Goal: Task Accomplishment & Management: Manage account settings

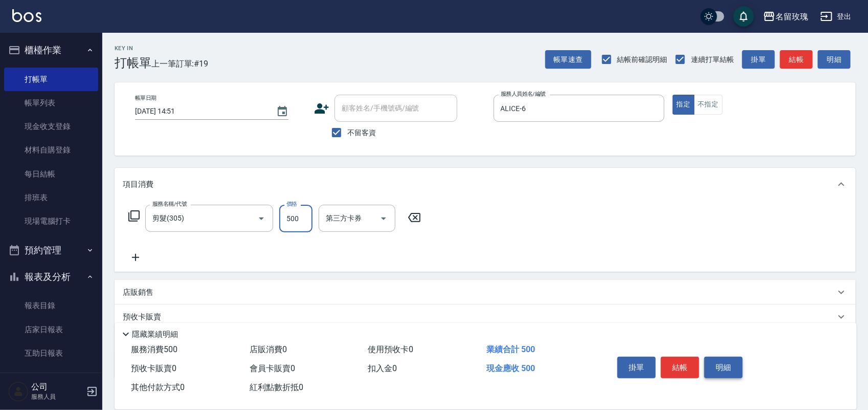
click at [718, 373] on button "明細" at bounding box center [723, 366] width 38 height 21
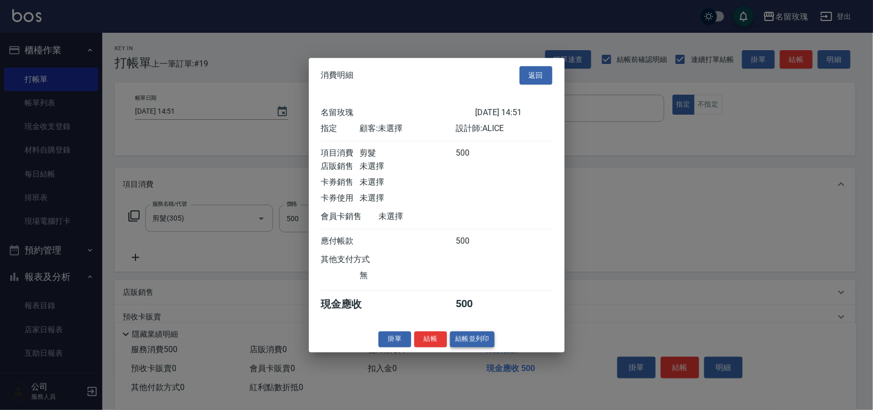
click at [485, 344] on button "結帳並列印" at bounding box center [472, 339] width 44 height 16
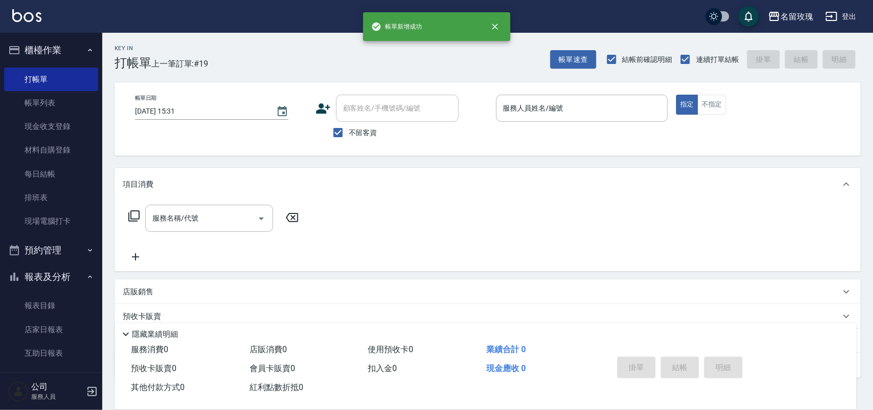
type input "[DATE] 15:31"
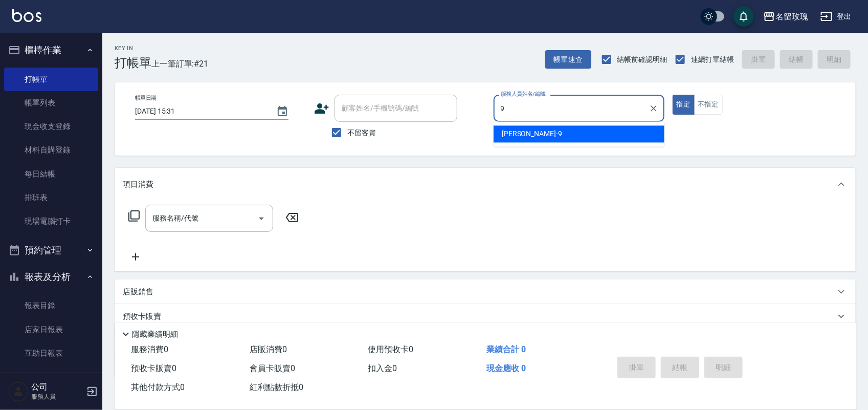
click at [558, 135] on div "[PERSON_NAME]老師 -9" at bounding box center [578, 134] width 171 height 17
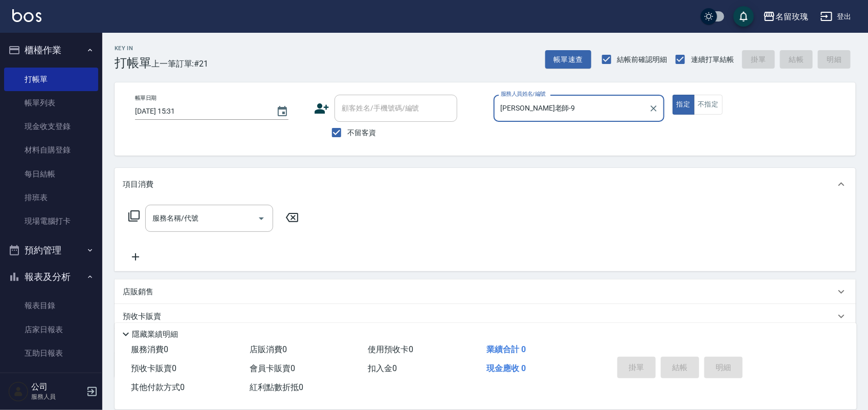
type input "[PERSON_NAME]老師-9"
click at [133, 211] on icon at bounding box center [134, 216] width 12 height 12
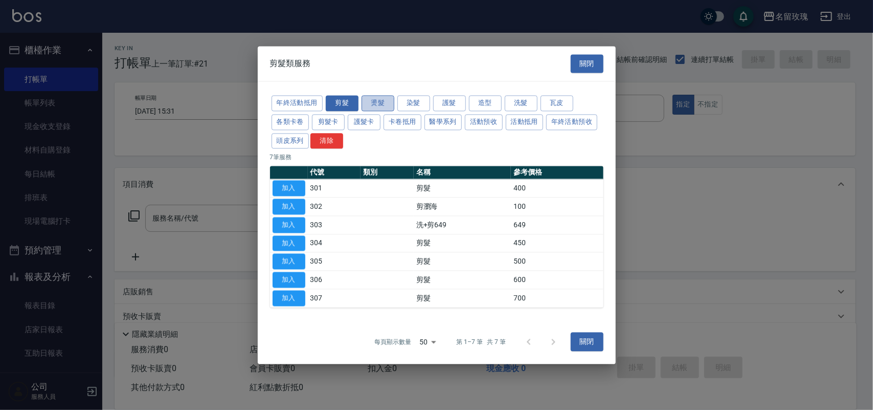
click at [376, 100] on button "燙髮" at bounding box center [378, 103] width 33 height 16
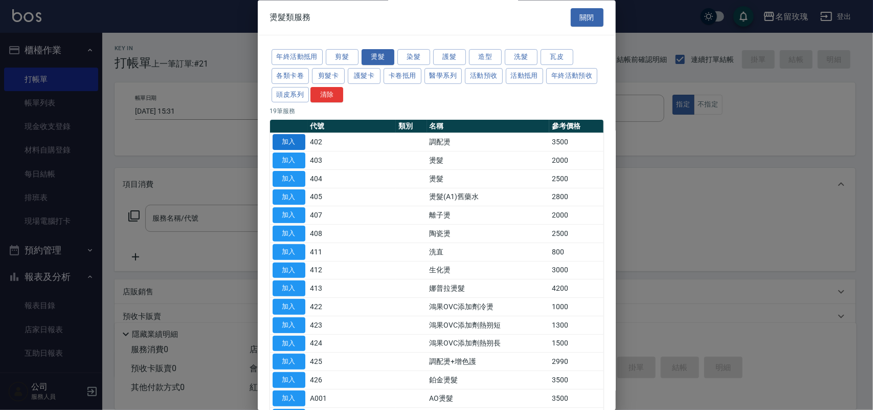
click at [288, 141] on button "加入" at bounding box center [289, 142] width 33 height 16
type input "調配燙(402)"
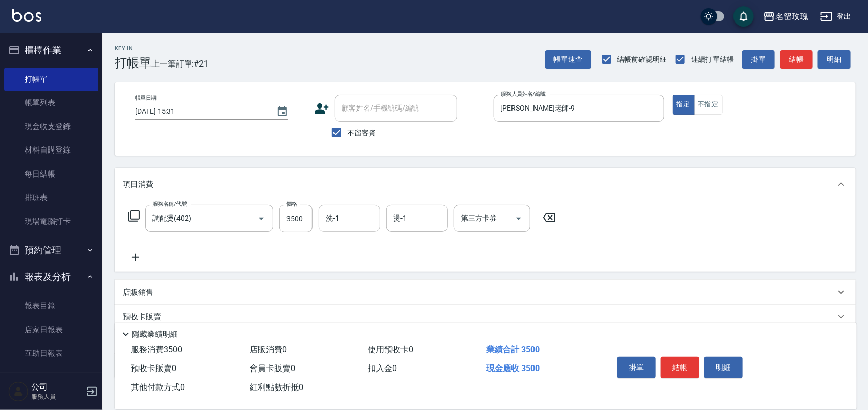
click at [349, 216] on input "洗-1" at bounding box center [349, 218] width 52 height 18
click at [367, 237] on div "[PERSON_NAME] -20" at bounding box center [349, 244] width 61 height 17
type input "[PERSON_NAME]-20"
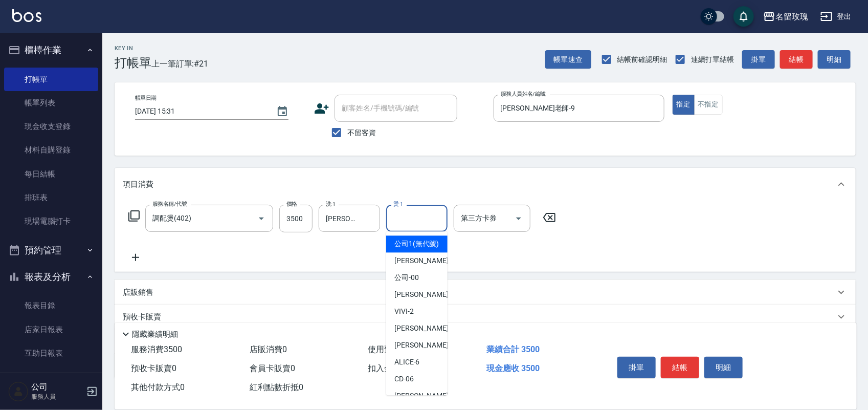
click at [409, 220] on input "燙-1" at bounding box center [417, 218] width 52 height 18
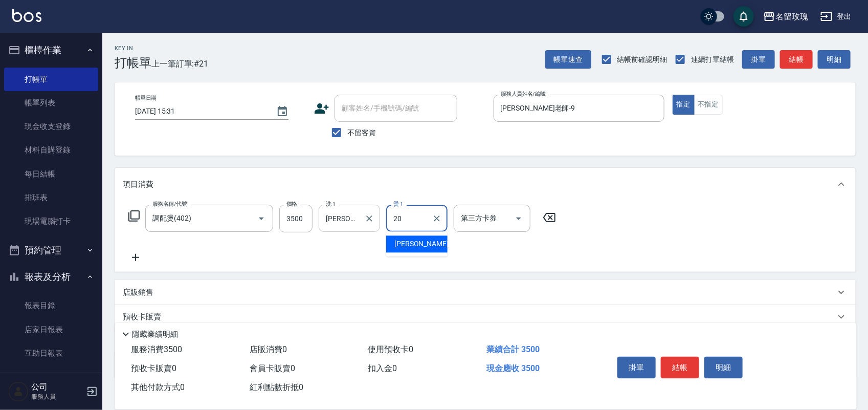
drag, startPoint x: 416, startPoint y: 243, endPoint x: 356, endPoint y: 209, distance: 68.5
click at [415, 241] on span "[PERSON_NAME] -20" at bounding box center [426, 244] width 64 height 11
type input "[PERSON_NAME]-20"
click at [133, 215] on icon at bounding box center [134, 216] width 12 height 12
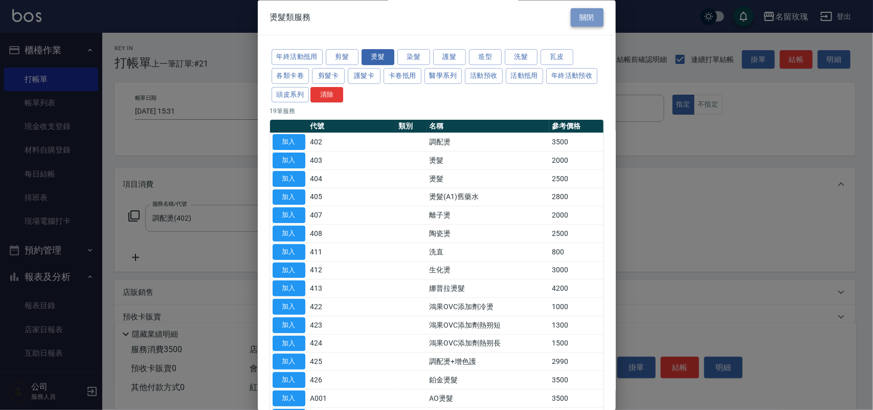
click at [588, 14] on button "關閉" at bounding box center [587, 17] width 33 height 19
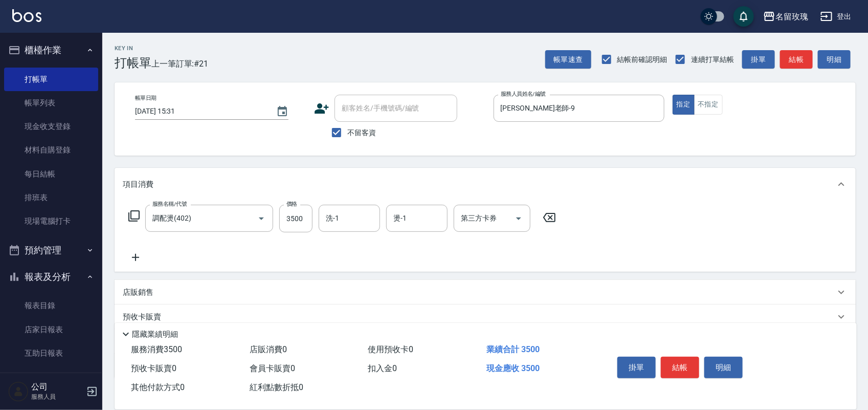
click at [147, 289] on p "店販銷售" at bounding box center [138, 292] width 31 height 11
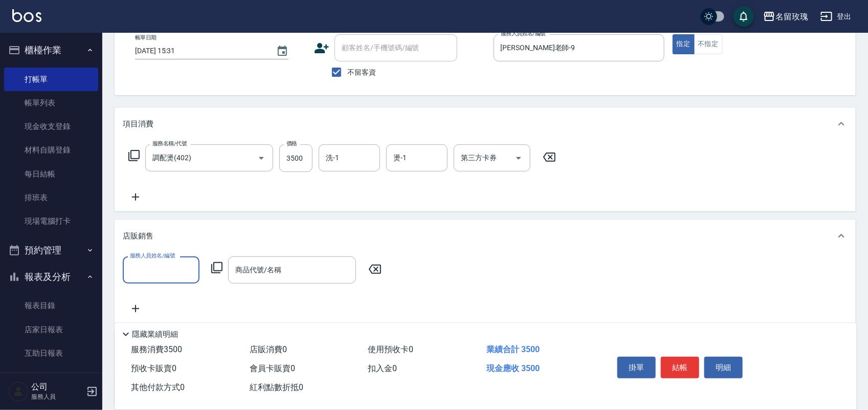
scroll to position [152, 0]
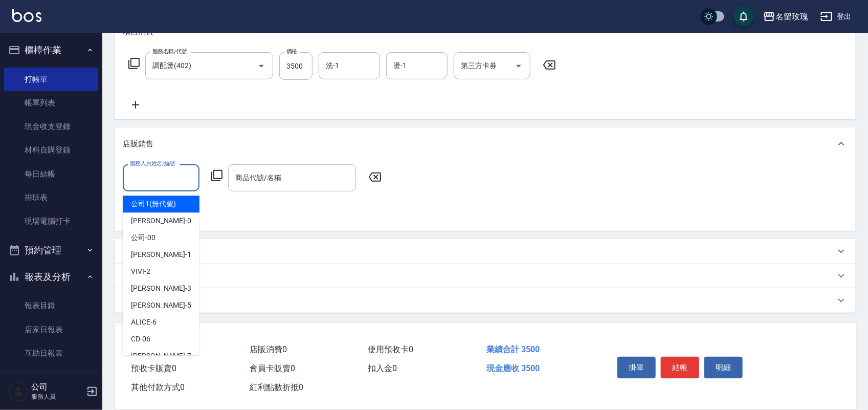
click at [160, 178] on input "服務人員姓名/編號" at bounding box center [160, 178] width 67 height 18
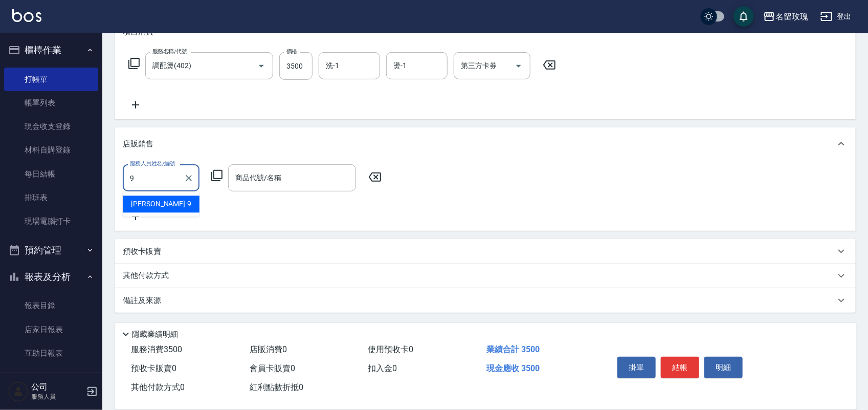
drag, startPoint x: 160, startPoint y: 201, endPoint x: 231, endPoint y: 192, distance: 71.6
click at [161, 201] on div "[PERSON_NAME]老師 -9" at bounding box center [161, 204] width 77 height 17
type input "[PERSON_NAME]老師-9"
click at [260, 182] on input "商品代號/名稱" at bounding box center [292, 178] width 119 height 18
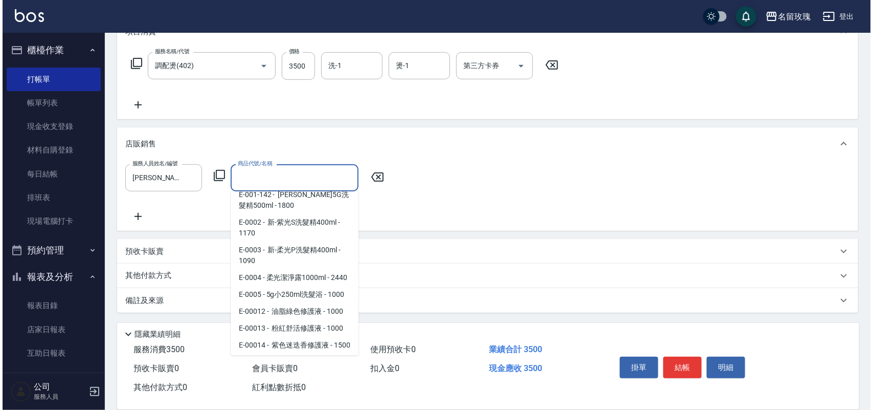
scroll to position [1342, 0]
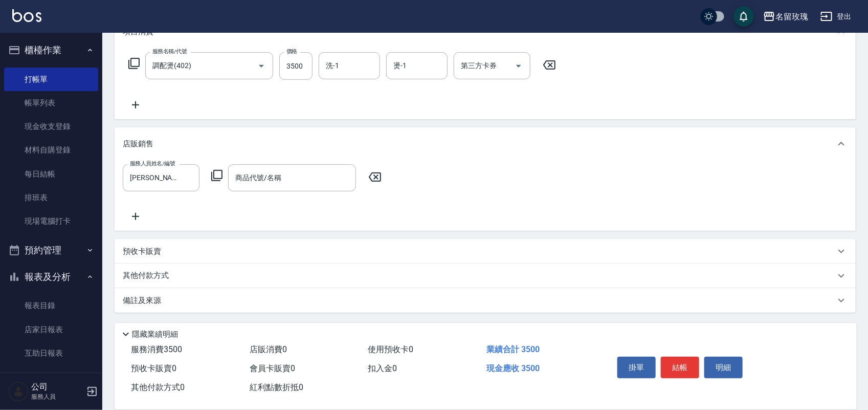
click at [218, 172] on icon at bounding box center [217, 175] width 12 height 12
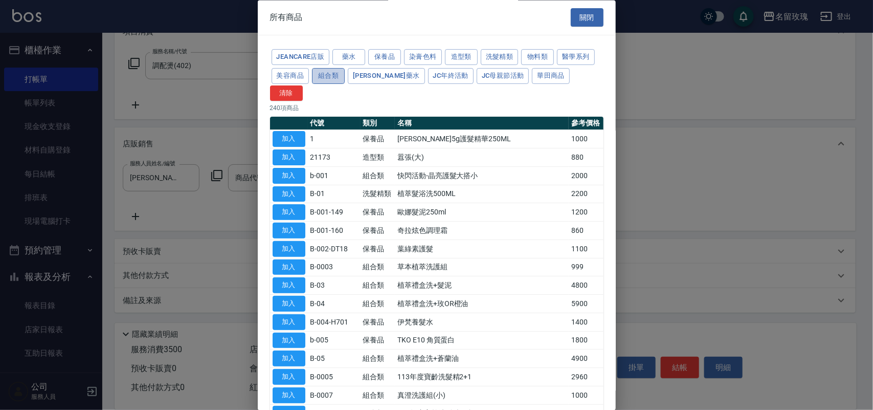
click at [330, 76] on button "組合類" at bounding box center [328, 76] width 33 height 16
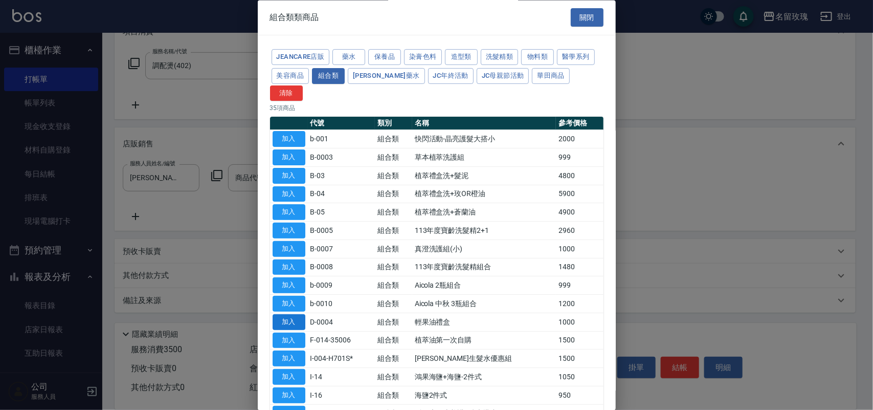
click at [280, 314] on button "加入" at bounding box center [289, 322] width 33 height 16
type input "輕果油禮盒"
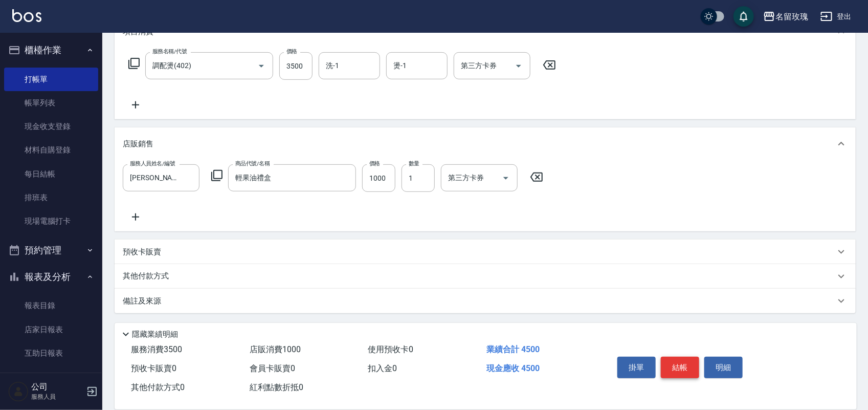
click at [675, 360] on button "結帳" at bounding box center [680, 366] width 38 height 21
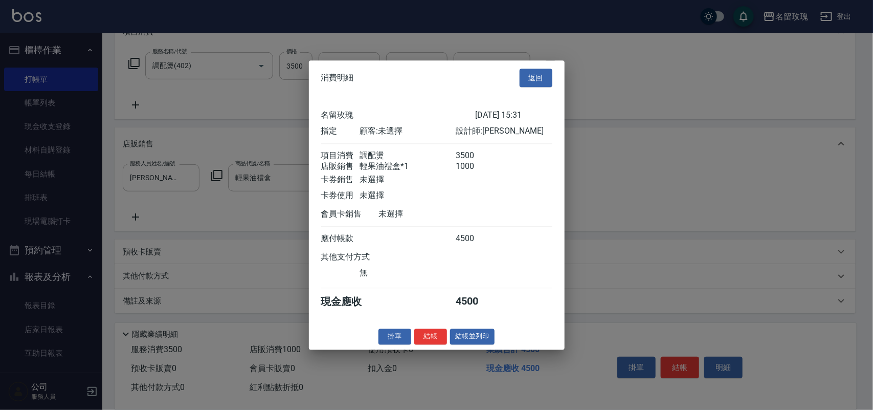
drag, startPoint x: 430, startPoint y: 343, endPoint x: 435, endPoint y: 340, distance: 5.5
click at [435, 341] on button "結帳" at bounding box center [430, 336] width 33 height 16
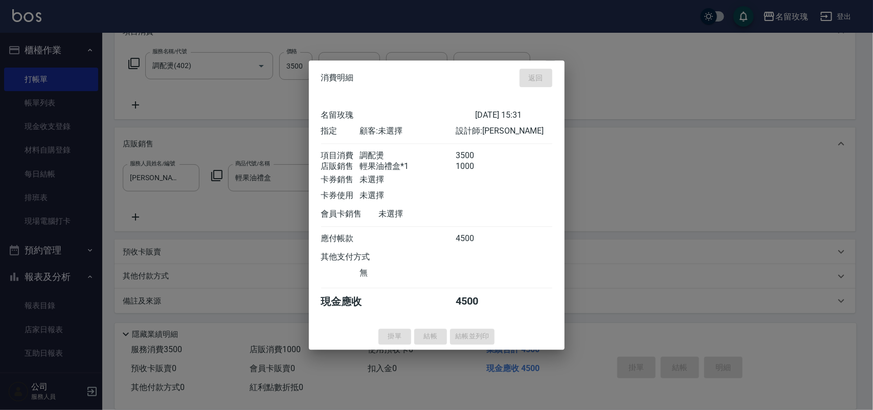
type input "[DATE] 15:54"
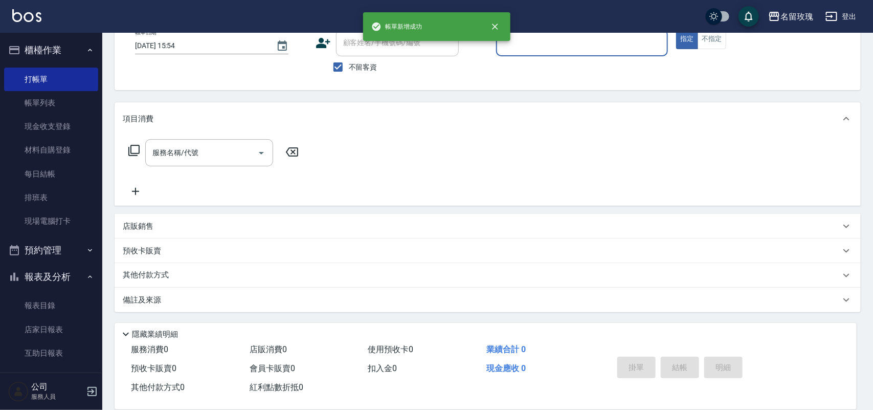
scroll to position [0, 0]
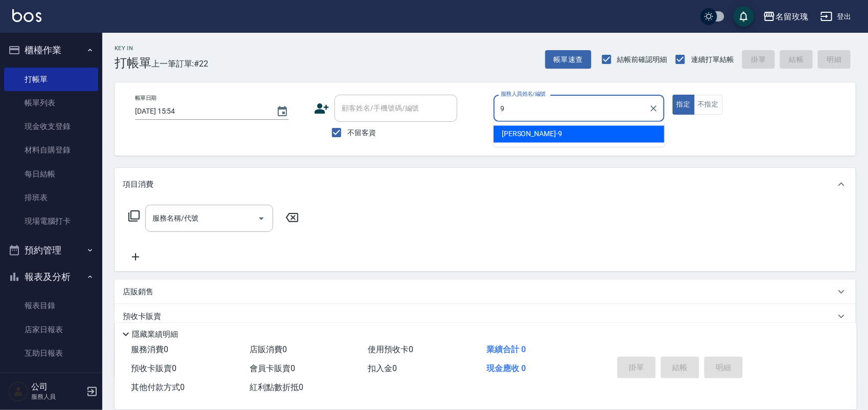
click at [573, 134] on div "[PERSON_NAME]老師 -9" at bounding box center [578, 134] width 171 height 17
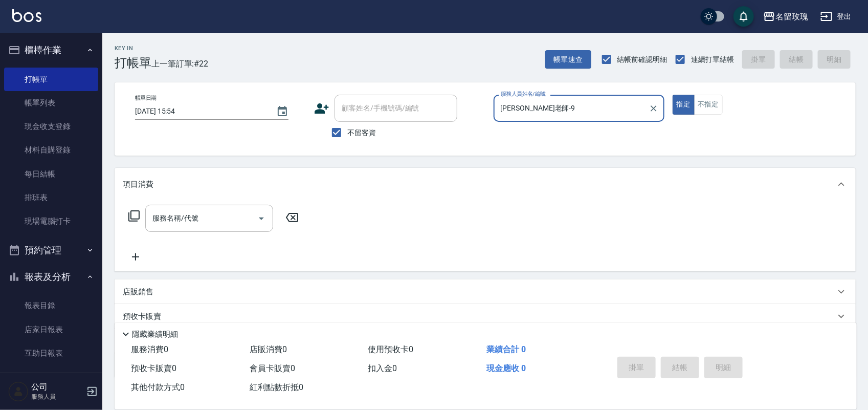
type input "[PERSON_NAME]老師-9"
click at [133, 214] on icon at bounding box center [134, 216] width 12 height 12
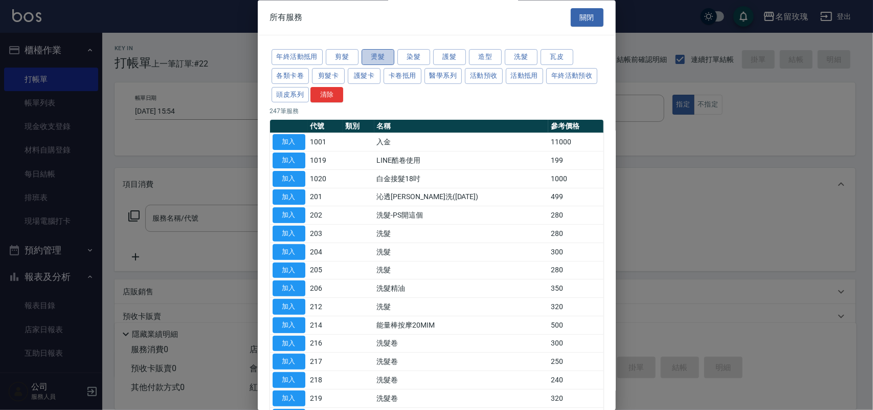
click at [379, 56] on button "燙髮" at bounding box center [378, 58] width 33 height 16
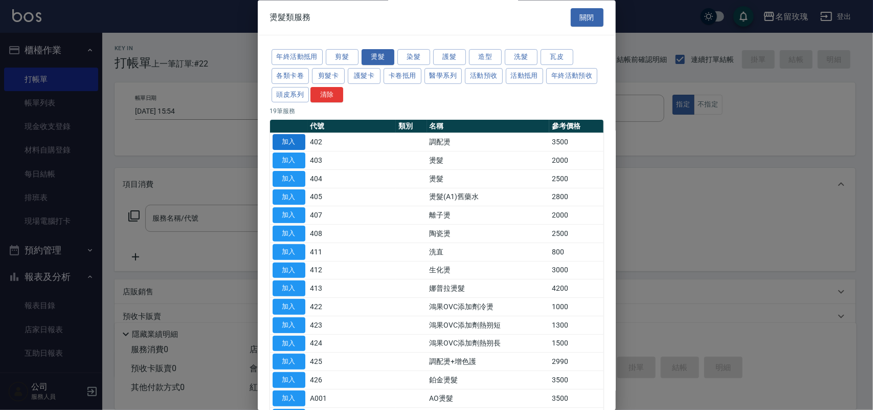
click at [289, 139] on button "加入" at bounding box center [289, 142] width 33 height 16
type input "調配燙(402)"
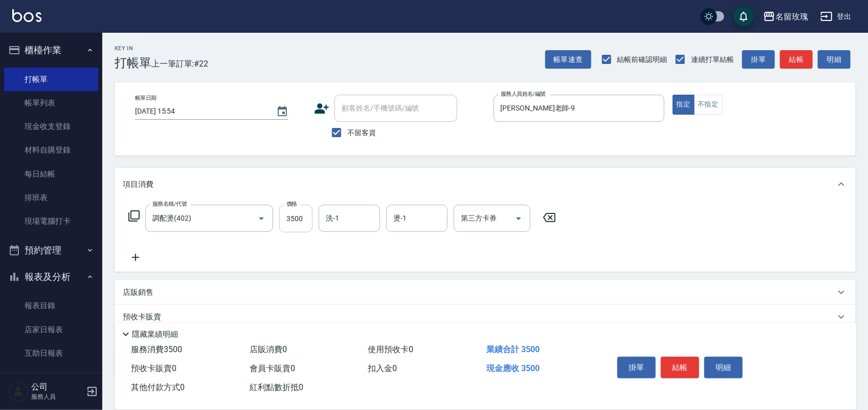
click at [308, 212] on input "3500" at bounding box center [295, 219] width 33 height 28
type input "3800"
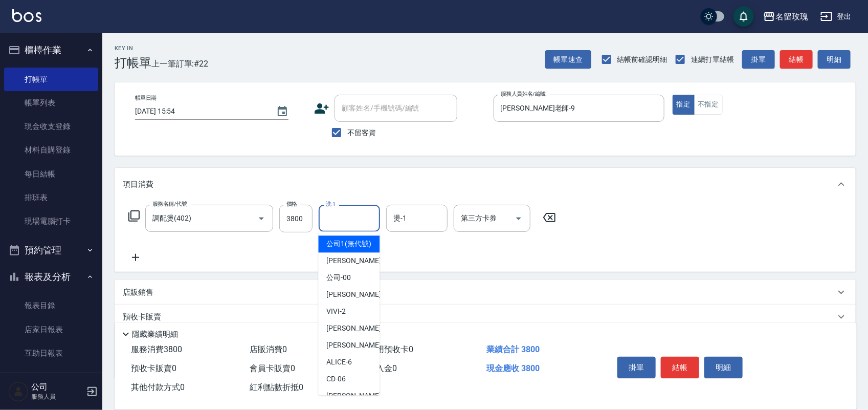
click at [348, 213] on input "洗-1" at bounding box center [349, 218] width 52 height 18
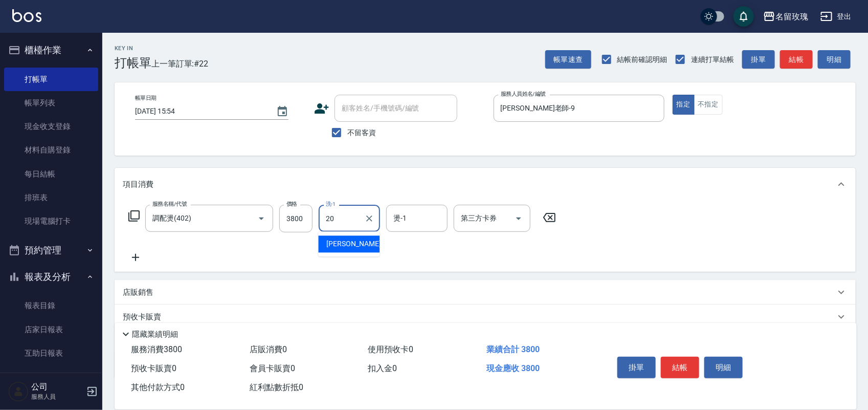
drag, startPoint x: 369, startPoint y: 246, endPoint x: 377, endPoint y: 241, distance: 9.6
click at [375, 244] on div "[PERSON_NAME] -20" at bounding box center [349, 244] width 61 height 17
type input "[PERSON_NAME]-20"
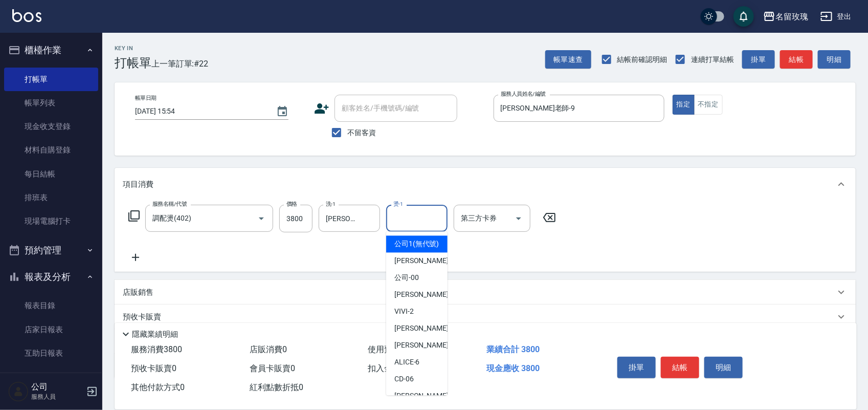
click at [413, 218] on input "燙-1" at bounding box center [417, 218] width 52 height 18
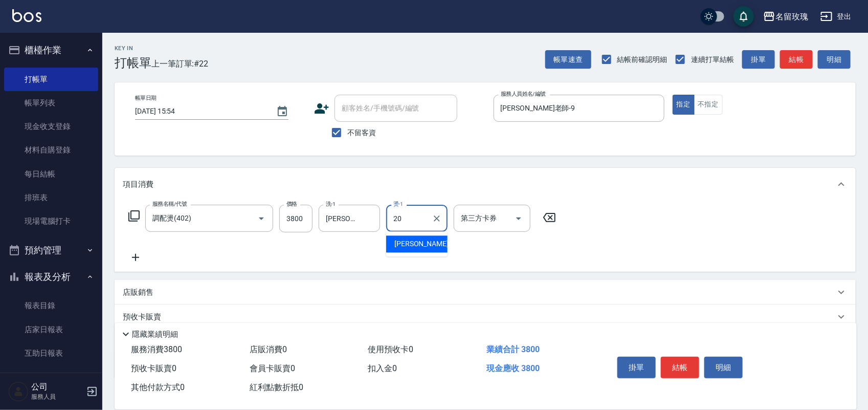
click at [401, 242] on span "[PERSON_NAME] -20" at bounding box center [426, 244] width 64 height 11
type input "[PERSON_NAME]-20"
click at [689, 359] on button "結帳" at bounding box center [680, 366] width 38 height 21
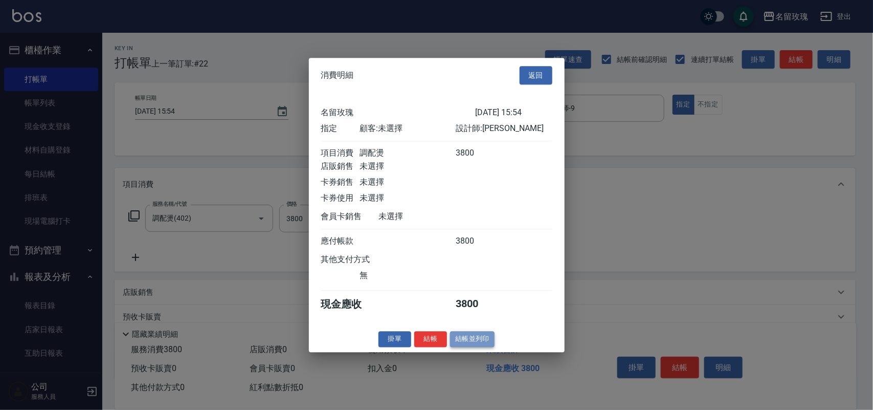
click at [475, 347] on button "結帳並列印" at bounding box center [472, 339] width 44 height 16
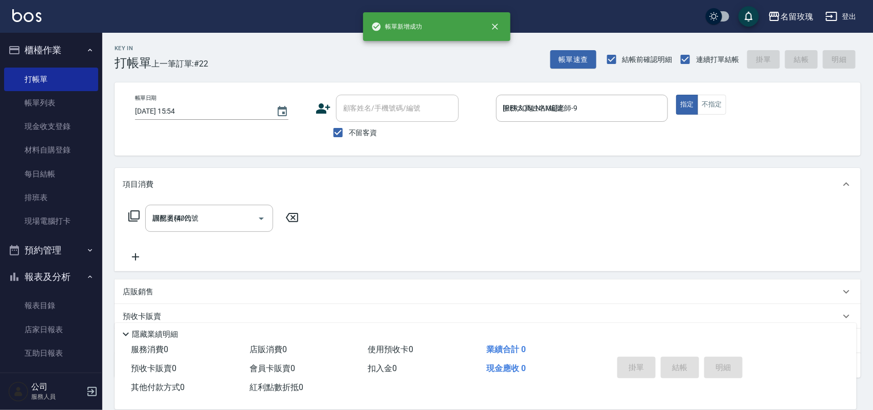
type input "[DATE] 16:03"
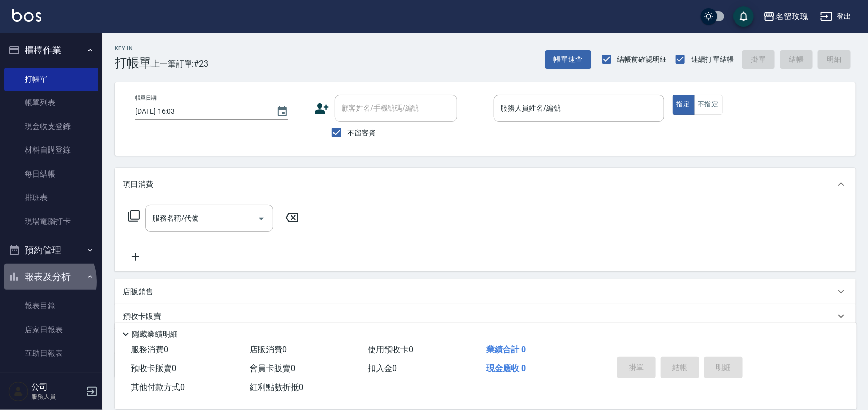
drag, startPoint x: 40, startPoint y: 282, endPoint x: 37, endPoint y: 273, distance: 9.7
click at [38, 277] on button "報表及分析" at bounding box center [51, 276] width 94 height 27
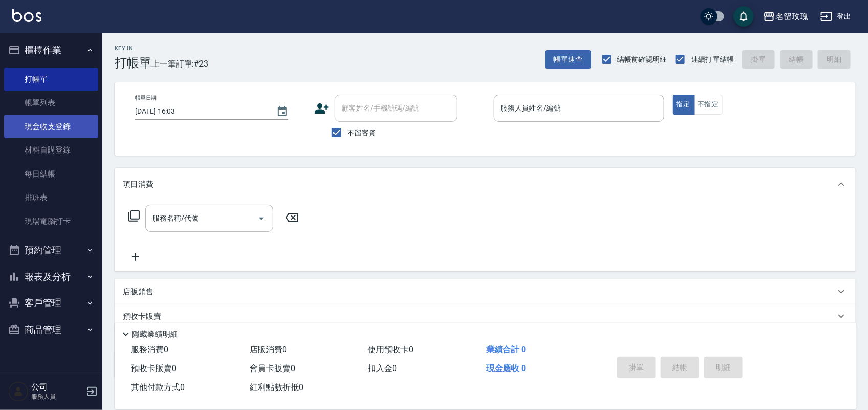
click at [58, 129] on link "現金收支登錄" at bounding box center [51, 127] width 94 height 24
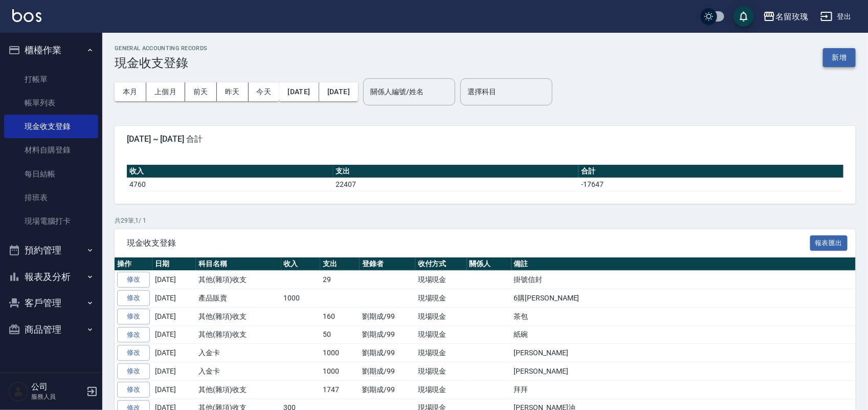
click at [832, 61] on button "新增" at bounding box center [839, 57] width 33 height 19
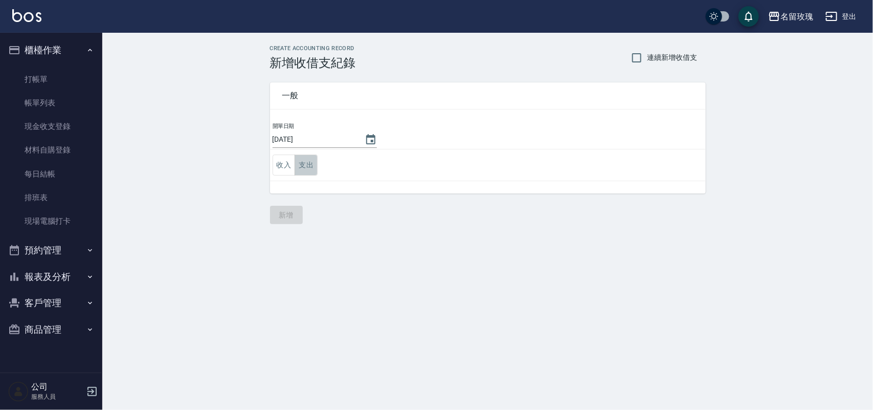
click at [312, 160] on button "支出" at bounding box center [306, 164] width 23 height 21
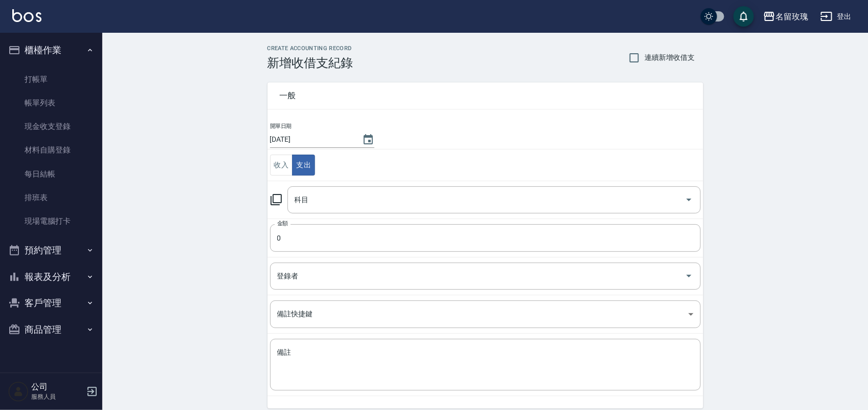
click at [279, 197] on icon at bounding box center [276, 199] width 12 height 12
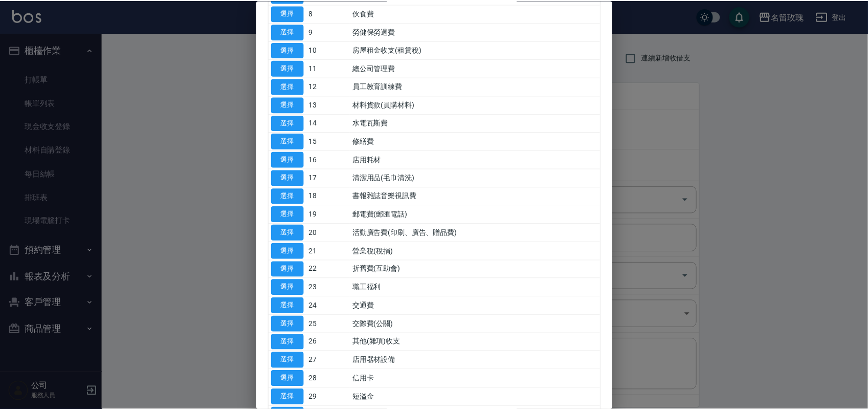
scroll to position [256, 0]
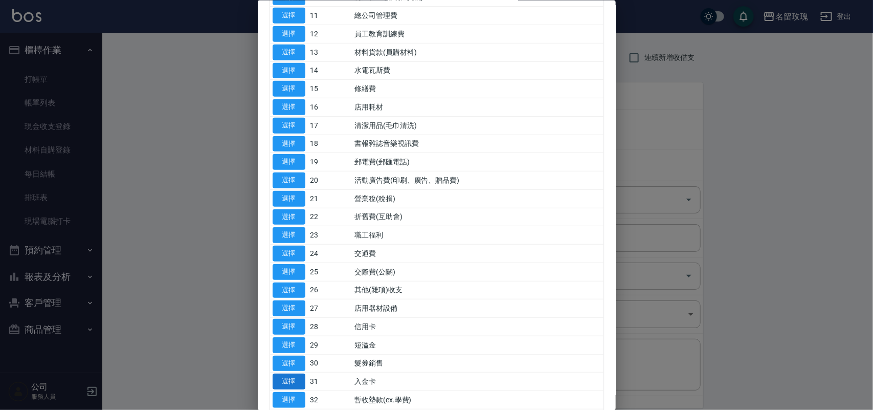
click at [290, 380] on button "選擇" at bounding box center [289, 381] width 33 height 16
type input "31 入金卡"
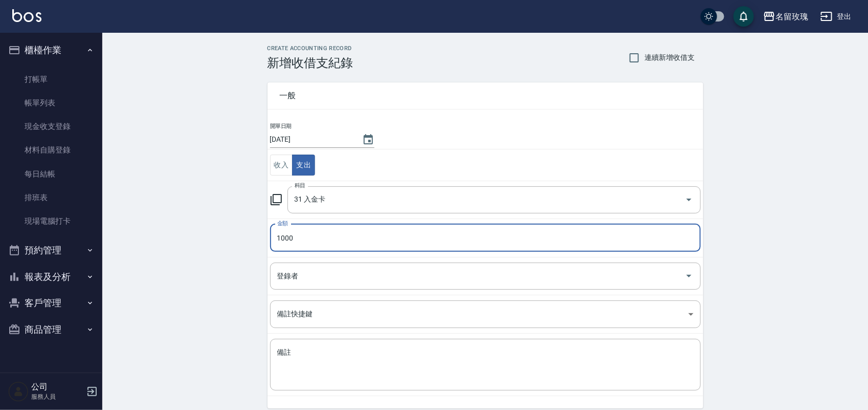
type input "1000"
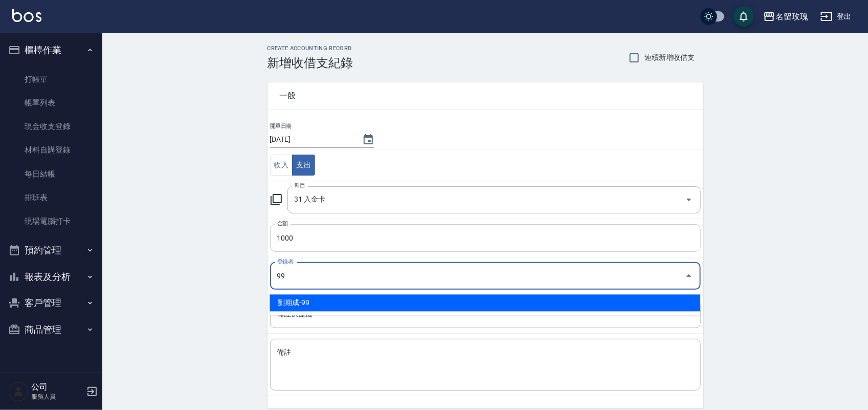
type input "劉期成-99"
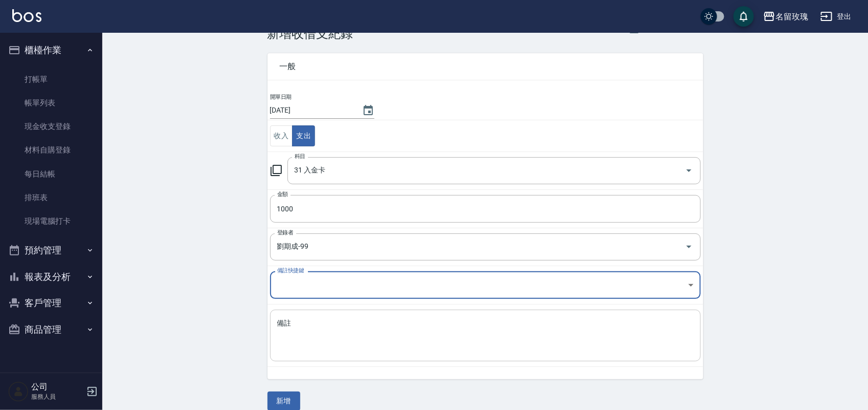
scroll to position [42, 0]
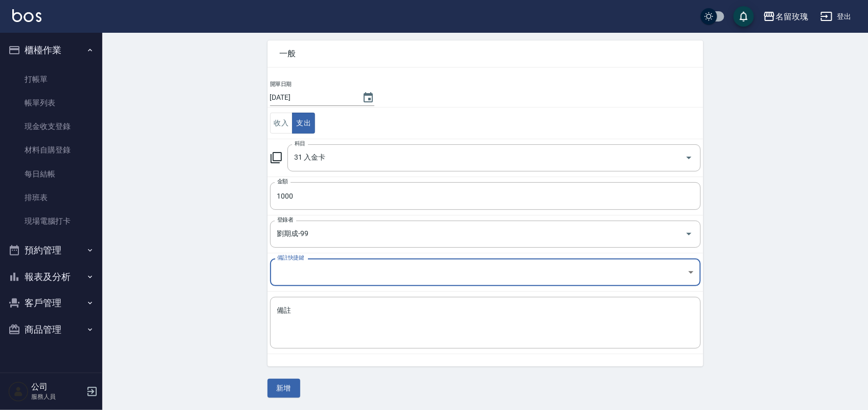
click at [287, 388] on button "新增" at bounding box center [283, 387] width 33 height 19
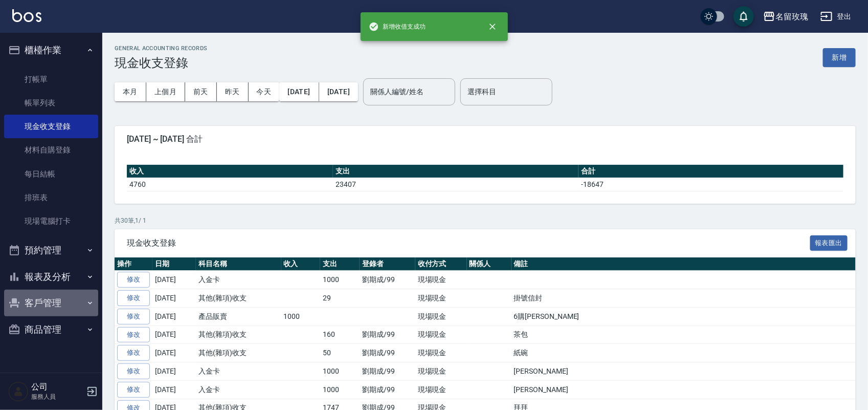
click at [64, 290] on button "客戶管理" at bounding box center [51, 302] width 94 height 27
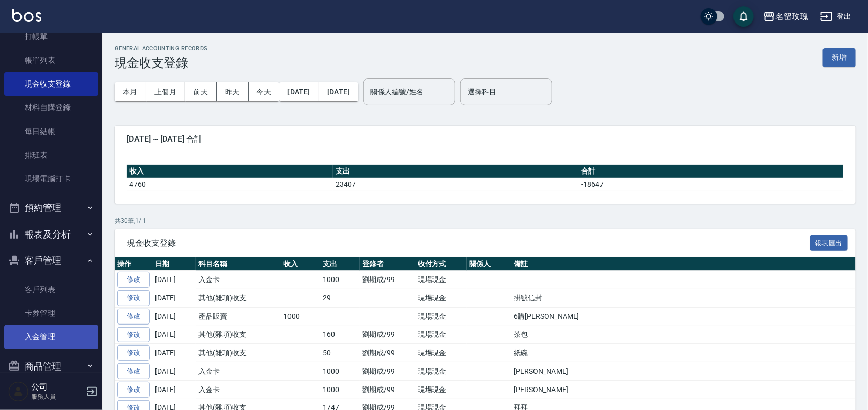
scroll to position [61, 0]
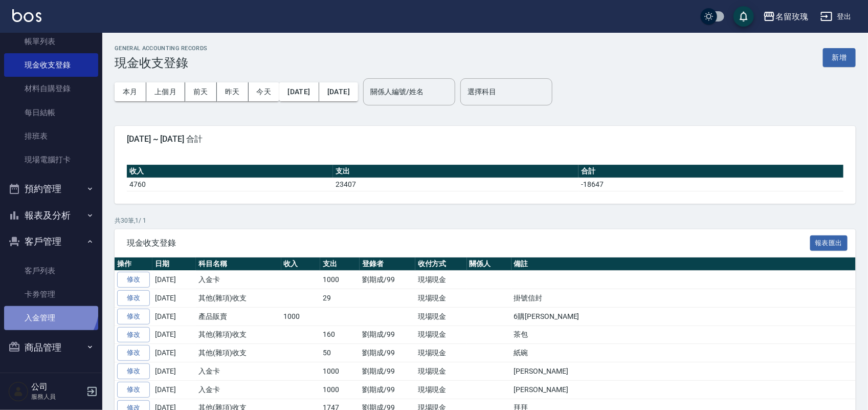
click at [43, 306] on link "入金管理" at bounding box center [51, 318] width 94 height 24
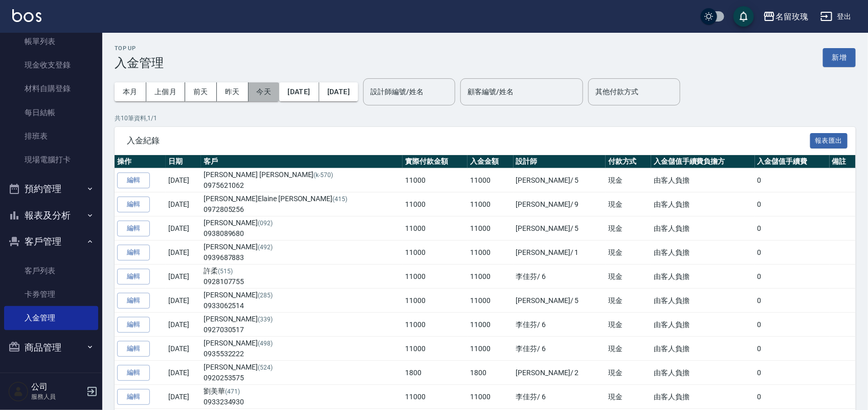
click at [266, 88] on button "今天" at bounding box center [264, 91] width 31 height 19
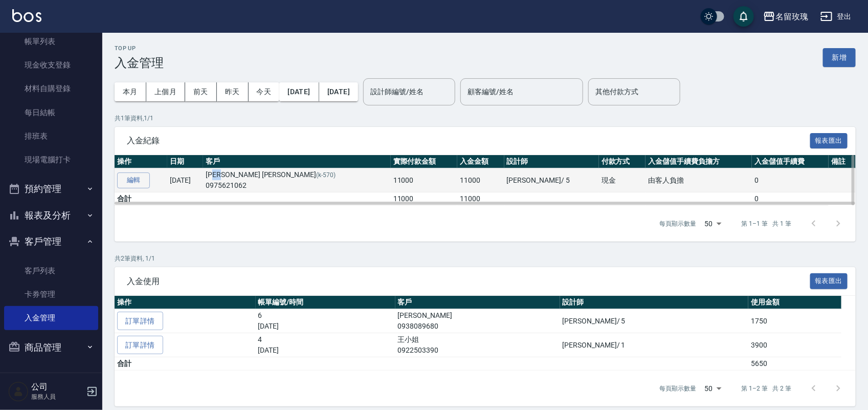
drag, startPoint x: 269, startPoint y: 170, endPoint x: 262, endPoint y: 173, distance: 7.3
click at [262, 173] on td "[PERSON_NAME] [PERSON_NAME] (k-570) 0975621062" at bounding box center [296, 180] width 187 height 24
drag, startPoint x: 247, startPoint y: 173, endPoint x: 302, endPoint y: 175, distance: 54.7
click at [302, 175] on td "[PERSON_NAME] [PERSON_NAME] (k-570) 0975621062" at bounding box center [296, 180] width 187 height 24
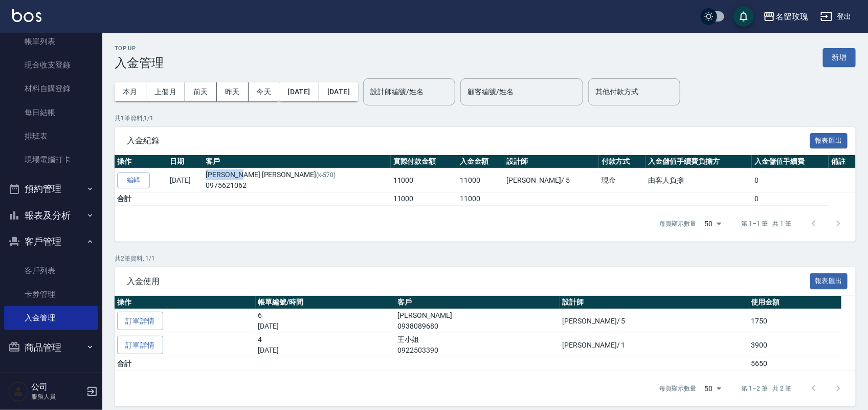
copy td "[PERSON_NAME] [PERSON_NAME]"
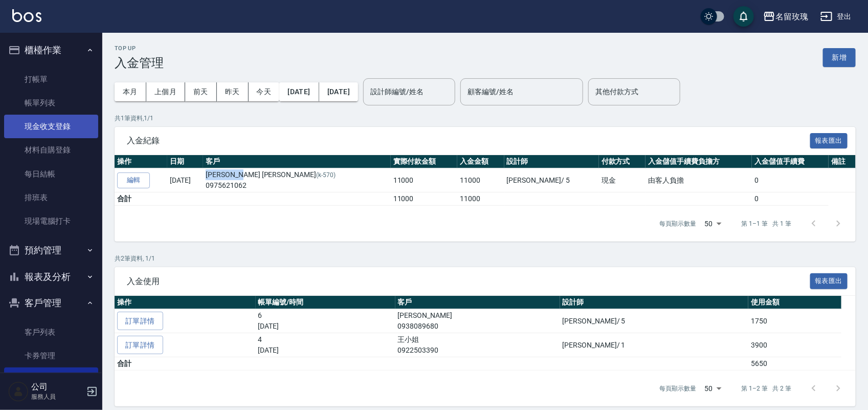
click at [37, 118] on link "現金收支登錄" at bounding box center [51, 127] width 94 height 24
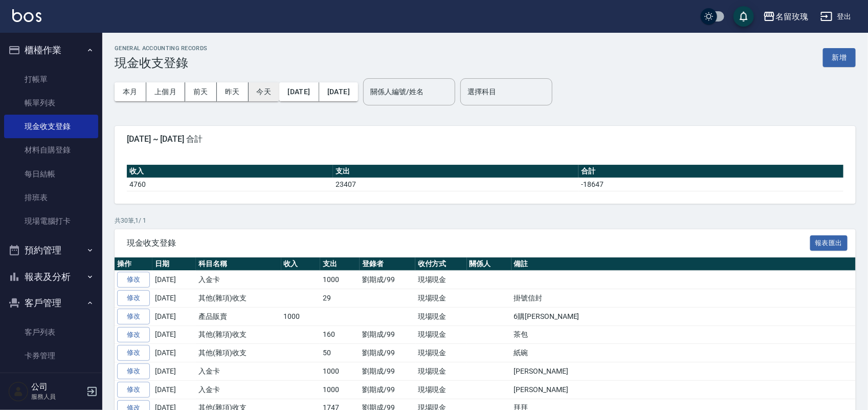
click at [264, 98] on button "今天" at bounding box center [264, 91] width 31 height 19
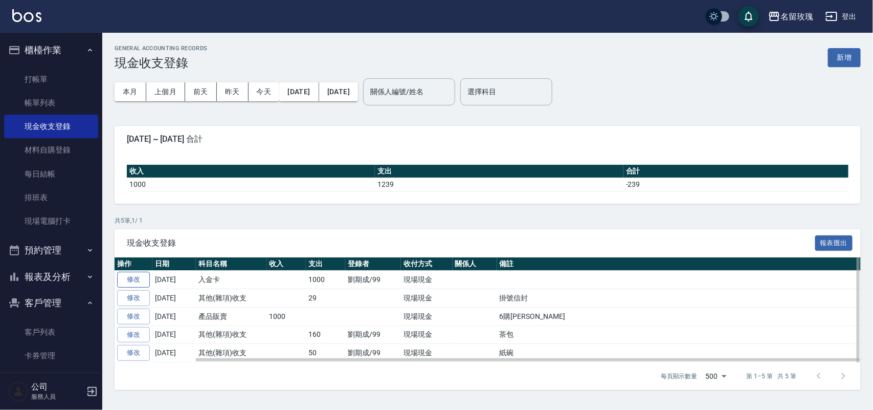
click at [142, 284] on link "修改" at bounding box center [133, 280] width 33 height 16
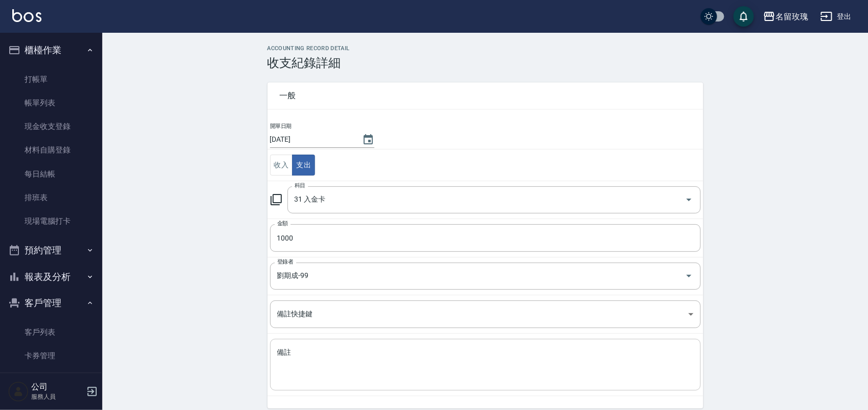
click at [308, 368] on textarea "備註" at bounding box center [485, 364] width 416 height 35
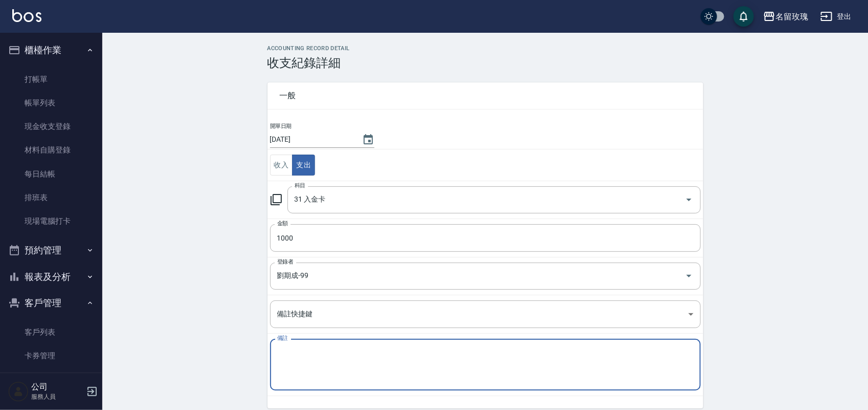
paste textarea "[PERSON_NAME] [PERSON_NAME]"
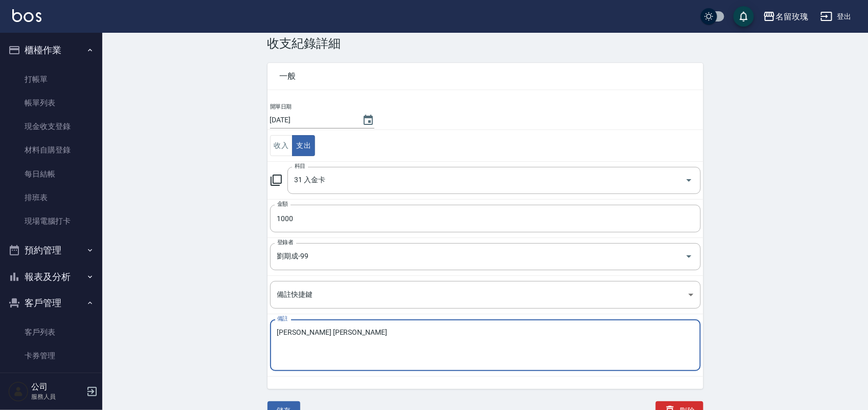
scroll to position [31, 0]
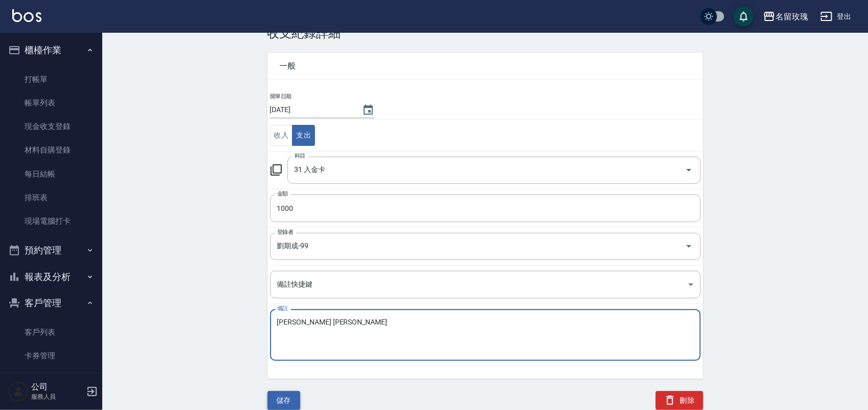
type textarea "[PERSON_NAME] [PERSON_NAME]"
click at [280, 405] on button "儲存" at bounding box center [283, 400] width 33 height 19
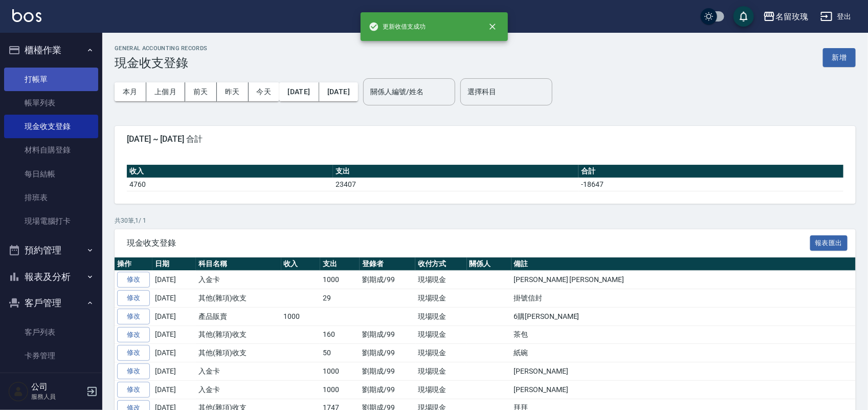
drag, startPoint x: 55, startPoint y: 80, endPoint x: 54, endPoint y: 138, distance: 57.8
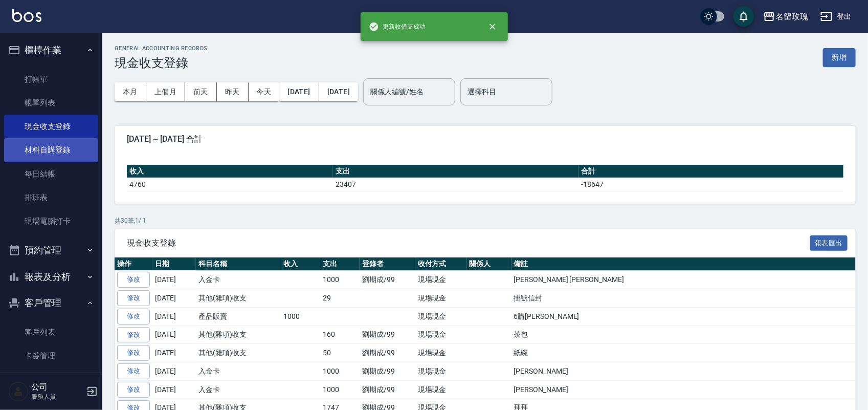
click at [55, 80] on link "打帳單" at bounding box center [51, 79] width 94 height 24
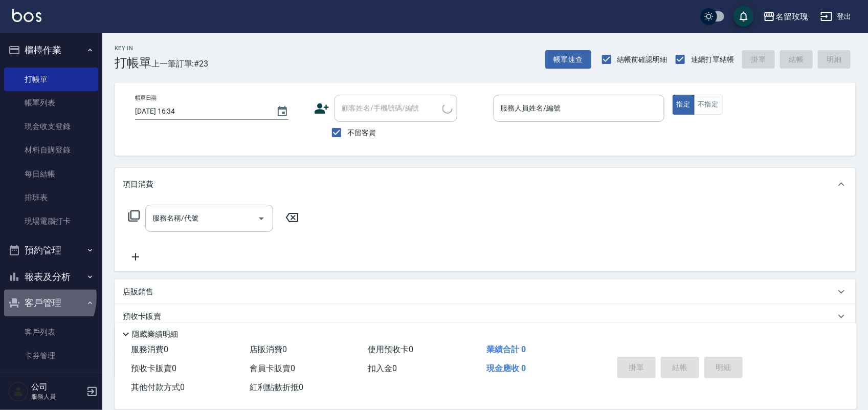
click at [35, 297] on button "客戶管理" at bounding box center [51, 302] width 94 height 27
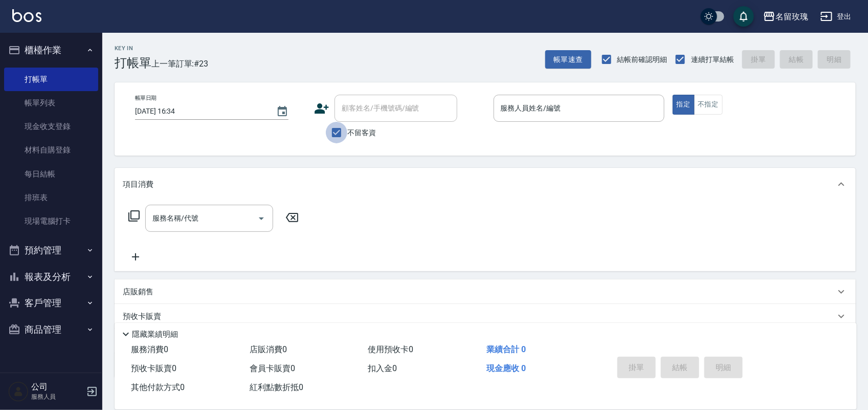
drag, startPoint x: 337, startPoint y: 136, endPoint x: 343, endPoint y: 111, distance: 25.1
click at [338, 129] on input "不留客資" at bounding box center [336, 132] width 21 height 21
checkbox input "false"
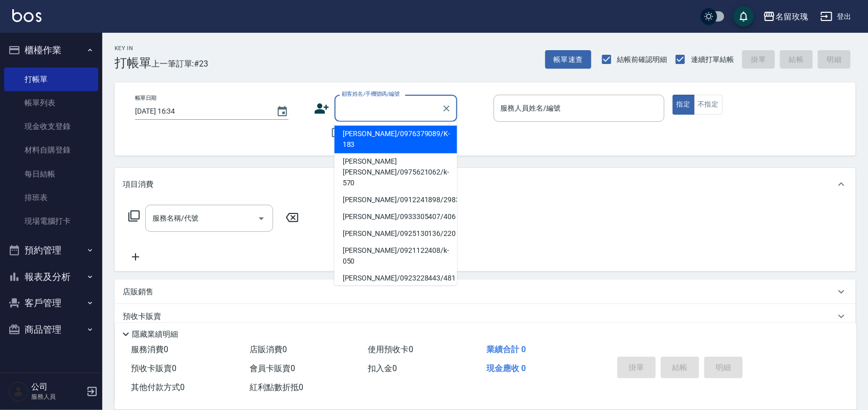
click at [343, 111] on input "顧客姓名/手機號碼/編號" at bounding box center [388, 108] width 98 height 18
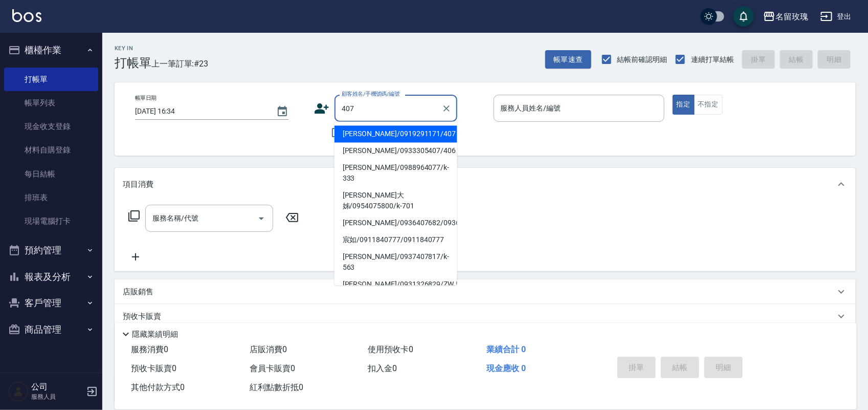
click at [422, 135] on li "[PERSON_NAME]/0919291171/407" at bounding box center [395, 134] width 123 height 17
type input "[PERSON_NAME]/0919291171/407"
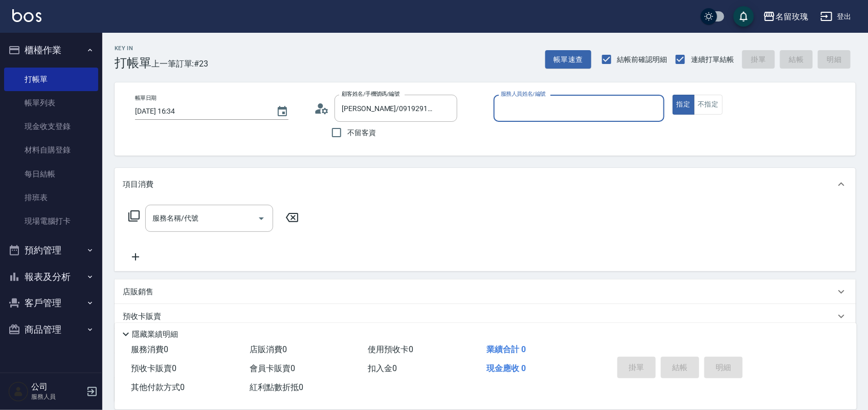
type input "ALICE-6"
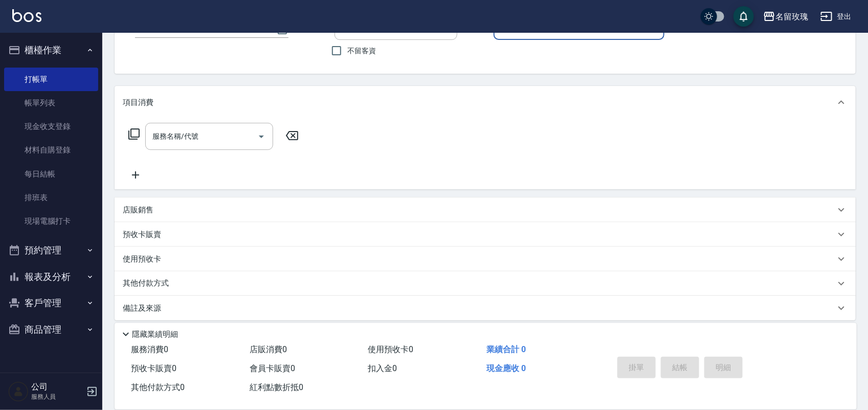
scroll to position [90, 0]
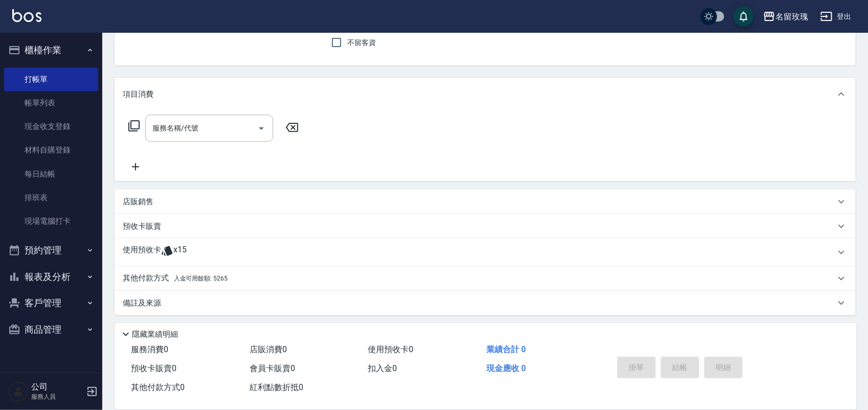
drag, startPoint x: 149, startPoint y: 257, endPoint x: 146, endPoint y: 252, distance: 5.7
click at [149, 256] on p "使用預收卡" at bounding box center [142, 251] width 38 height 15
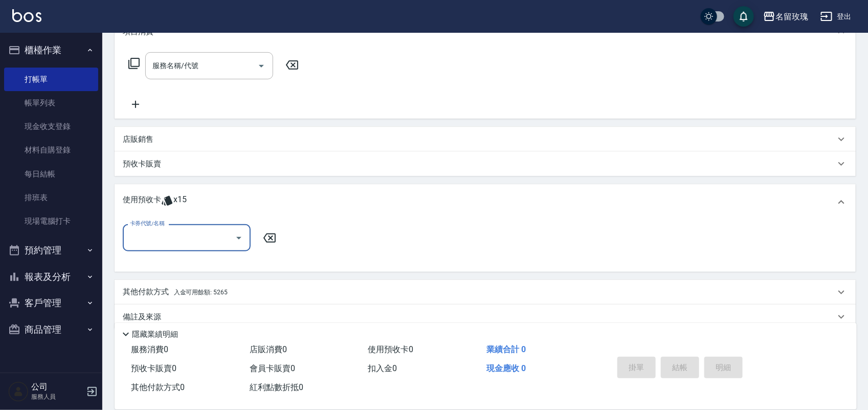
scroll to position [160, 0]
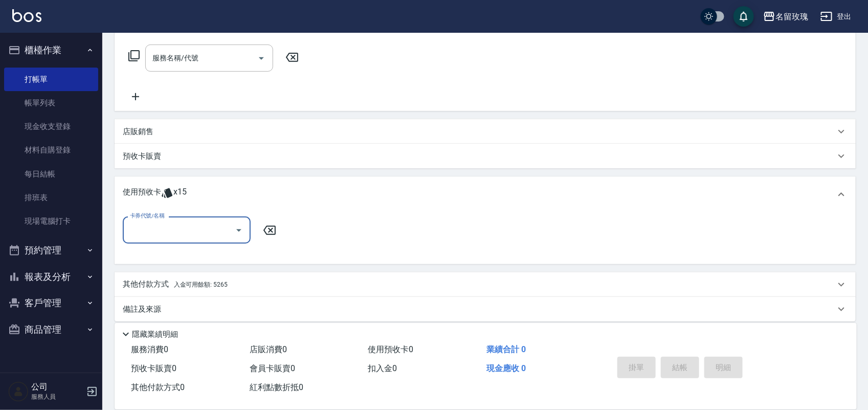
click at [149, 233] on input "卡券代號/名稱" at bounding box center [178, 230] width 103 height 18
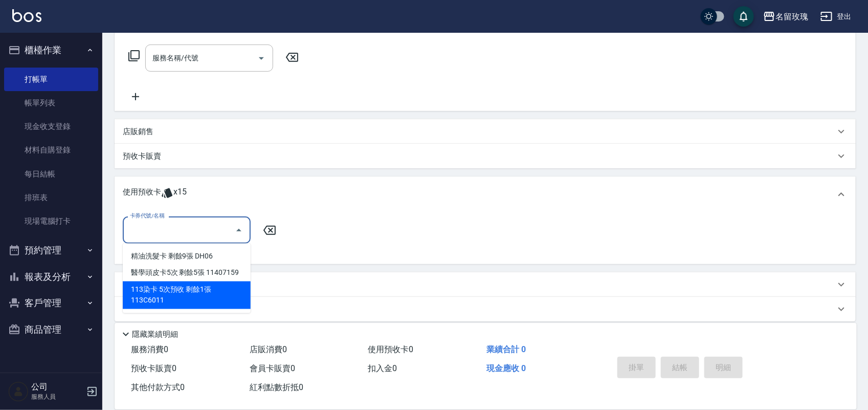
click at [191, 289] on div "113染卡 5次預收 剩餘1張 113C6011" at bounding box center [187, 295] width 128 height 28
type input "113染卡 5次預收 113C6011"
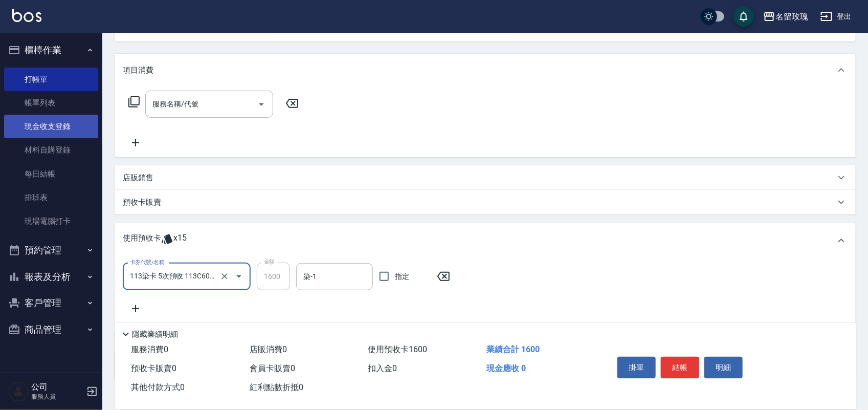
scroll to position [128, 0]
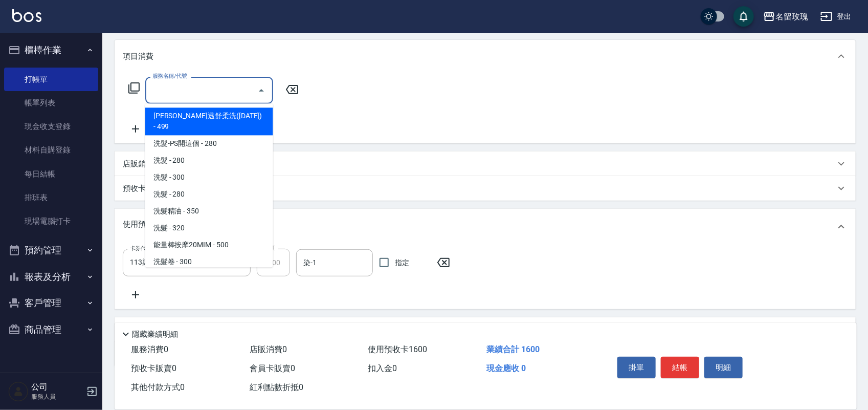
click at [165, 93] on input "服務名稱/代號" at bounding box center [201, 90] width 103 height 18
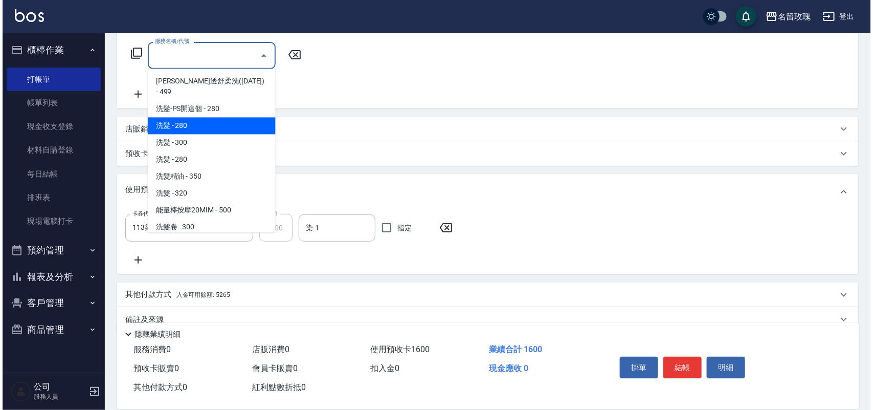
scroll to position [182, 0]
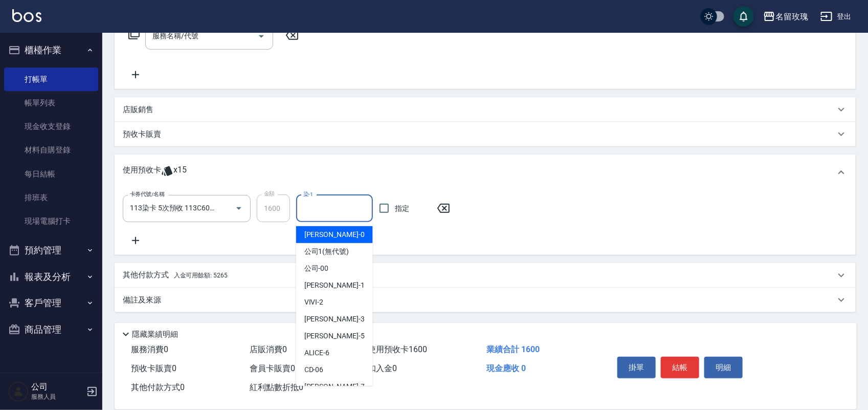
click at [325, 206] on input "染-1" at bounding box center [334, 208] width 67 height 18
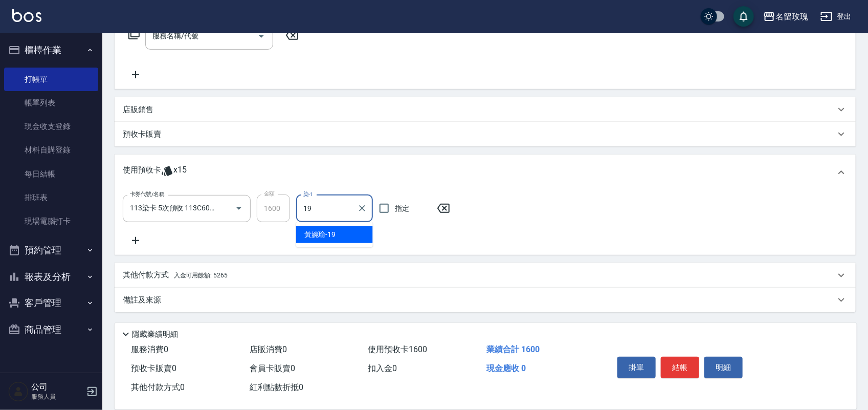
type input "[PERSON_NAME]-19"
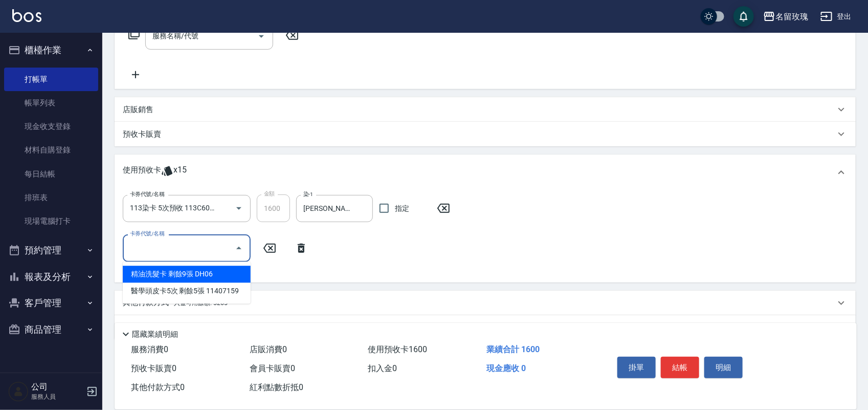
type input "精油洗髮卡 DH06"
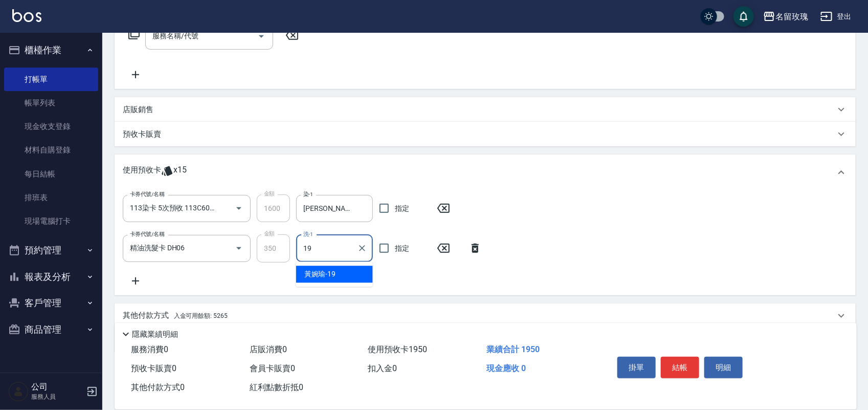
type input "[PERSON_NAME]-19"
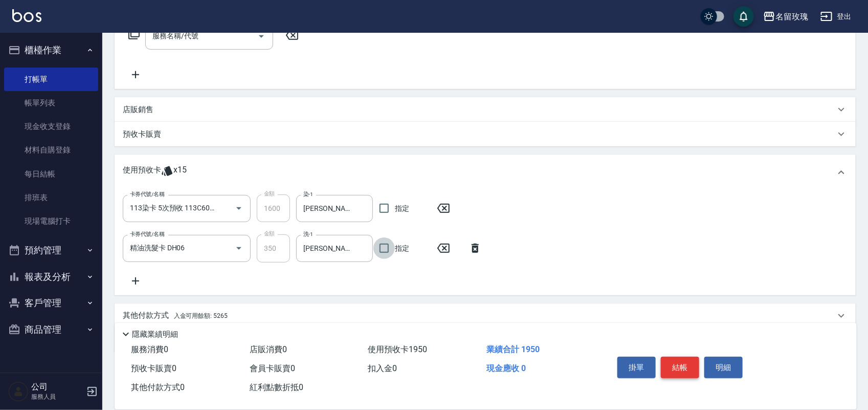
click at [677, 367] on button "結帳" at bounding box center [680, 366] width 38 height 21
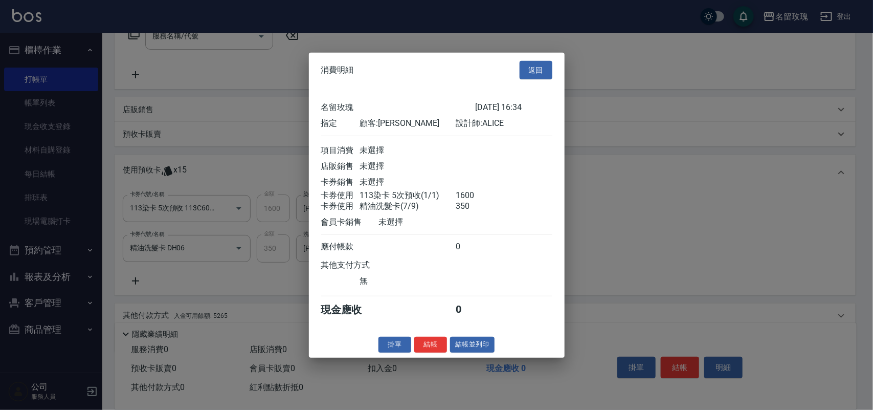
click at [431, 348] on button "結帳" at bounding box center [430, 344] width 33 height 16
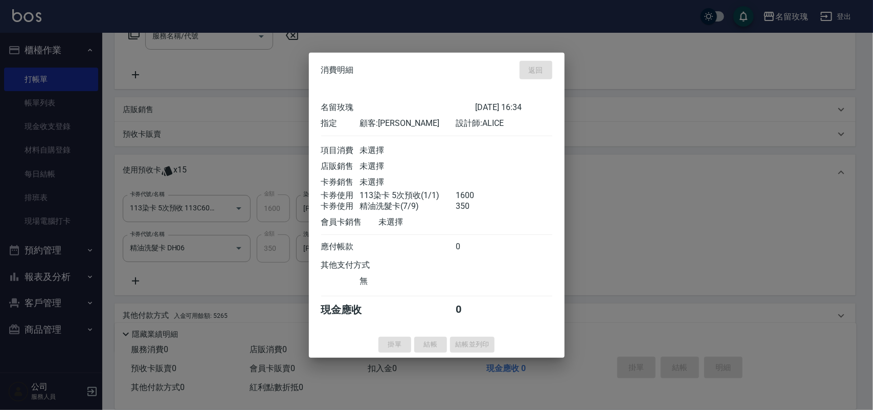
type input "[DATE] 16:43"
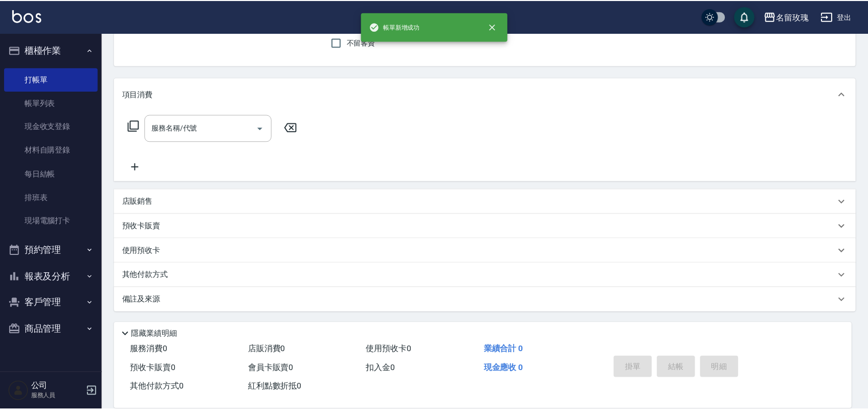
scroll to position [0, 0]
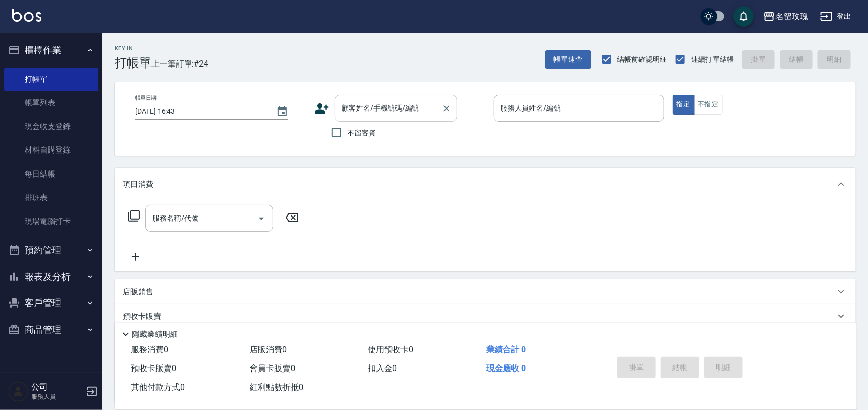
drag, startPoint x: 349, startPoint y: 104, endPoint x: 371, endPoint y: 104, distance: 22.0
click at [364, 103] on input "顧客姓名/手機號碼/編號" at bounding box center [388, 108] width 98 height 18
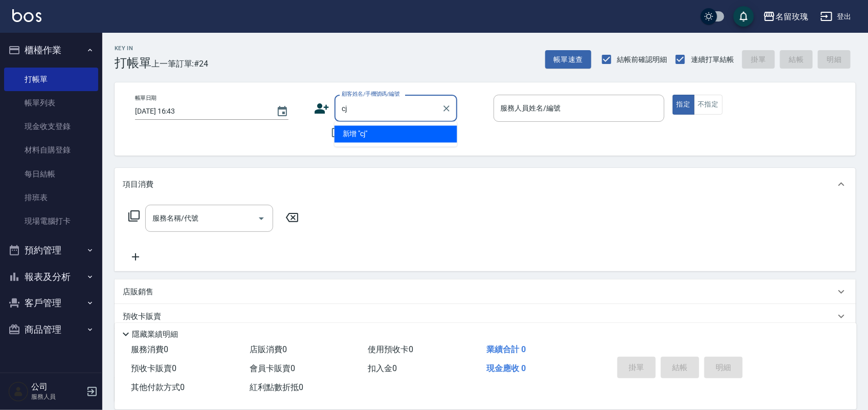
type input "c"
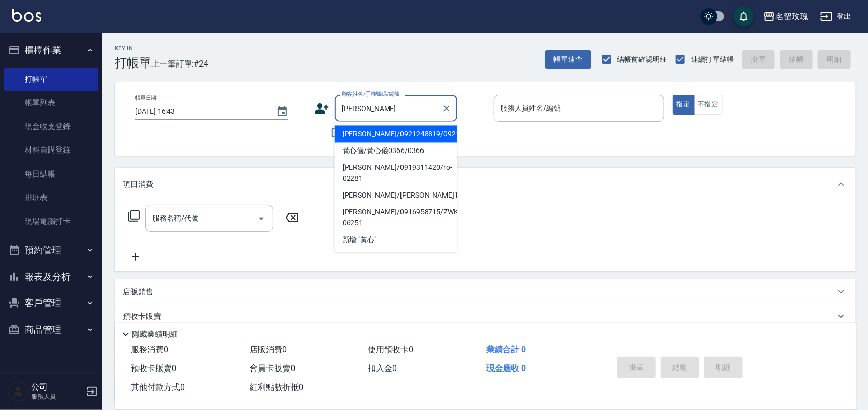
click at [364, 142] on li "[PERSON_NAME]/0921248819/0921248819" at bounding box center [395, 134] width 123 height 17
type input "[PERSON_NAME]/0921248819/0921248819"
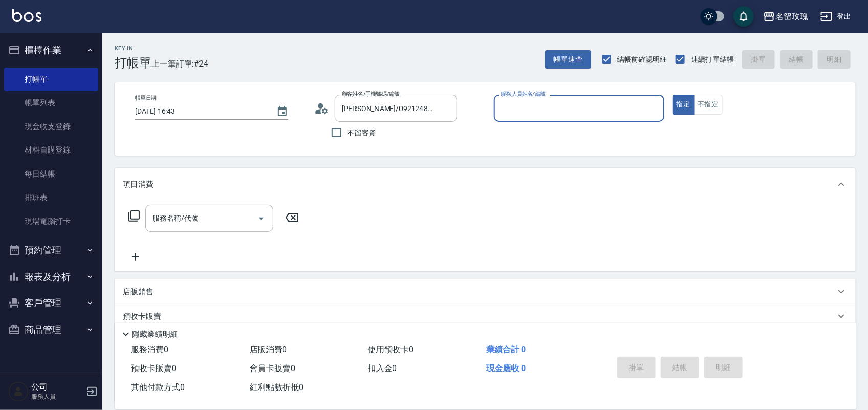
type input "[PERSON_NAME]-0"
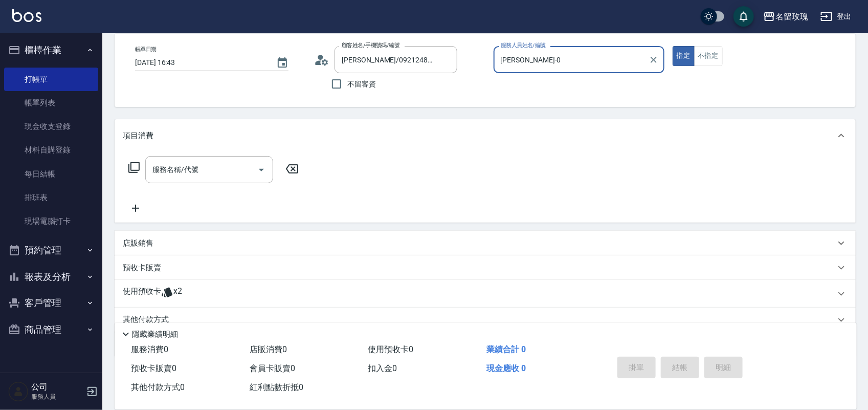
scroll to position [93, 0]
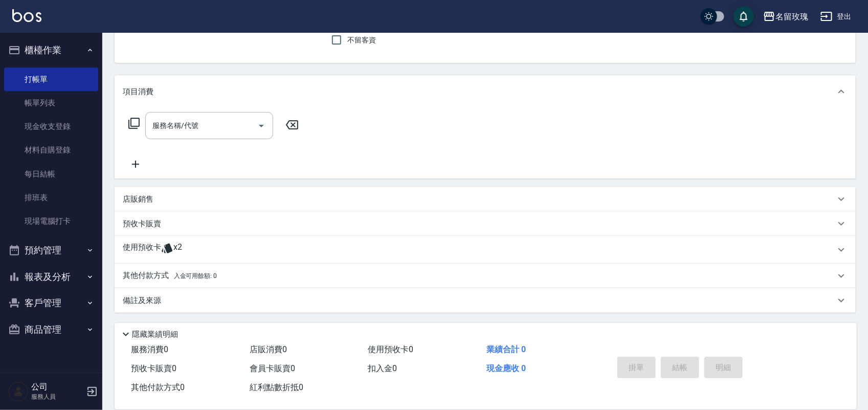
drag, startPoint x: 193, startPoint y: 131, endPoint x: 42, endPoint y: 31, distance: 181.5
click at [179, 125] on input "服務名稱/代號" at bounding box center [201, 126] width 103 height 18
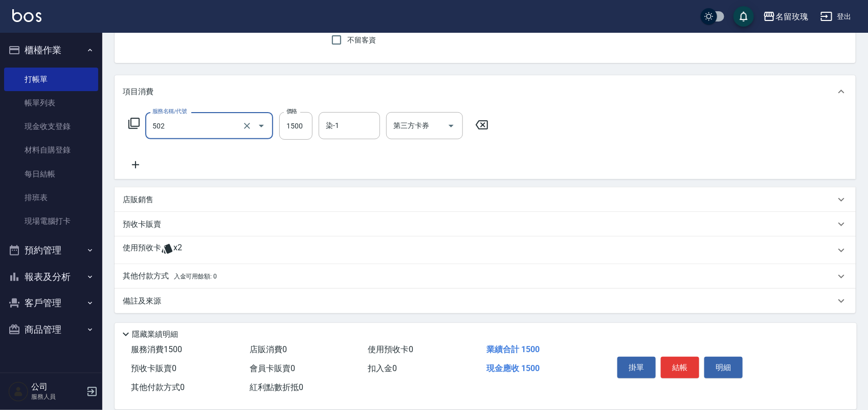
type input "染髮(502)"
type input "1800"
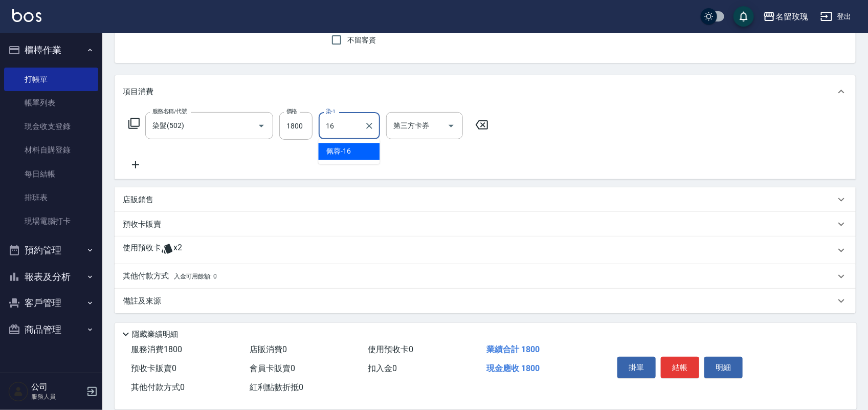
type input "[PERSON_NAME]-16"
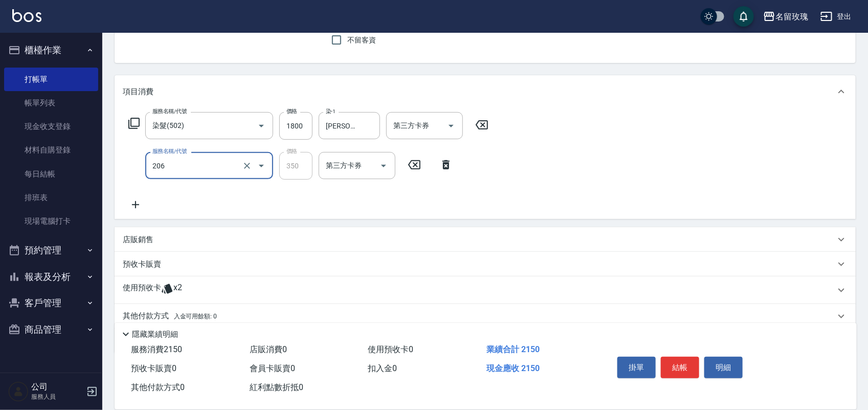
type input "洗髮精油(206)"
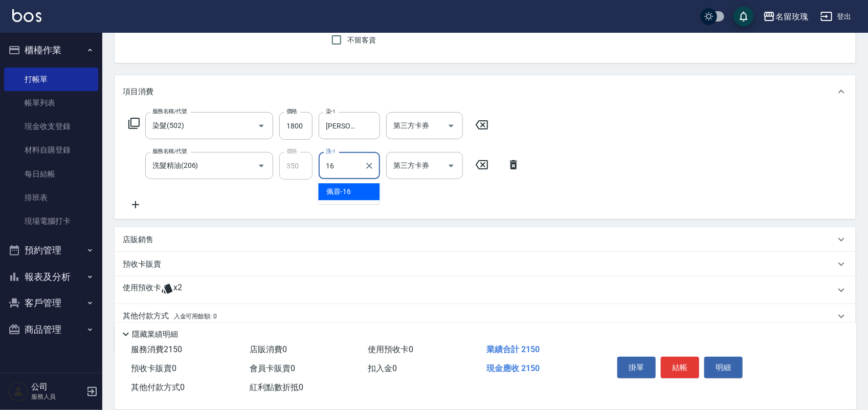
type input "[PERSON_NAME]-16"
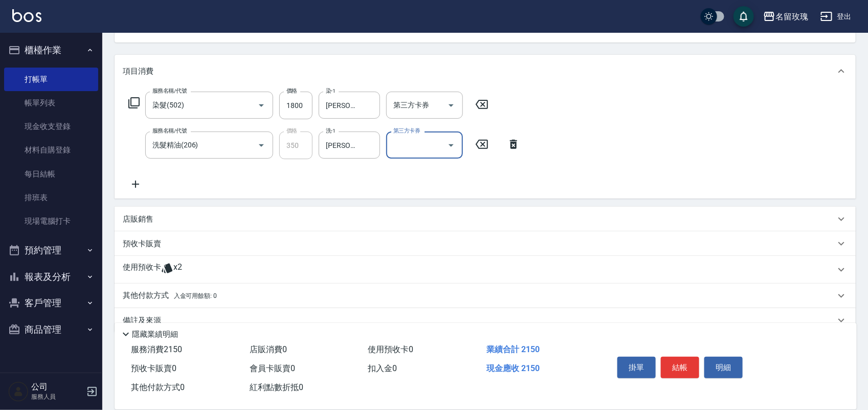
scroll to position [133, 0]
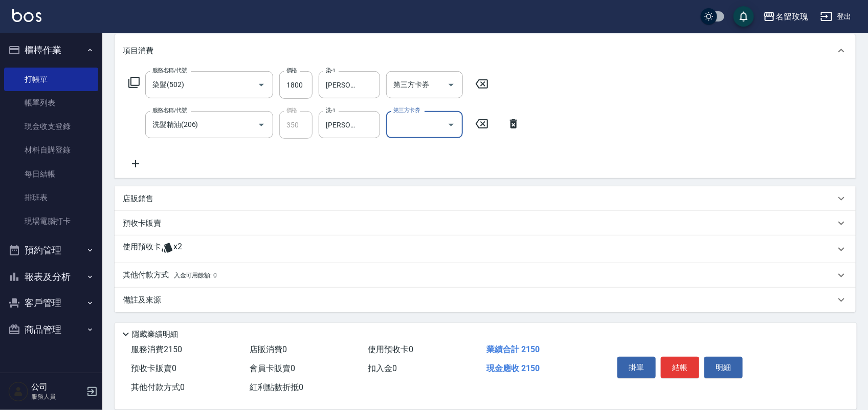
click at [134, 257] on div "使用預收卡 x2" at bounding box center [485, 249] width 741 height 28
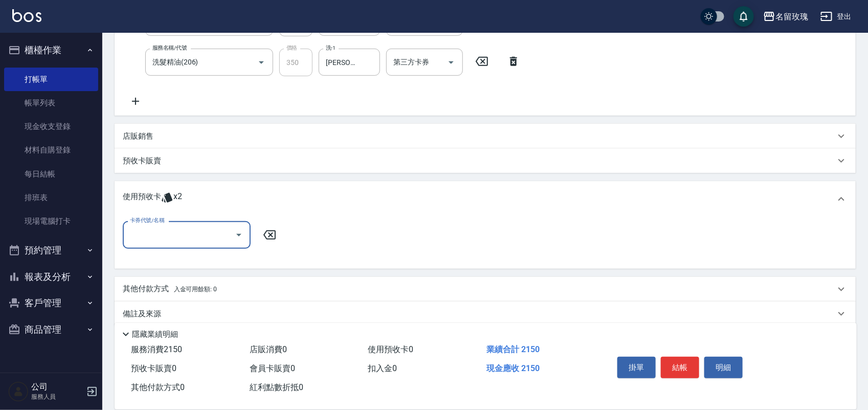
scroll to position [0, 0]
click at [144, 243] on div "卡券代號/名稱" at bounding box center [187, 234] width 128 height 27
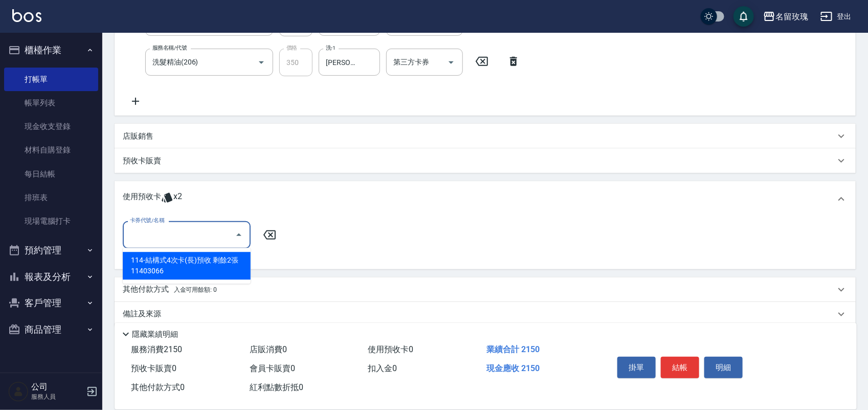
click at [157, 266] on div "114-結構式4次卡(長)預收 剩餘2張 11403066" at bounding box center [187, 266] width 128 height 28
type input "114-結構式4次卡(長)預收 11403066"
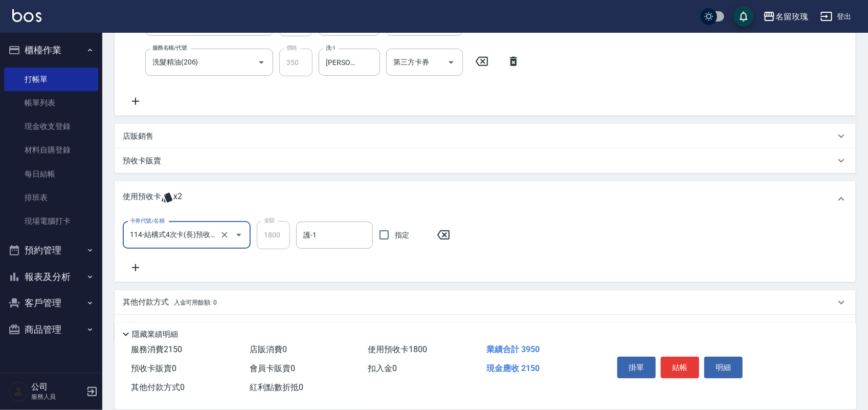
drag, startPoint x: 313, startPoint y: 236, endPoint x: 295, endPoint y: 220, distance: 23.9
click at [310, 233] on input "護-1" at bounding box center [334, 235] width 67 height 18
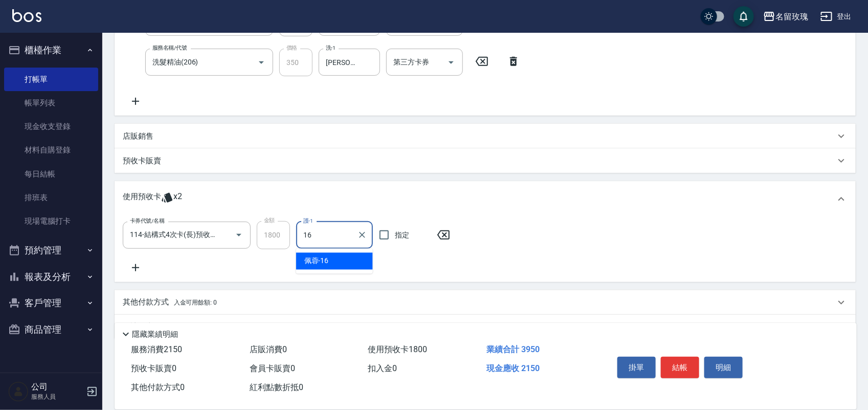
type input "[PERSON_NAME]-16"
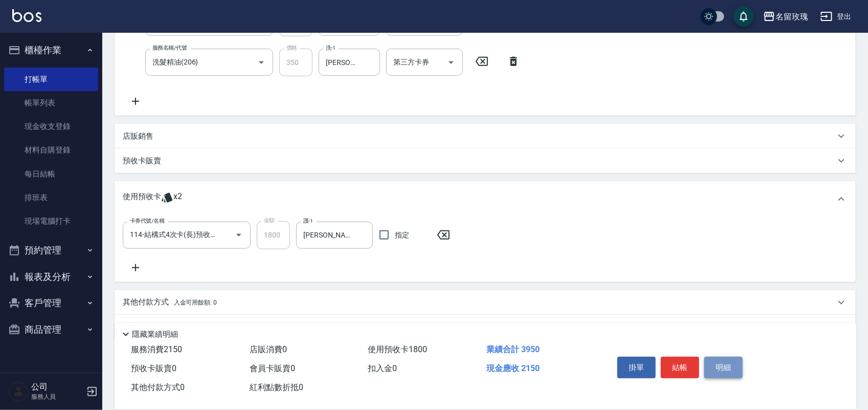
click at [722, 357] on button "明細" at bounding box center [723, 366] width 38 height 21
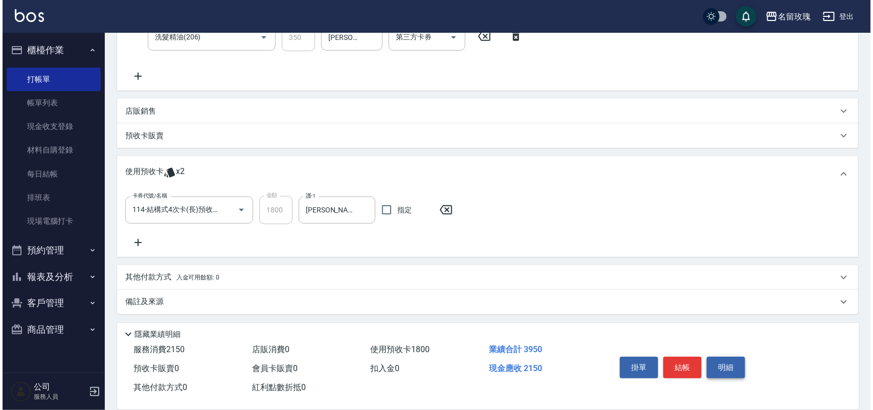
scroll to position [222, 0]
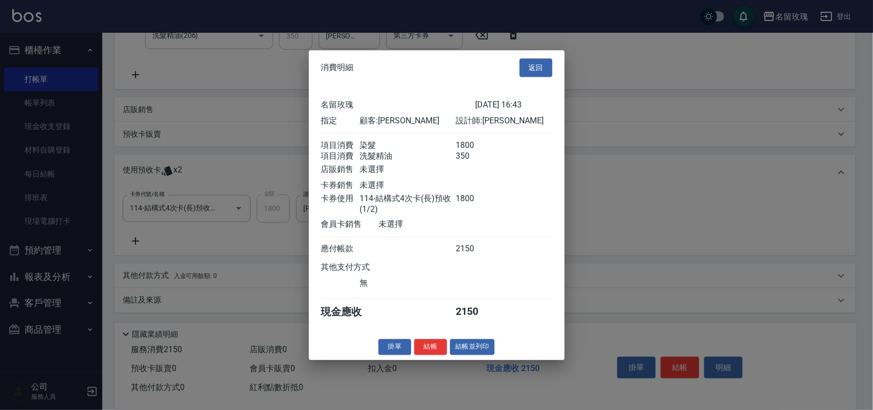
click at [468, 371] on div at bounding box center [436, 205] width 873 height 410
click at [468, 359] on div "消費明細 返回 名留玫瑰 [DATE] 16:43 指定 顧客: [PERSON_NAME] 設計師: [PERSON_NAME] 項目消費 染髮 1800 …" at bounding box center [437, 204] width 256 height 309
click at [468, 354] on div "掛單 結帳 結帳並列印" at bounding box center [437, 346] width 256 height 16
click at [468, 354] on button "結帳並列印" at bounding box center [472, 346] width 44 height 16
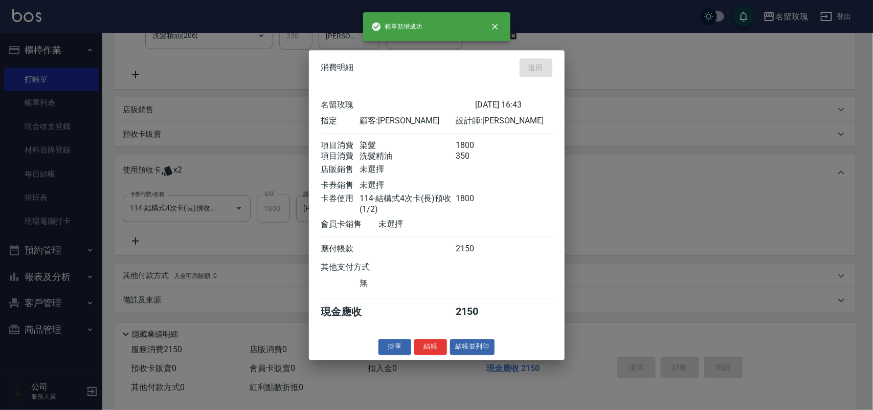
type input "[DATE] 16:49"
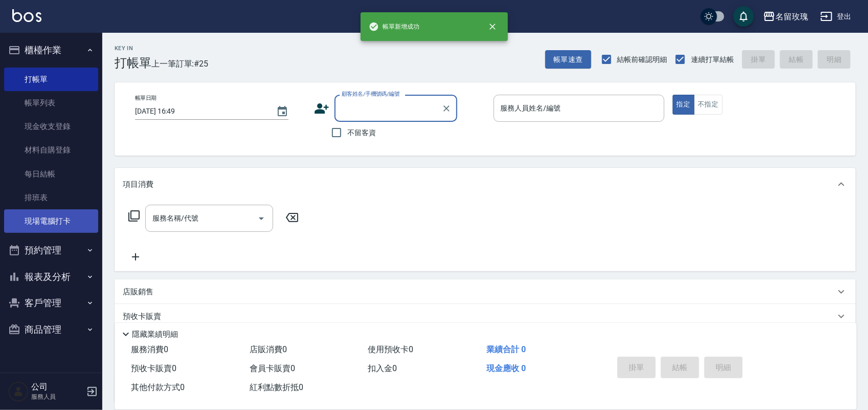
scroll to position [90, 0]
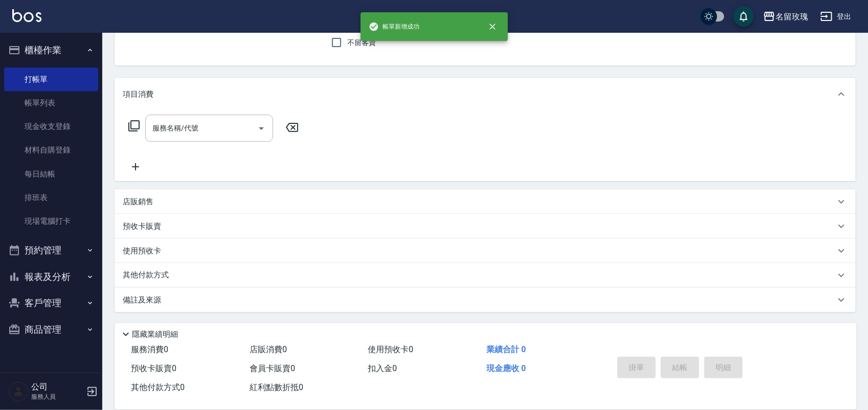
click at [73, 264] on button "報表及分析" at bounding box center [51, 276] width 94 height 27
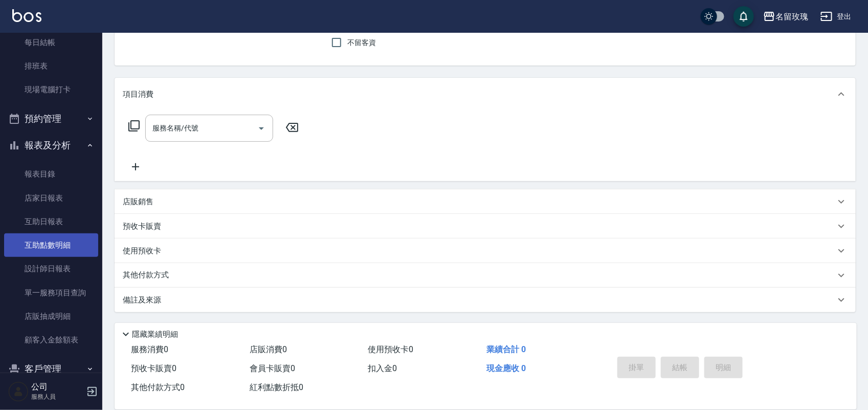
scroll to position [136, 0]
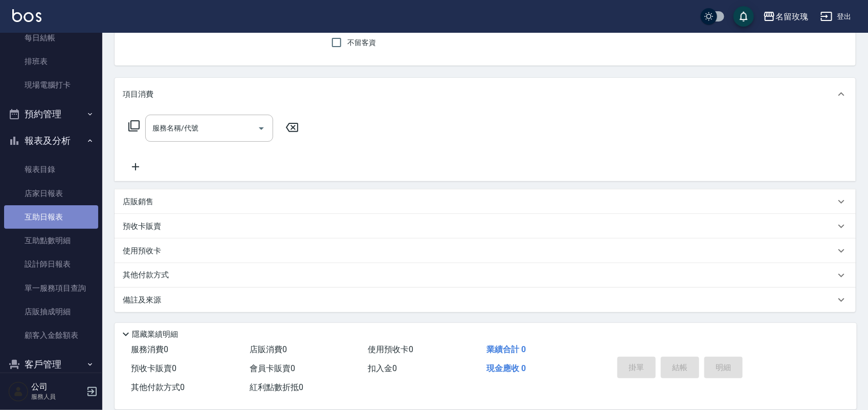
click at [59, 218] on link "互助日報表" at bounding box center [51, 217] width 94 height 24
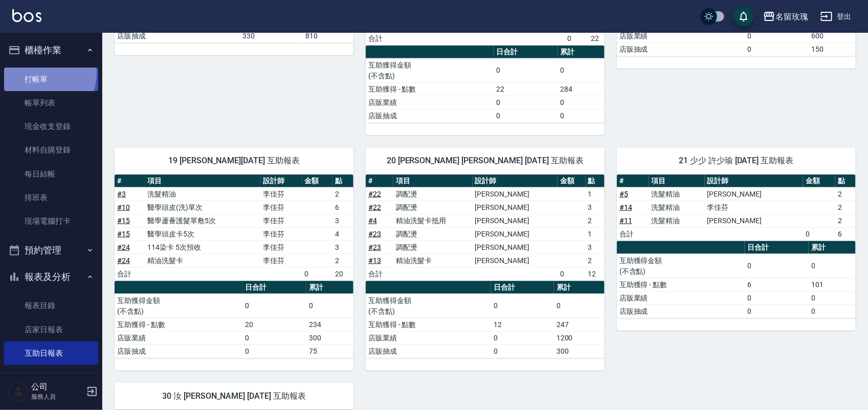
click at [39, 73] on link "打帳單" at bounding box center [51, 79] width 94 height 24
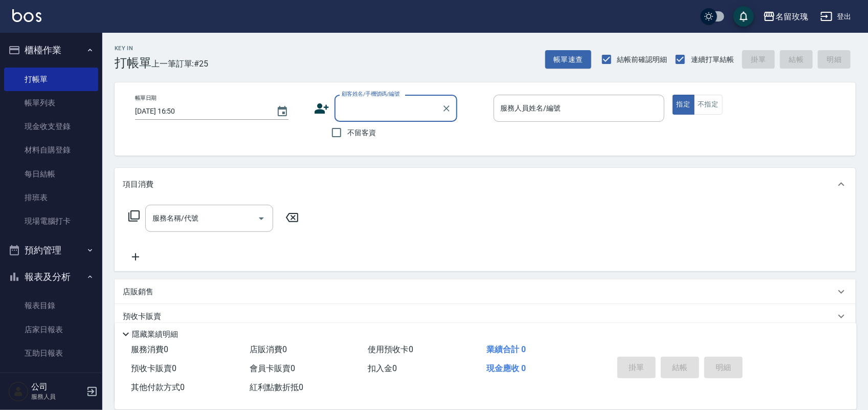
click at [346, 145] on div "帳單日期 [DATE] 16:50 顧客姓名/手機號碼/編號 顧客姓名/手機號碼/編號 不留客資 服務人員姓名/編號 服務人員姓名/編號 指定 不指定" at bounding box center [485, 118] width 741 height 73
click at [346, 141] on input "不留客資" at bounding box center [336, 132] width 21 height 21
checkbox input "true"
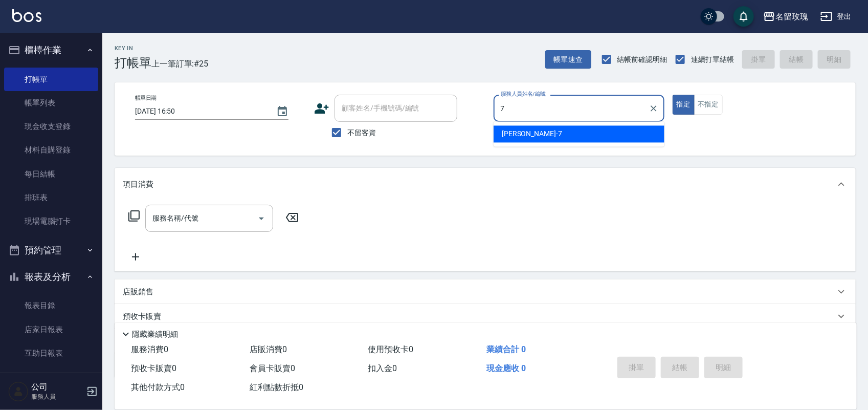
type input "[PERSON_NAME]-7"
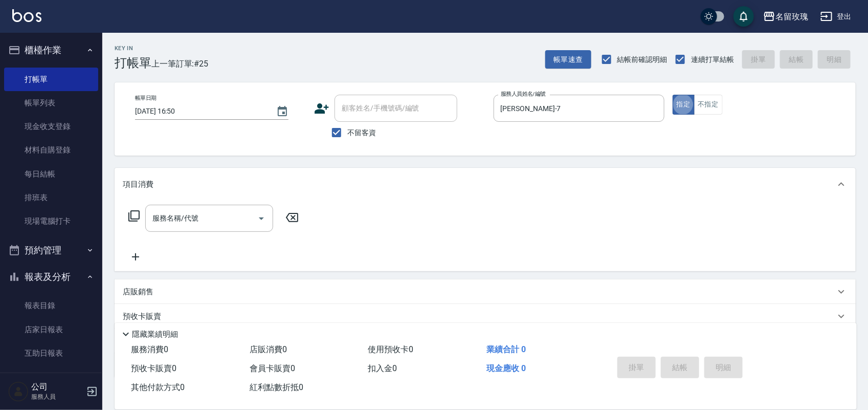
type button "true"
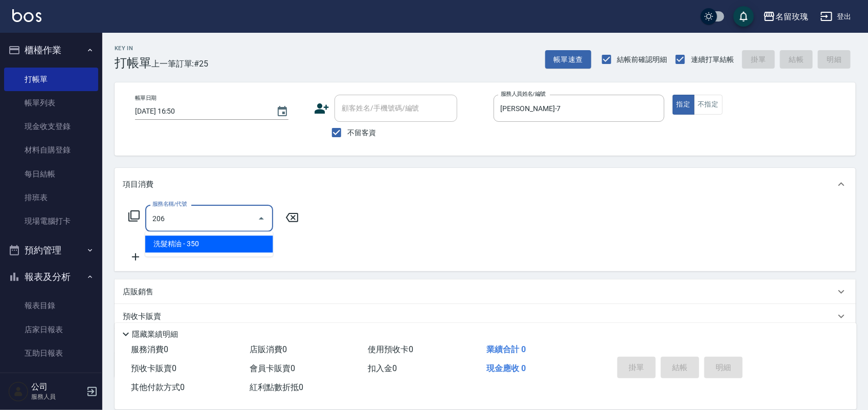
type input "洗髮精油(206)"
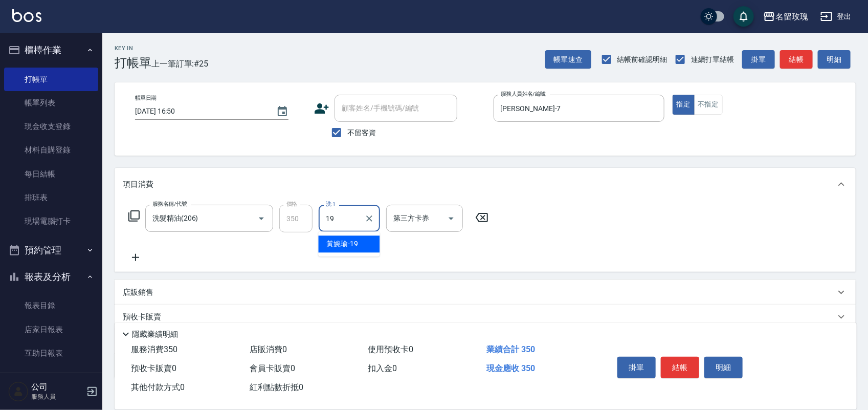
type input "[PERSON_NAME]-19"
click at [691, 356] on button "結帳" at bounding box center [680, 366] width 38 height 21
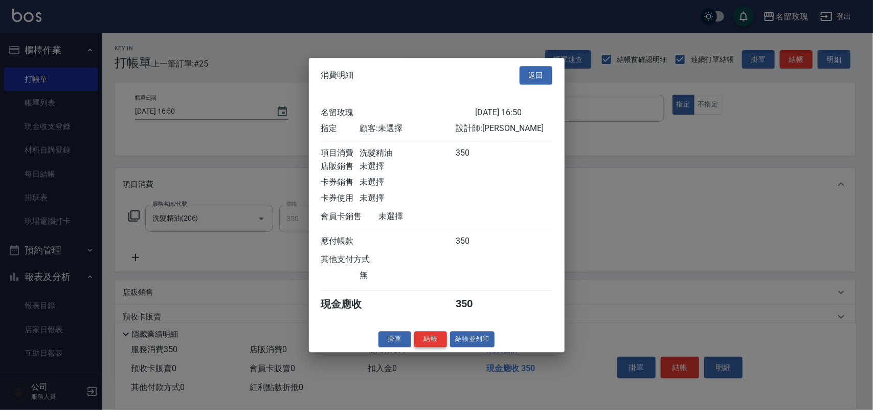
click at [443, 346] on button "結帳" at bounding box center [430, 339] width 33 height 16
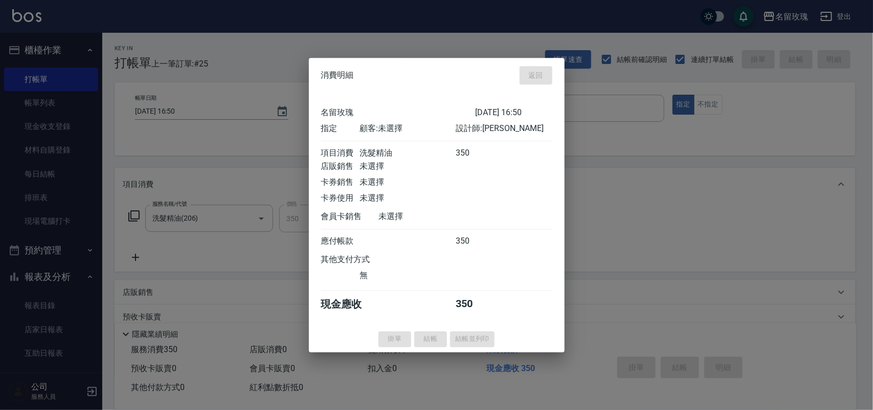
type input "[DATE] 16:57"
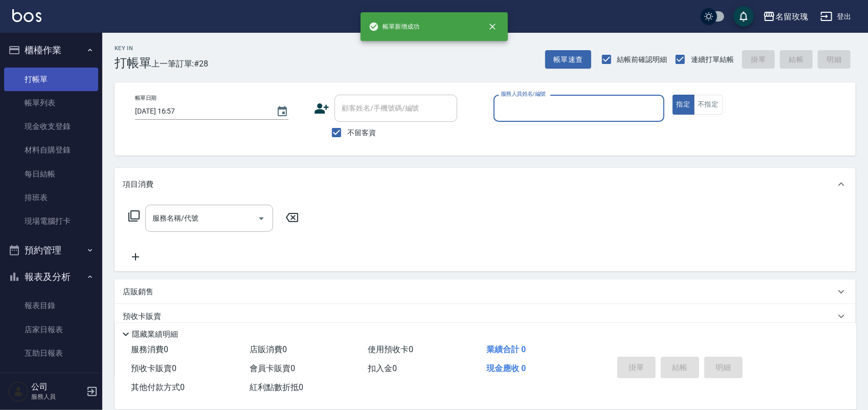
click at [39, 87] on link "打帳單" at bounding box center [51, 79] width 94 height 24
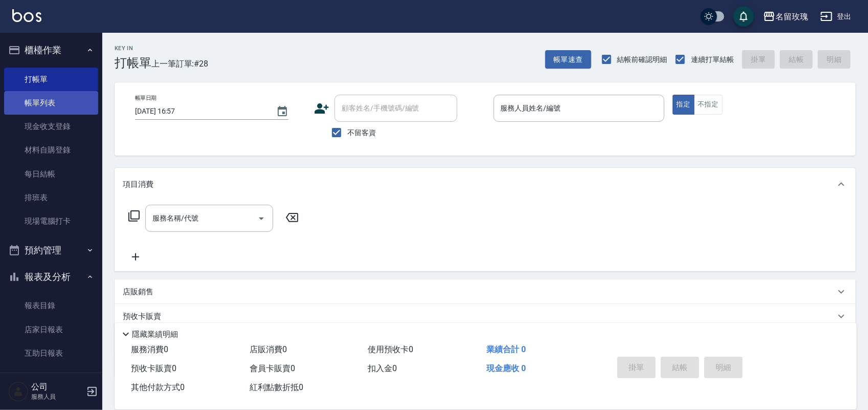
click at [39, 102] on link "帳單列表" at bounding box center [51, 103] width 94 height 24
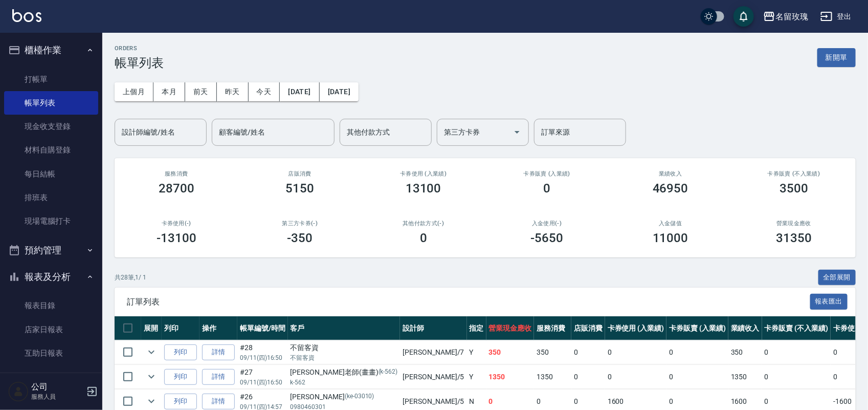
scroll to position [256, 0]
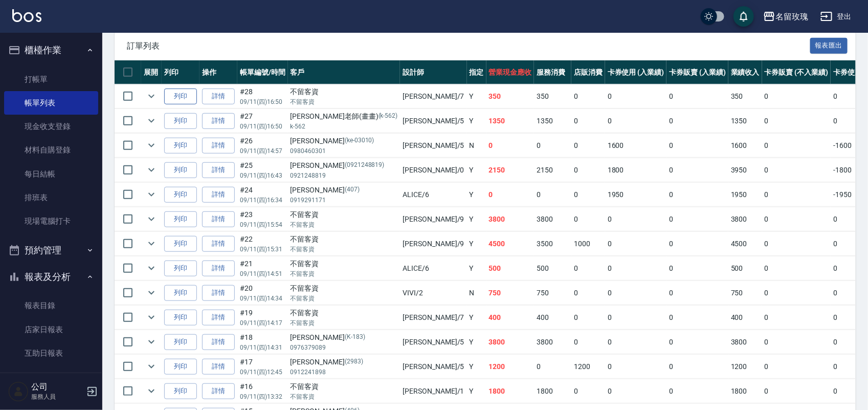
click at [184, 91] on button "列印" at bounding box center [180, 96] width 33 height 16
click at [42, 77] on link "打帳單" at bounding box center [51, 79] width 94 height 24
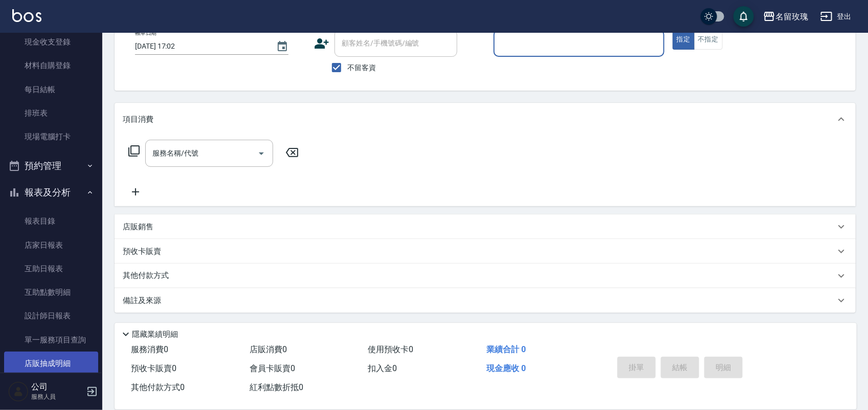
scroll to position [179, 0]
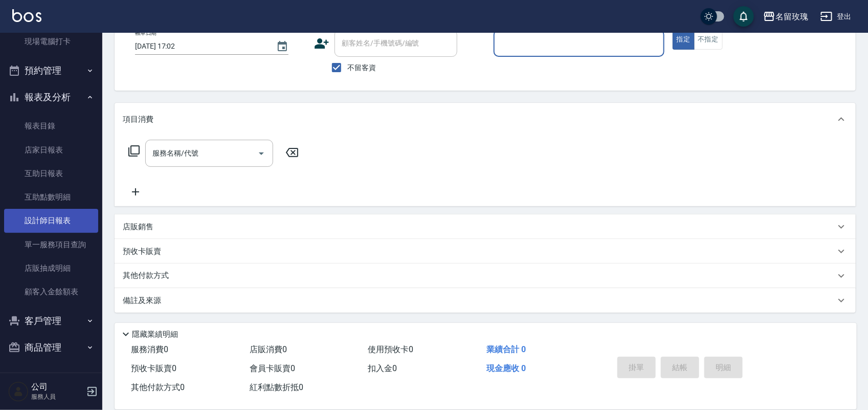
click at [34, 220] on link "設計師日報表" at bounding box center [51, 221] width 94 height 24
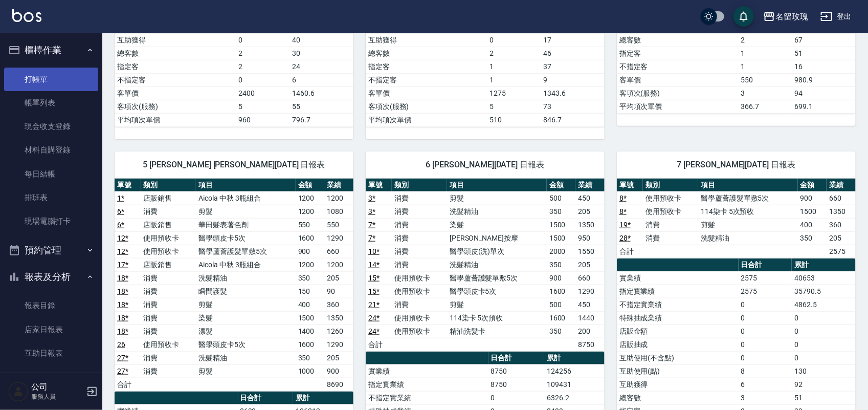
click at [26, 73] on link "打帳單" at bounding box center [51, 79] width 94 height 24
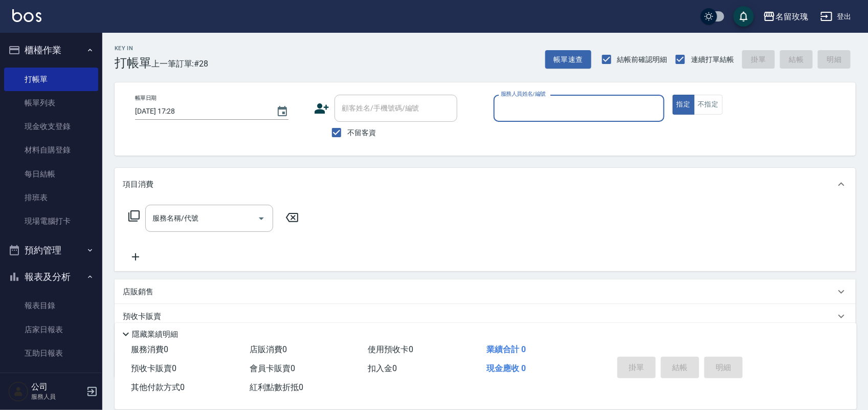
click at [64, 274] on button "報表及分析" at bounding box center [51, 276] width 94 height 27
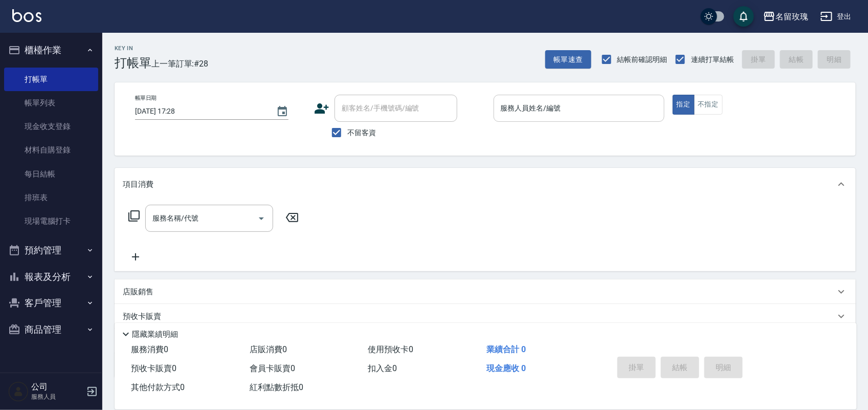
click at [499, 110] on input "服務人員姓名/編號" at bounding box center [579, 108] width 162 height 18
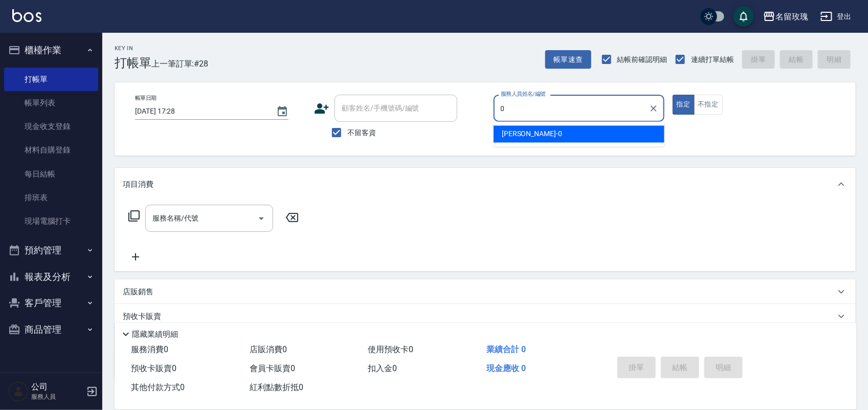
click at [512, 127] on div "[PERSON_NAME] -0" at bounding box center [578, 134] width 171 height 17
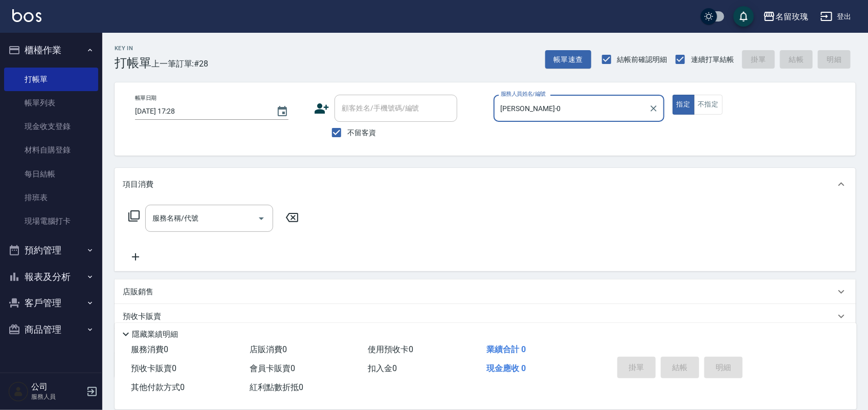
type input "[PERSON_NAME]-0"
click at [128, 215] on icon at bounding box center [134, 216] width 12 height 12
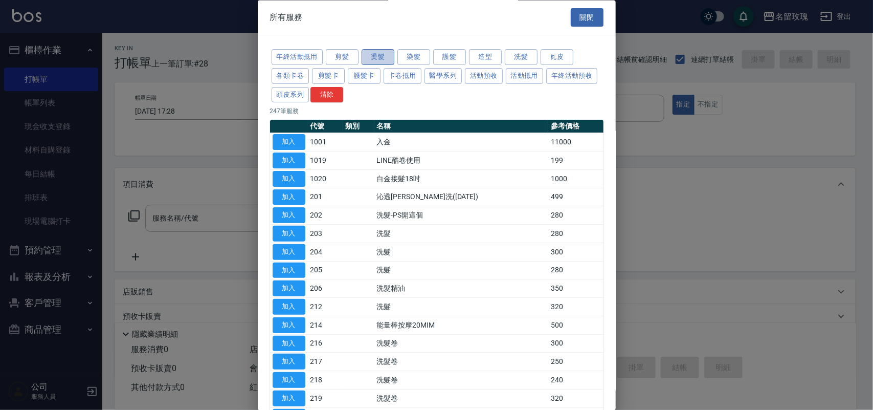
click at [390, 54] on button "燙髮" at bounding box center [378, 58] width 33 height 16
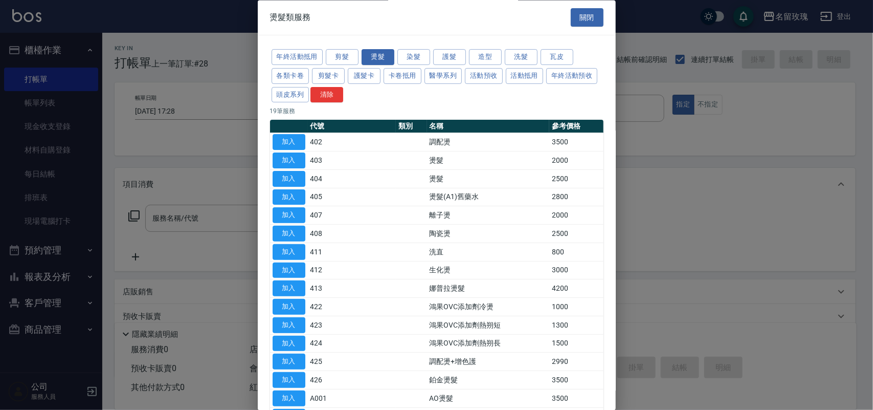
click at [496, 200] on div "年終活動抵用 剪髮 燙髮 染髮 護髮 造型 洗髮 瓦皮 各類卡卷 剪髮卡 護髮卡 卡卷抵用 醫學系列 活動預收 活動抵用 年終活動預收 頭皮系列 清除 19 …" at bounding box center [437, 265] width 358 height 458
click at [474, 123] on th "名稱" at bounding box center [488, 126] width 122 height 13
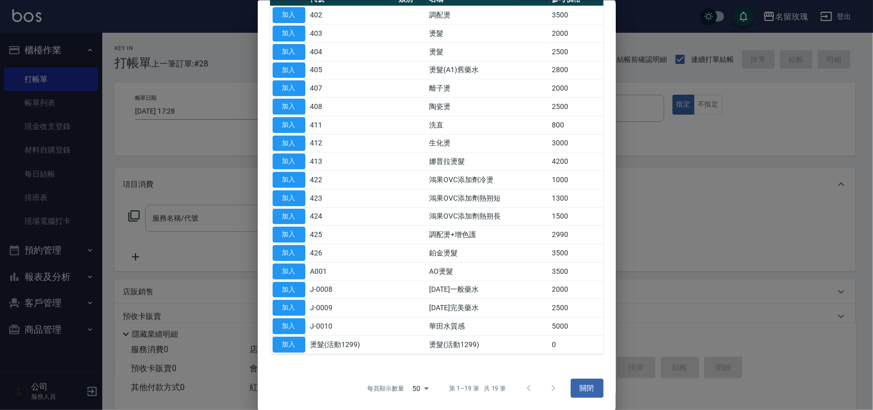
scroll to position [129, 0]
click at [295, 266] on button "加入" at bounding box center [289, 271] width 33 height 16
type input "AO燙髮(A001)"
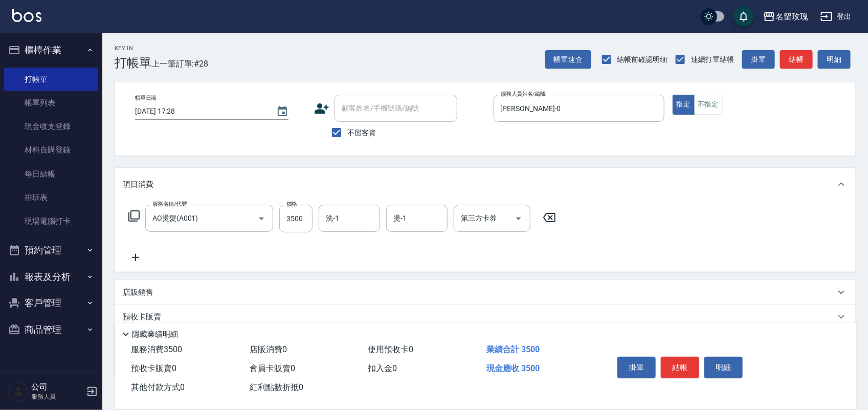
click at [134, 216] on icon at bounding box center [134, 216] width 12 height 12
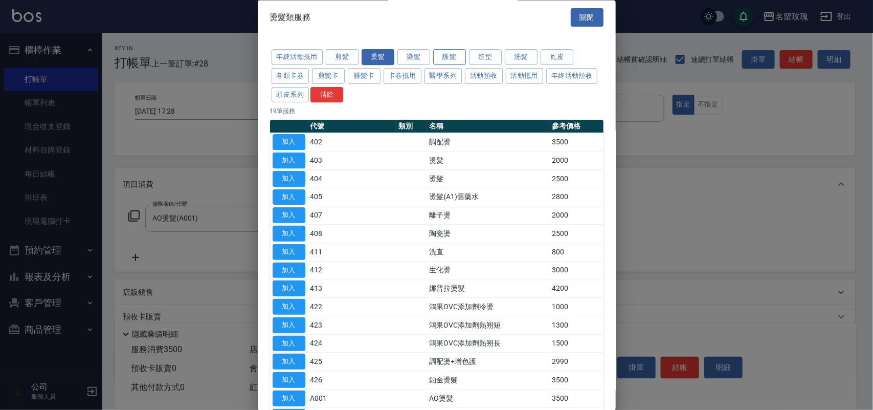
click at [456, 57] on button "護髮" at bounding box center [449, 58] width 33 height 16
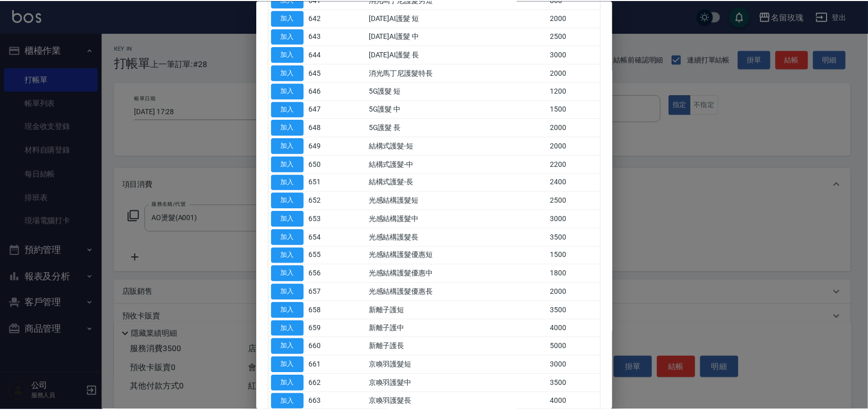
scroll to position [425, 0]
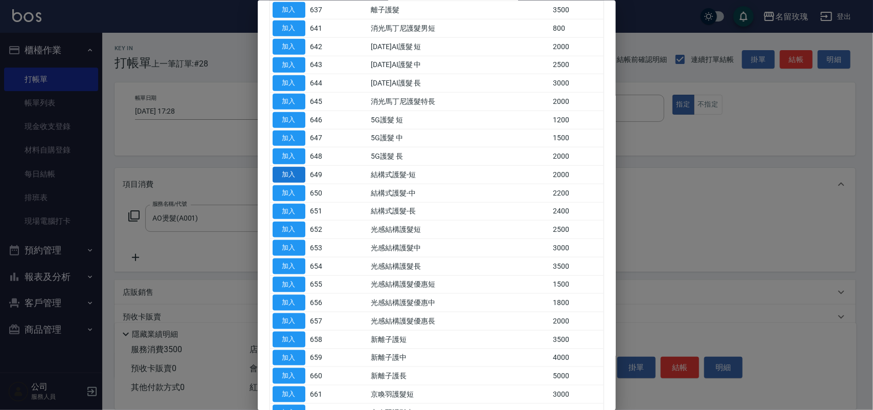
click at [294, 176] on button "加入" at bounding box center [289, 175] width 33 height 16
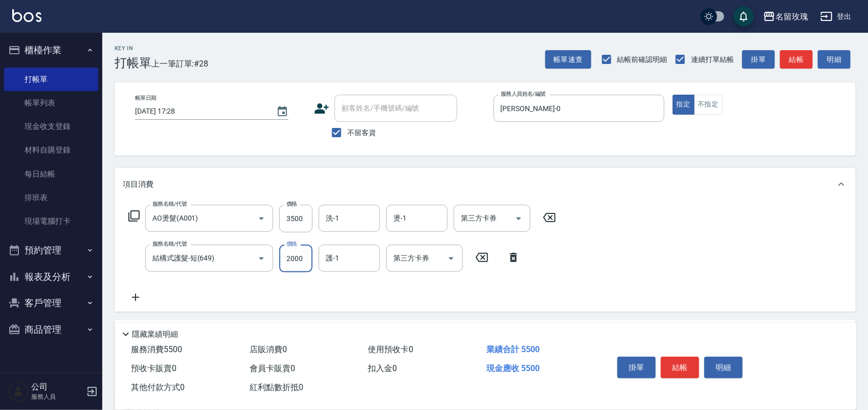
drag, startPoint x: 301, startPoint y: 256, endPoint x: 301, endPoint y: 249, distance: 7.2
click at [302, 254] on input "2000" at bounding box center [295, 258] width 33 height 28
type input "1600"
click at [353, 224] on input "洗-1" at bounding box center [349, 218] width 52 height 18
click at [355, 236] on div "[PERSON_NAME] -16" at bounding box center [349, 244] width 61 height 17
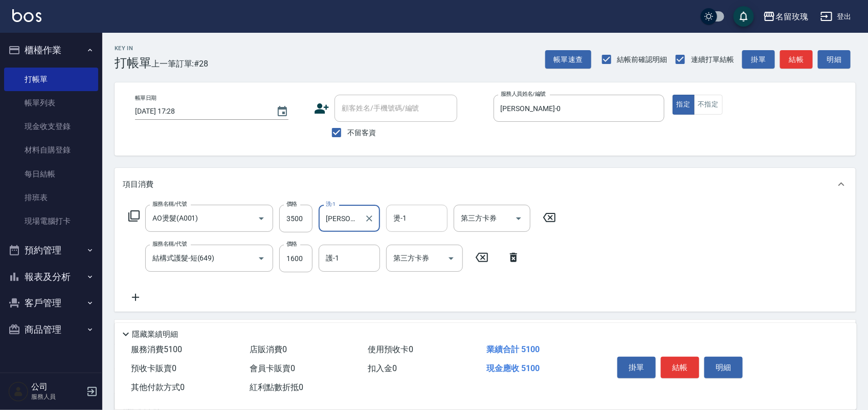
type input "[PERSON_NAME]-16"
click at [397, 219] on input "燙-1" at bounding box center [417, 218] width 52 height 18
click at [401, 237] on div "少少 -21" at bounding box center [416, 244] width 61 height 17
type input "少少-21"
click at [353, 256] on input "護-1" at bounding box center [349, 258] width 52 height 18
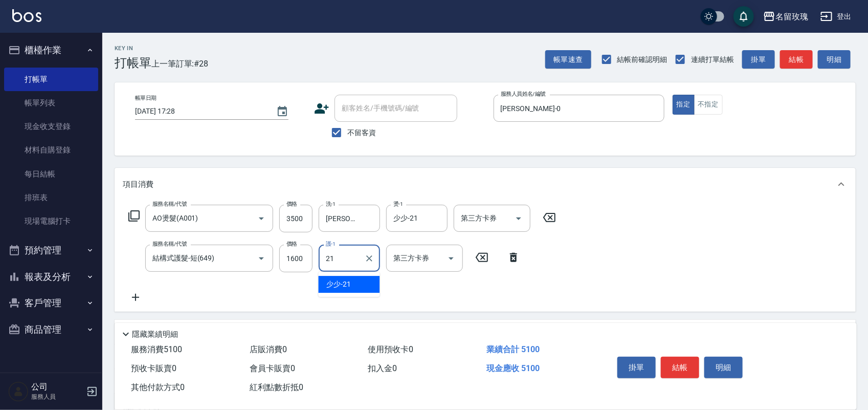
click at [346, 282] on span "少少 -21" at bounding box center [339, 284] width 25 height 11
type input "少少-21"
click at [134, 214] on icon at bounding box center [134, 216] width 12 height 12
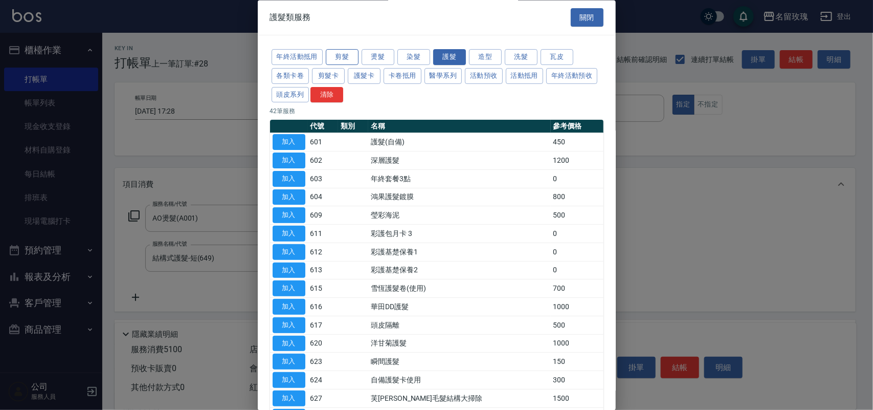
click at [342, 55] on button "剪髮" at bounding box center [342, 58] width 33 height 16
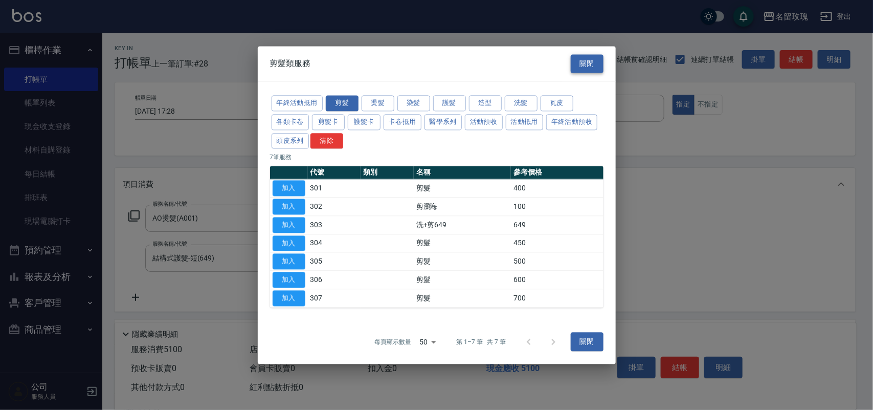
click at [590, 62] on button "關閉" at bounding box center [587, 63] width 33 height 19
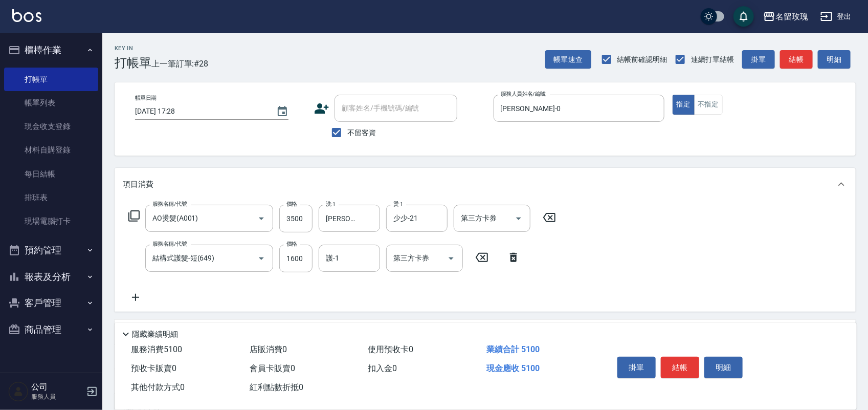
click at [136, 216] on icon at bounding box center [134, 216] width 12 height 12
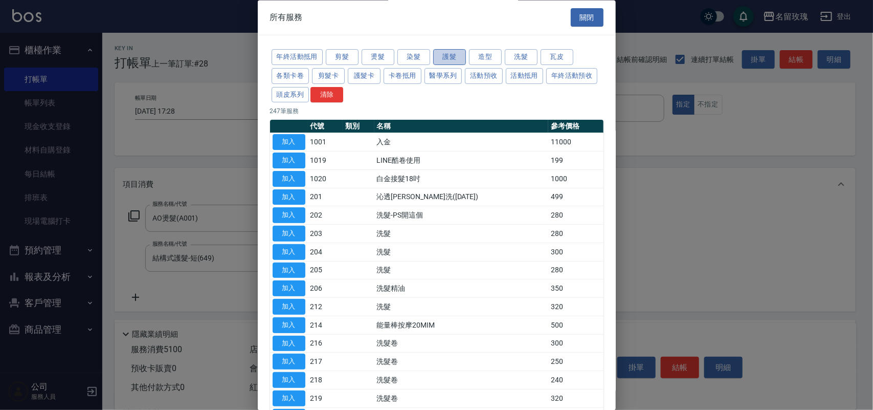
click at [456, 58] on button "護髮" at bounding box center [449, 58] width 33 height 16
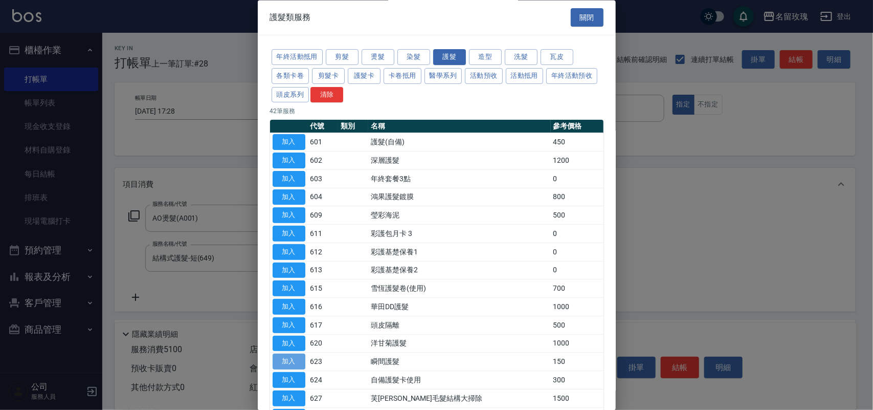
click at [298, 366] on button "加入" at bounding box center [289, 362] width 33 height 16
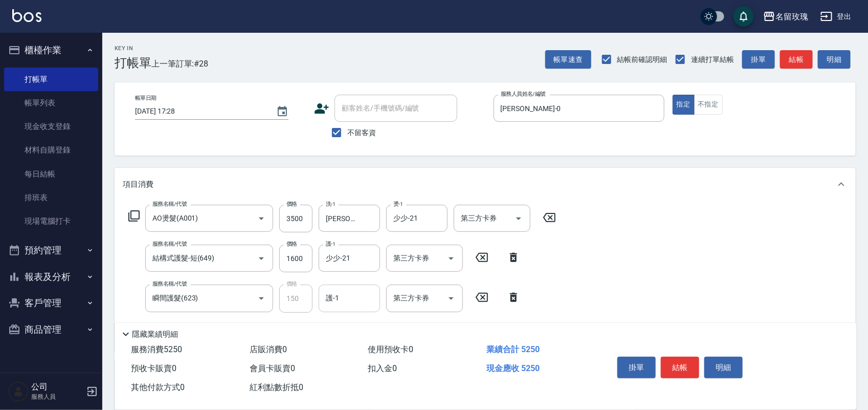
click at [346, 299] on input "護-1" at bounding box center [349, 298] width 52 height 18
click at [363, 318] on div "[PERSON_NAME] -0" at bounding box center [349, 323] width 61 height 17
type input "[PERSON_NAME]-0"
click at [436, 318] on div "服務名稱/代號 AO燙髮(A001) 服務名稱/代號 價格 3500 價格 洗-1 佩蓉-16 洗-1 燙-1 少少-21 燙-1 第三方卡券 第三方卡券 服…" at bounding box center [342, 274] width 439 height 139
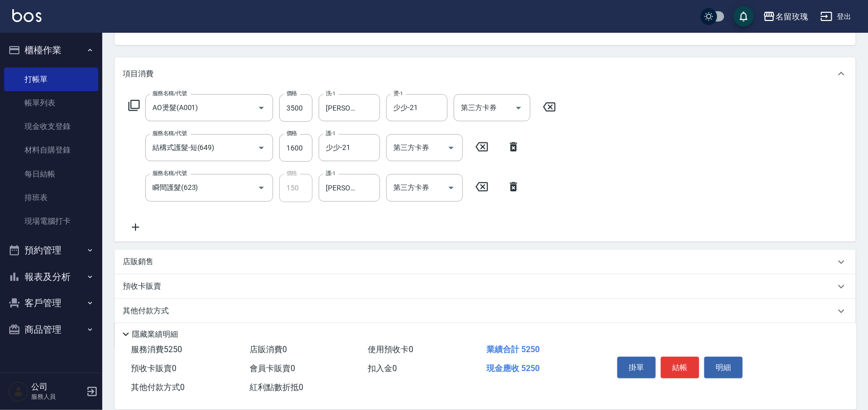
scroll to position [128, 0]
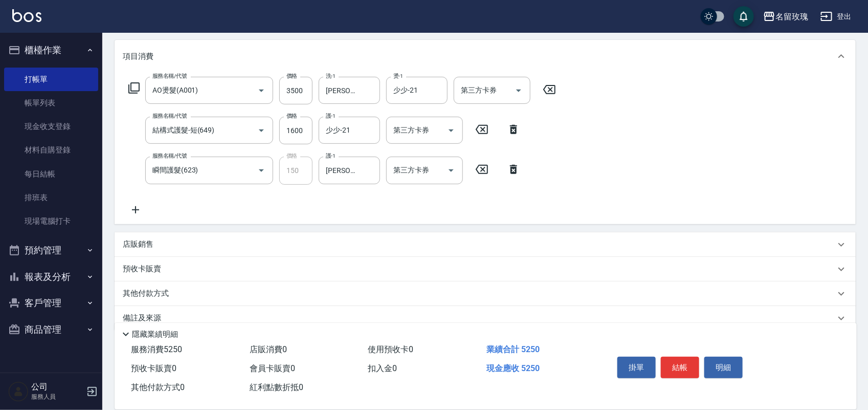
click at [137, 90] on icon at bounding box center [134, 88] width 12 height 12
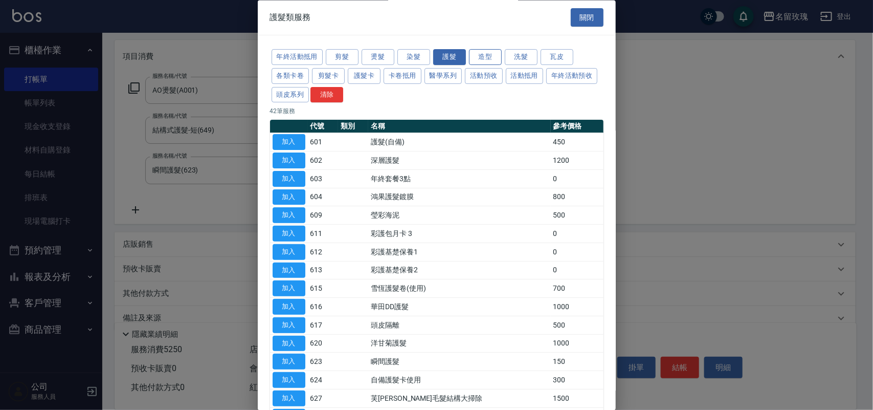
click at [478, 56] on button "造型" at bounding box center [485, 58] width 33 height 16
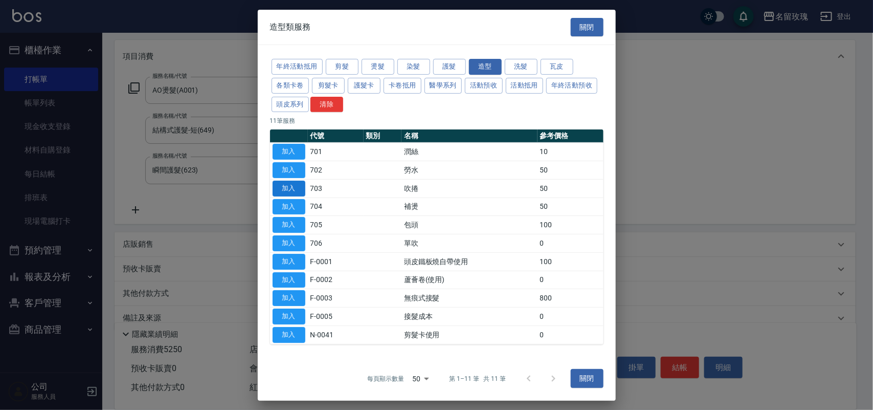
click at [300, 188] on button "加入" at bounding box center [289, 188] width 33 height 16
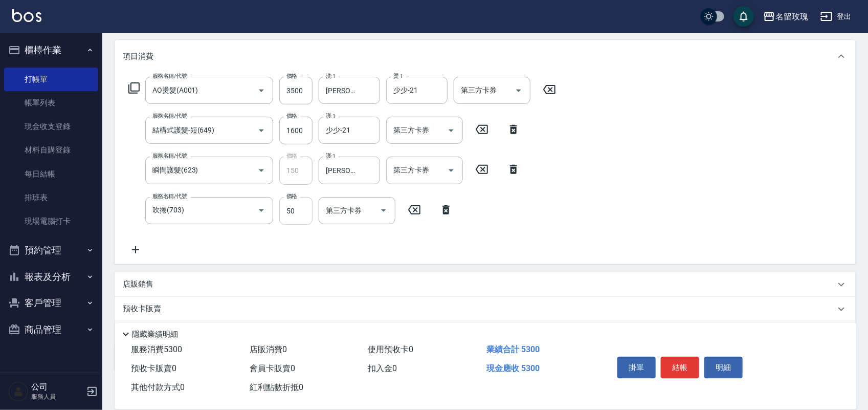
click at [299, 215] on input "50" at bounding box center [295, 211] width 33 height 28
type input "150"
click at [428, 245] on div "服務名稱/代號 AO燙髮(A001) 服務名稱/代號 價格 3500 價格 洗-1 佩蓉-16 洗-1 燙-1 少少-21 燙-1 第三方卡券 第三方卡券 服…" at bounding box center [342, 166] width 439 height 179
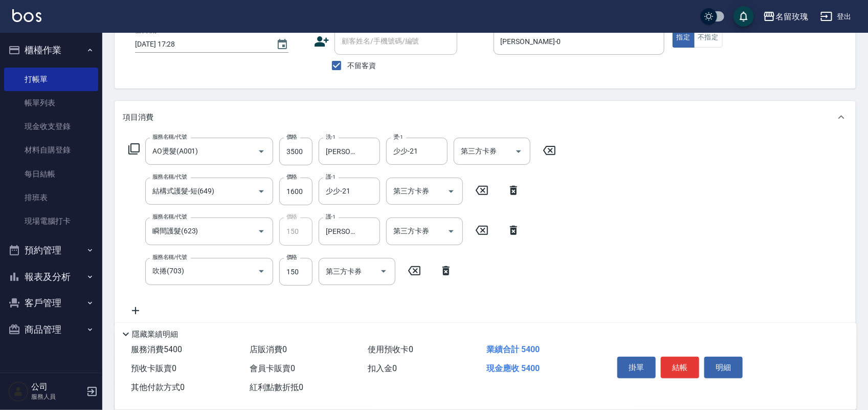
scroll to position [0, 0]
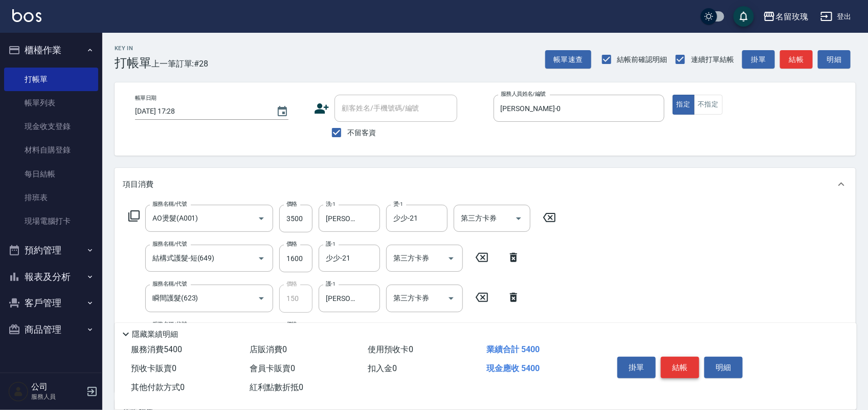
click at [683, 358] on button "結帳" at bounding box center [680, 366] width 38 height 21
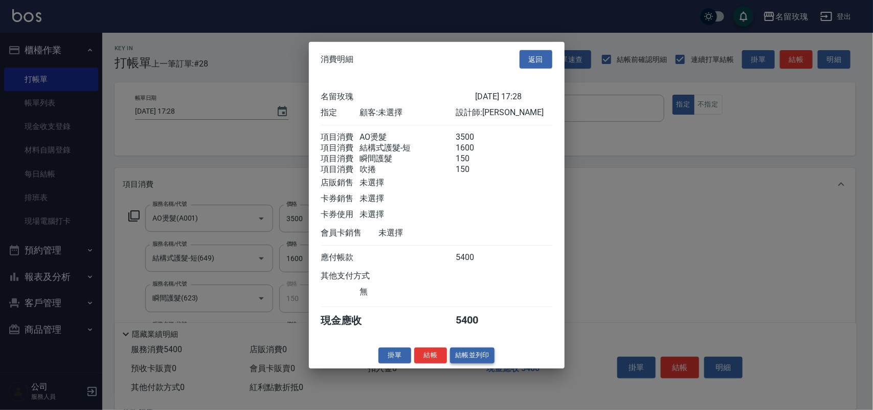
click at [464, 359] on button "結帳並列印" at bounding box center [472, 355] width 44 height 16
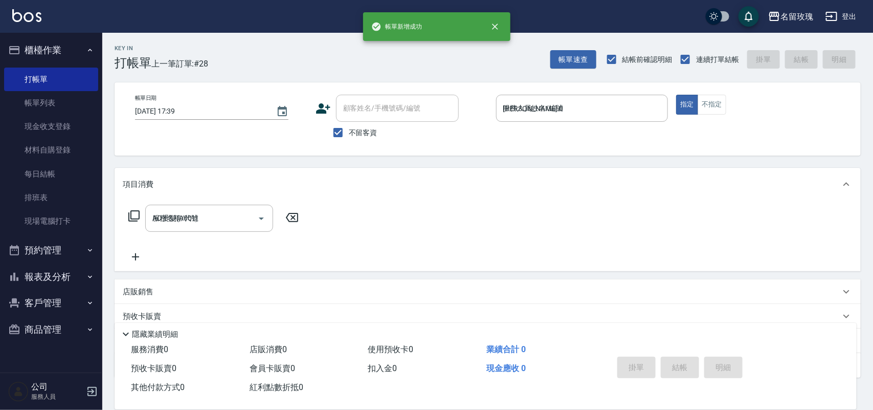
type input "[DATE] 17:39"
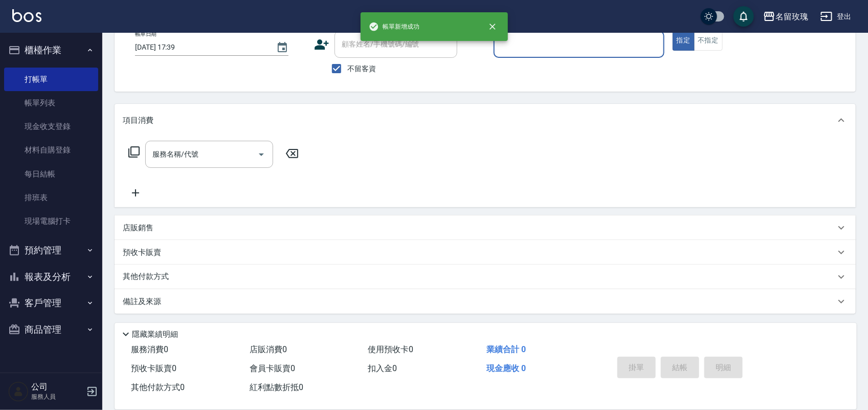
scroll to position [65, 0]
click at [70, 271] on button "報表及分析" at bounding box center [51, 276] width 94 height 27
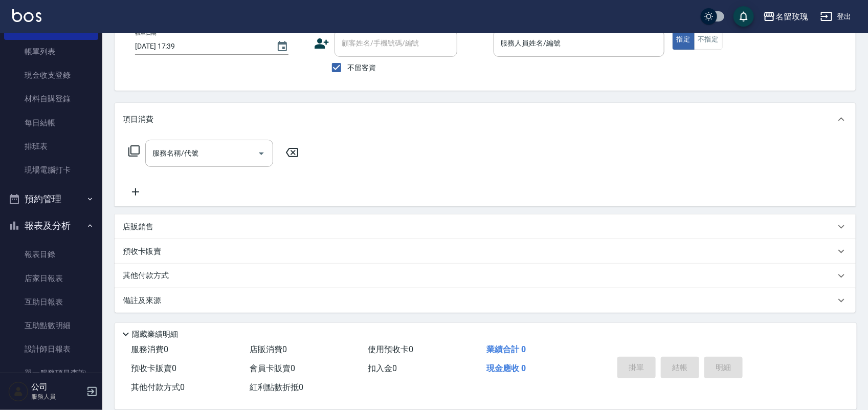
scroll to position [120, 0]
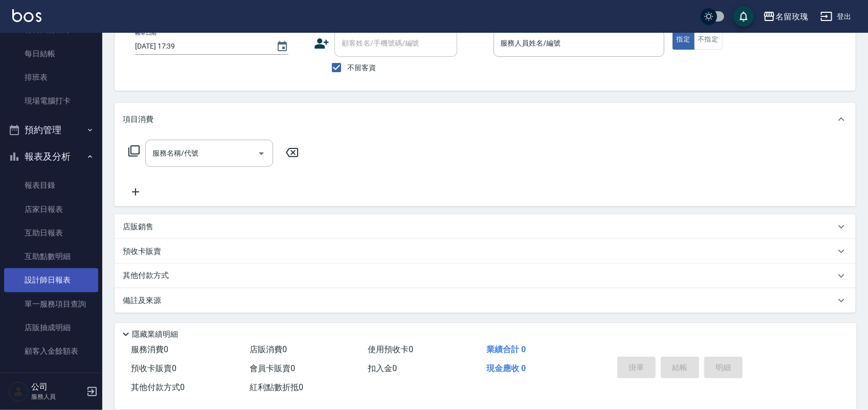
click at [71, 282] on link "設計師日報表" at bounding box center [51, 280] width 94 height 24
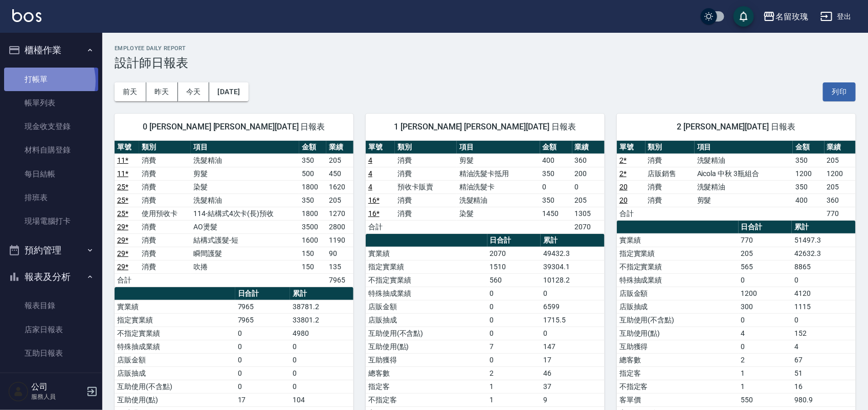
click at [41, 81] on link "打帳單" at bounding box center [51, 79] width 94 height 24
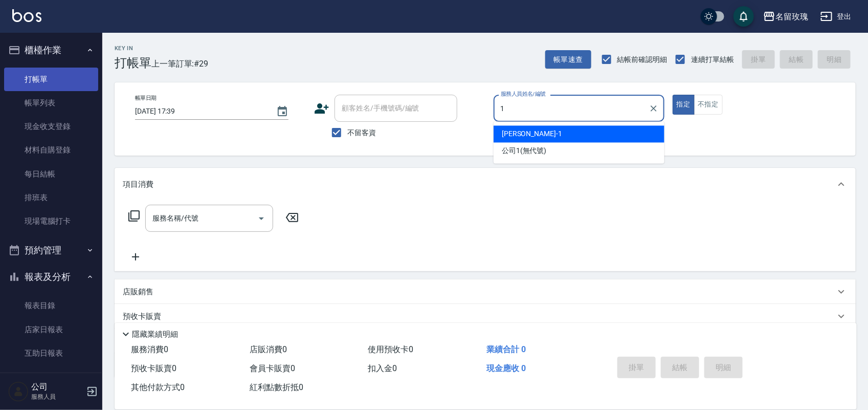
type input "[PERSON_NAME]-1"
type button "true"
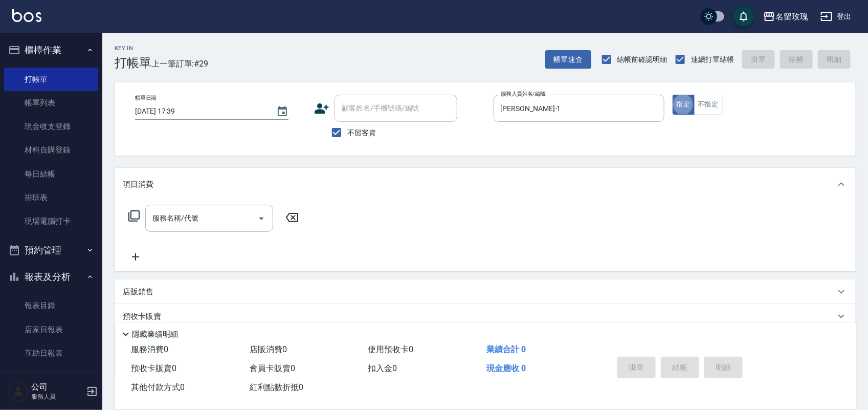
click at [187, 218] on div "服務名稱/代號 服務名稱/代號" at bounding box center [209, 218] width 128 height 27
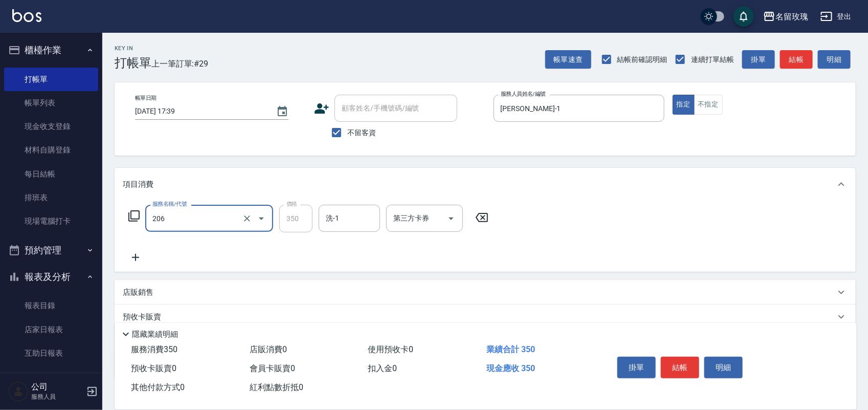
type input "洗髮精油(206)"
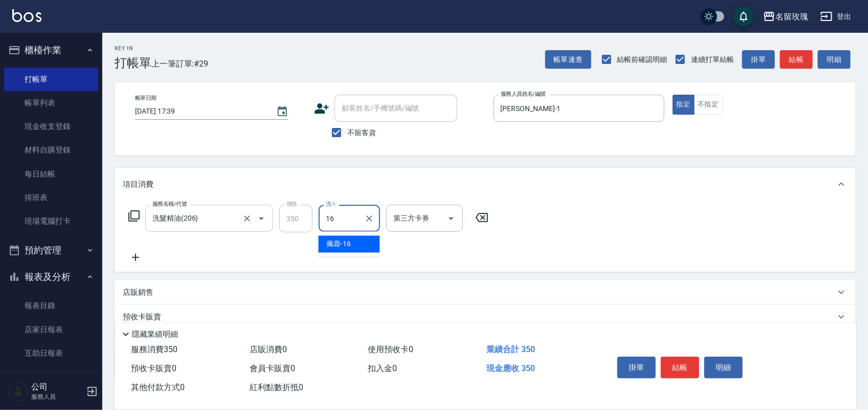
type input "[PERSON_NAME]-16"
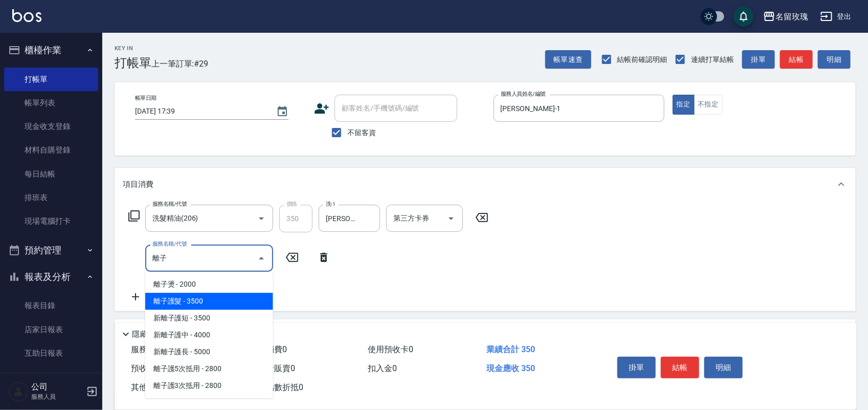
click at [200, 298] on span "離子護髮 - 3500" at bounding box center [209, 300] width 128 height 17
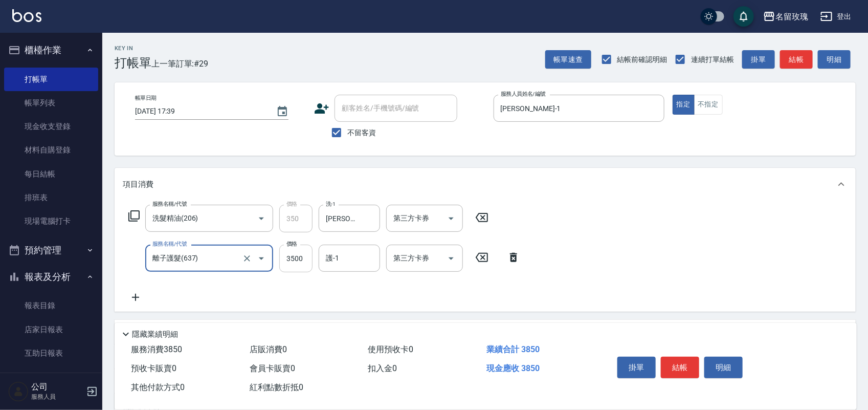
type input "離子護髮(637)"
click at [294, 264] on input "3500" at bounding box center [295, 258] width 33 height 28
type input "2650"
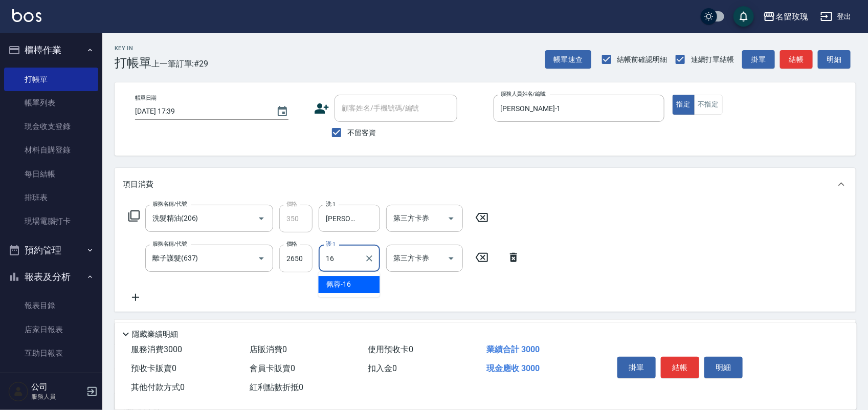
type input "[PERSON_NAME]-16"
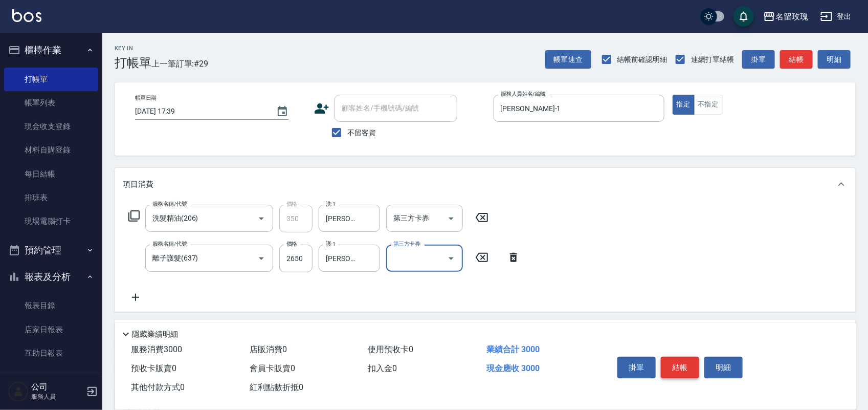
click at [683, 360] on button "結帳" at bounding box center [680, 366] width 38 height 21
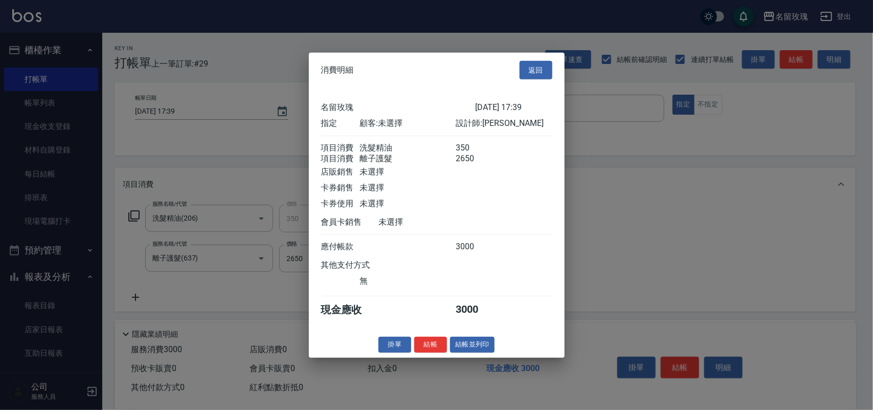
click at [431, 351] on button "結帳" at bounding box center [430, 344] width 33 height 16
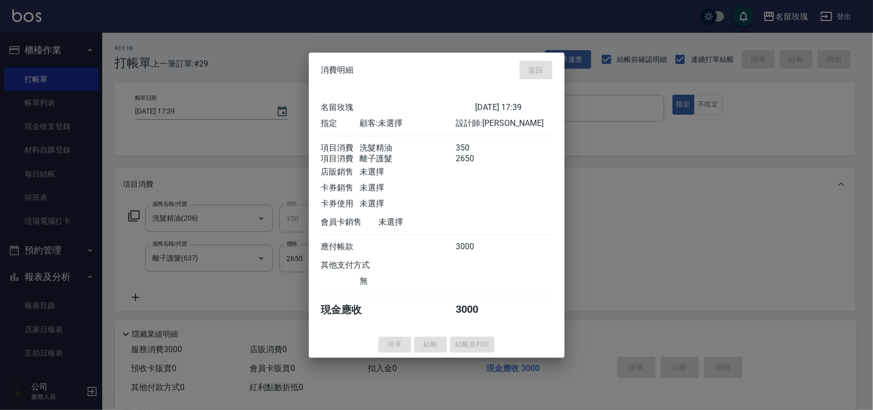
type input "[DATE] 18:01"
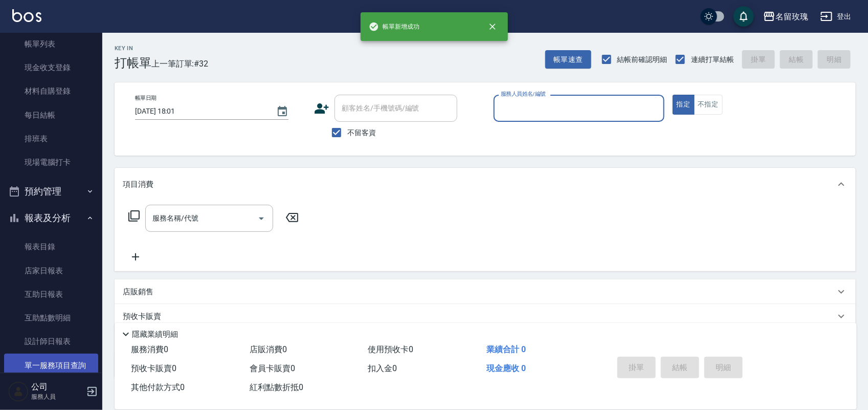
scroll to position [179, 0]
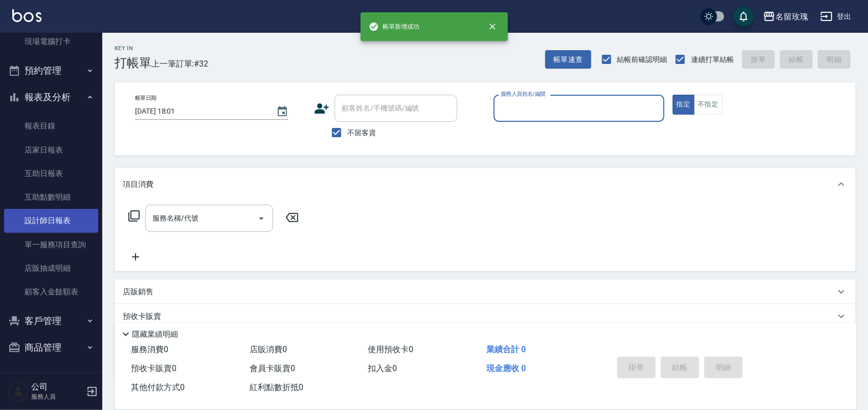
click at [41, 221] on link "設計師日報表" at bounding box center [51, 221] width 94 height 24
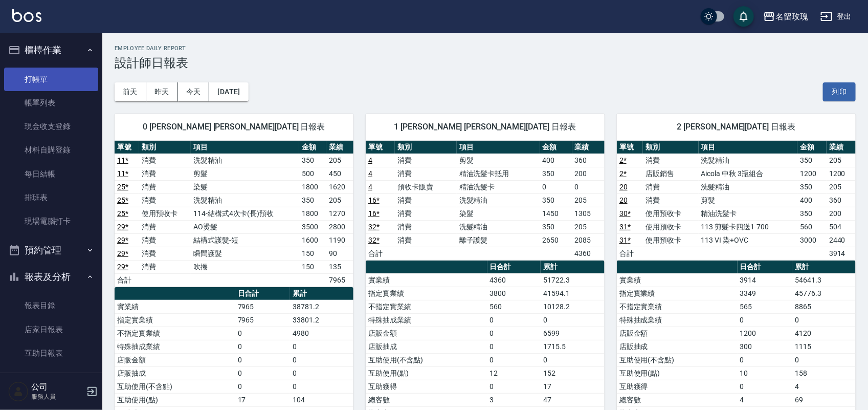
drag, startPoint x: 30, startPoint y: 78, endPoint x: 24, endPoint y: 82, distance: 7.4
click at [29, 78] on link "打帳單" at bounding box center [51, 79] width 94 height 24
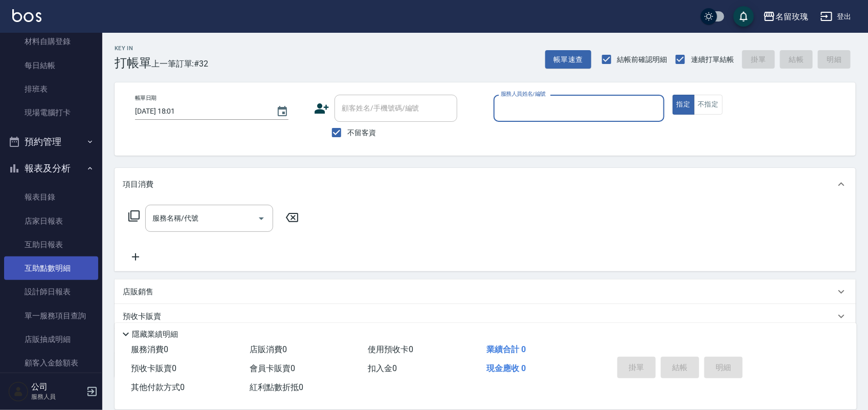
scroll to position [179, 0]
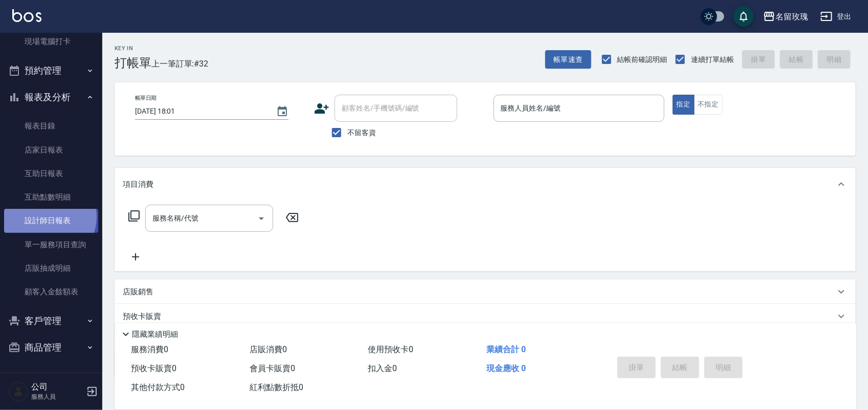
click at [48, 216] on link "設計師日報表" at bounding box center [51, 221] width 94 height 24
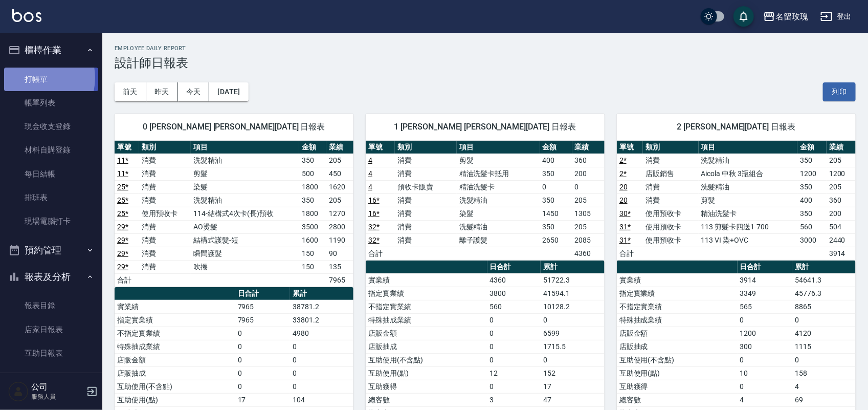
click at [32, 77] on link "打帳單" at bounding box center [51, 79] width 94 height 24
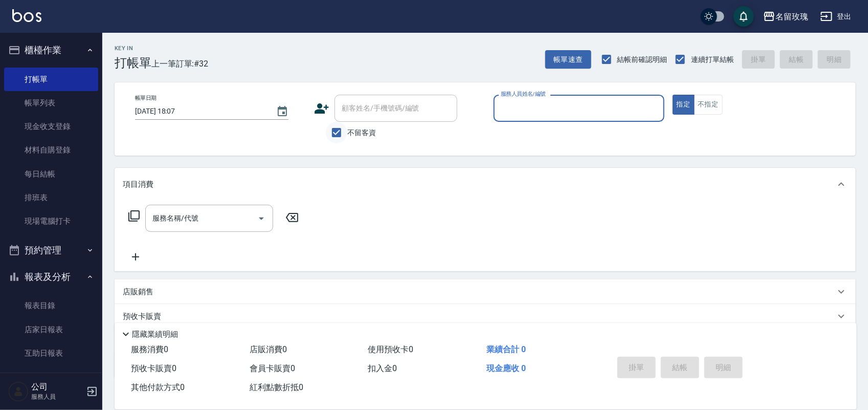
click at [345, 141] on input "不留客資" at bounding box center [336, 132] width 21 height 21
checkbox input "false"
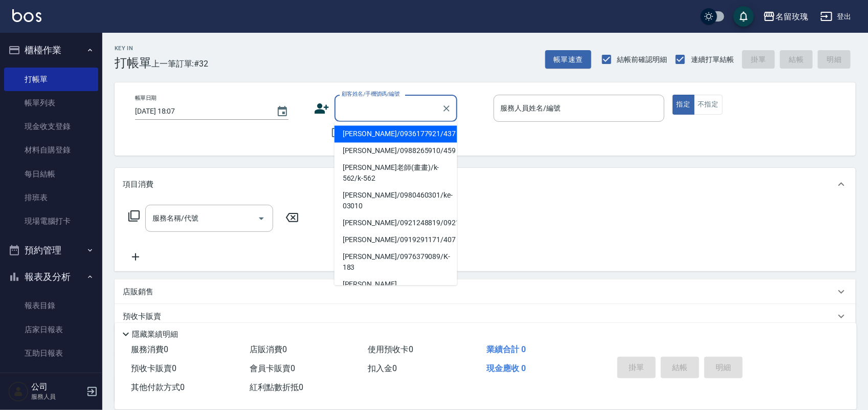
click at [381, 109] on input "顧客姓名/手機號碼/編號" at bounding box center [388, 108] width 98 height 18
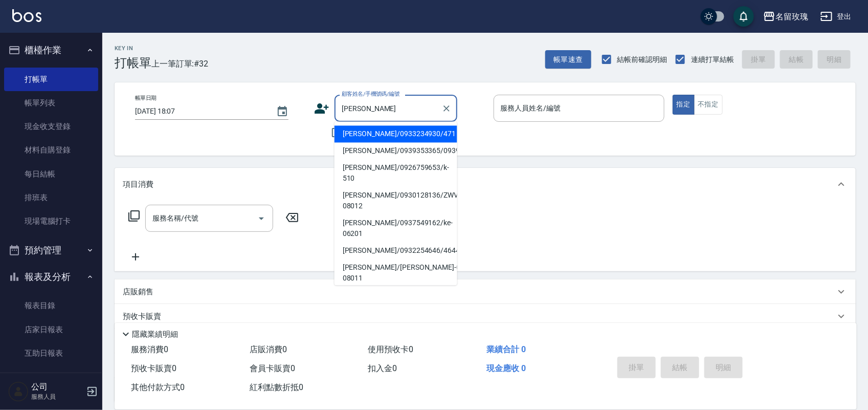
click at [363, 137] on li "[PERSON_NAME]/0933234930/471" at bounding box center [395, 134] width 123 height 17
type input "[PERSON_NAME]/0933234930/471"
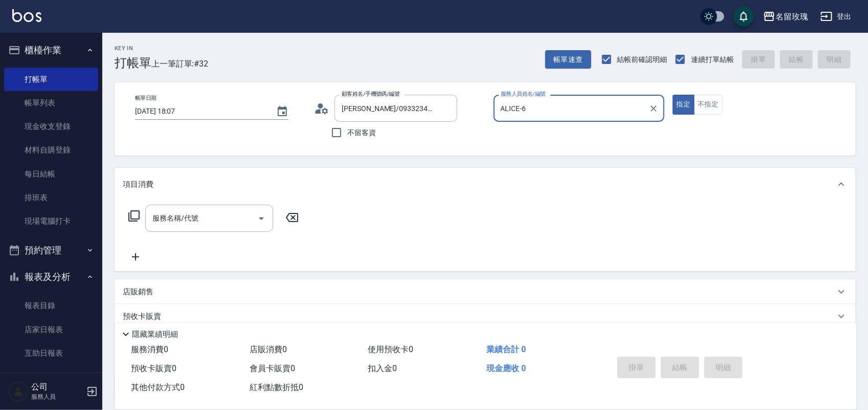
type input "ALICE-6"
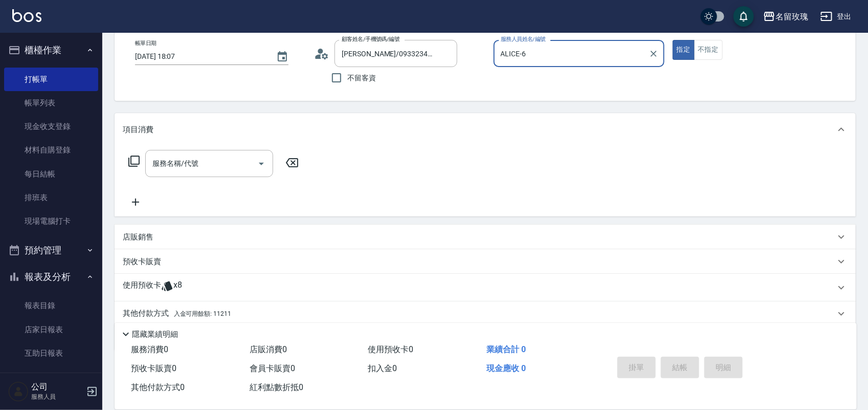
scroll to position [93, 0]
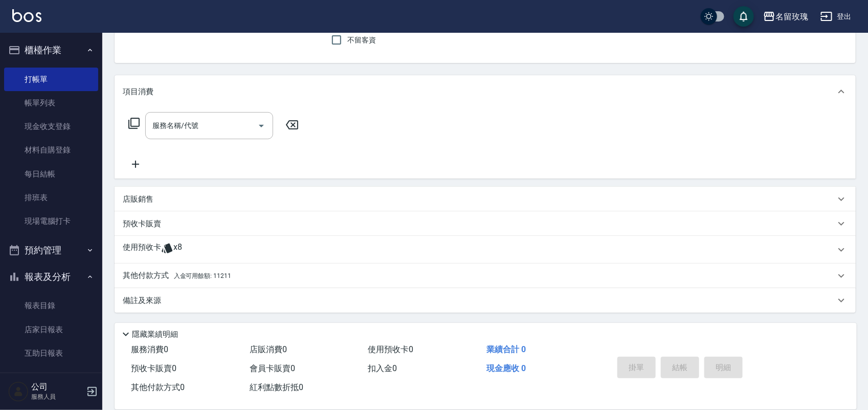
click at [202, 251] on div "使用預收卡 x8" at bounding box center [479, 249] width 712 height 15
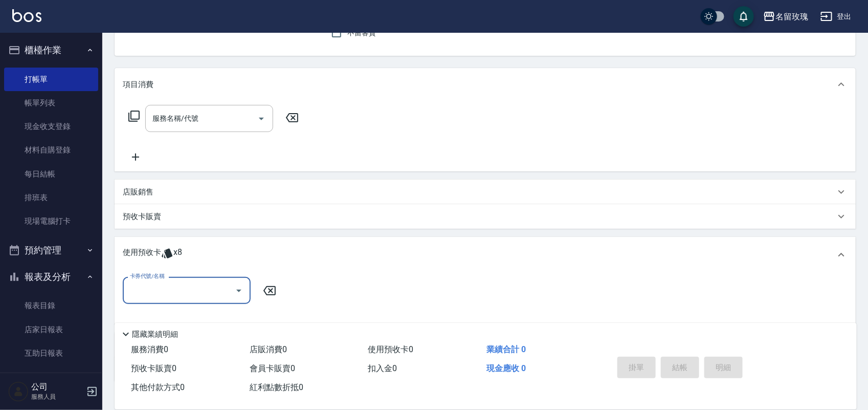
scroll to position [0, 0]
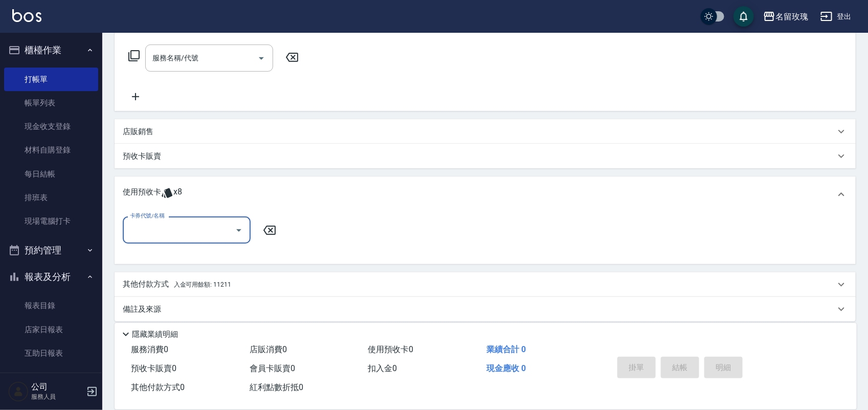
click at [190, 234] on input "卡券代號/名稱" at bounding box center [178, 230] width 103 height 18
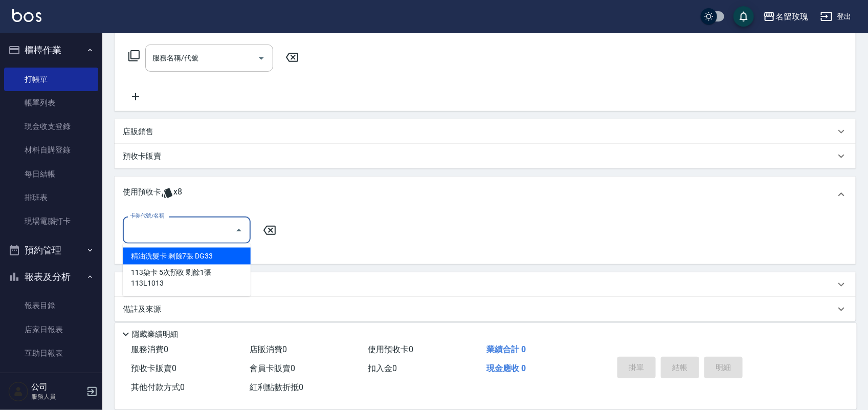
click at [195, 254] on div "精油洗髮卡 剩餘7張 DG33" at bounding box center [187, 255] width 128 height 17
type input "精油洗髮卡 DG33"
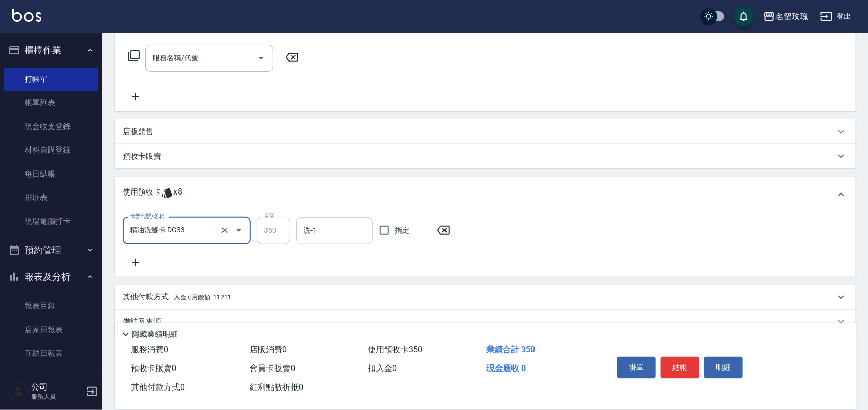
click at [296, 239] on div "洗-1" at bounding box center [334, 230] width 77 height 27
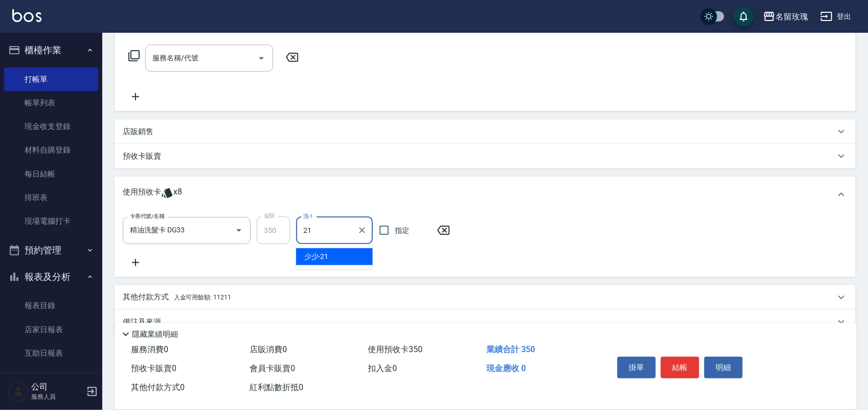
type input "少少-21"
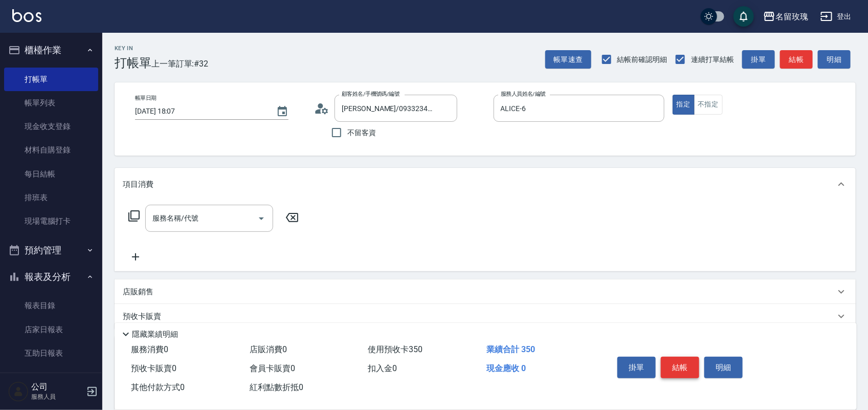
click at [669, 357] on button "結帳" at bounding box center [680, 366] width 38 height 21
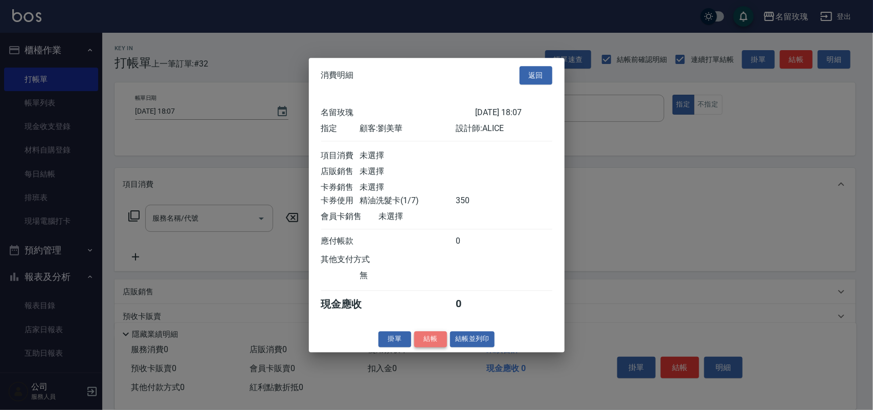
click at [435, 341] on button "結帳" at bounding box center [430, 339] width 33 height 16
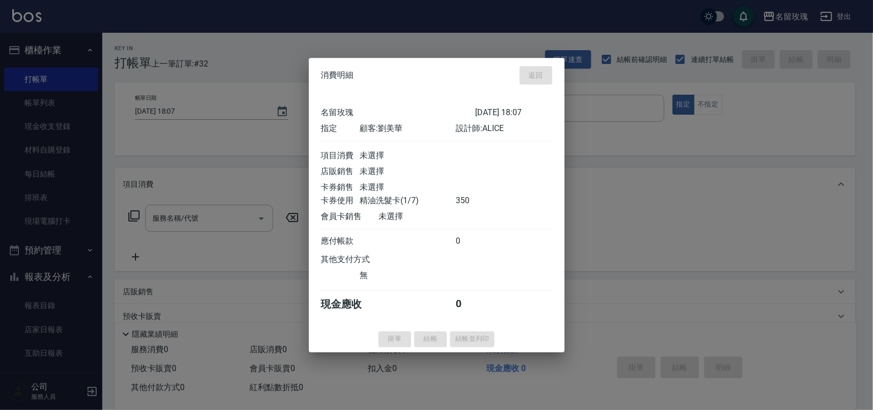
type input "[DATE] 18:11"
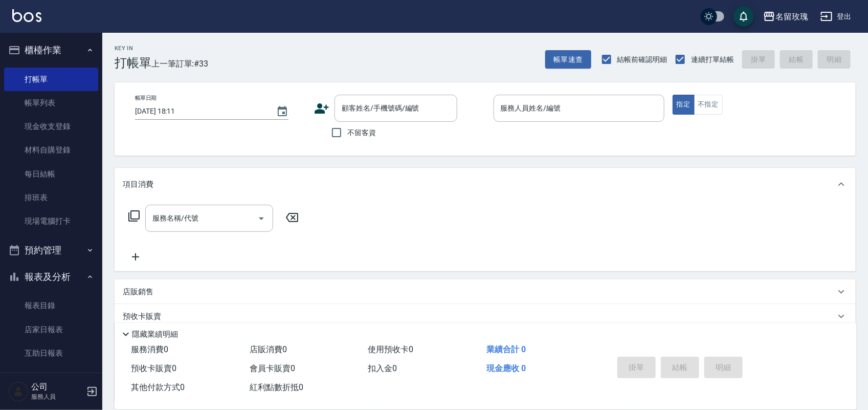
click at [371, 138] on label "不留客資" at bounding box center [351, 132] width 50 height 21
click at [347, 138] on input "不留客資" at bounding box center [336, 132] width 21 height 21
checkbox input "true"
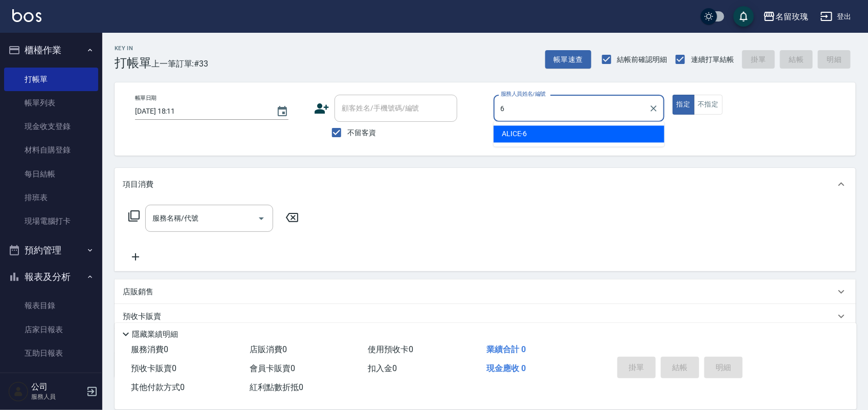
type input "ALICE-6"
type button "true"
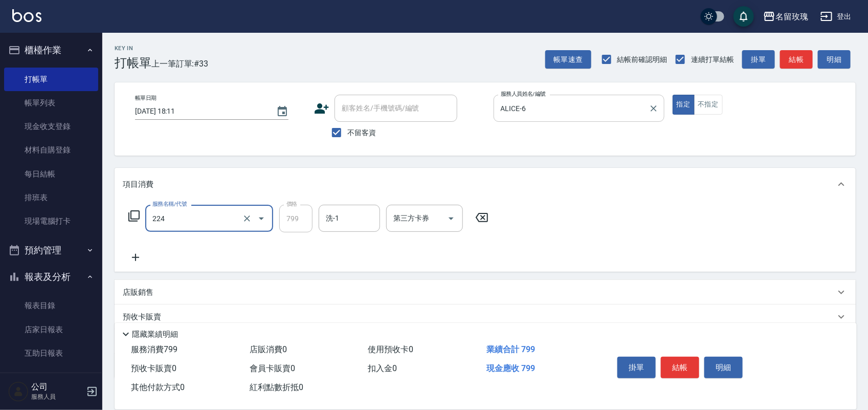
type input "[PERSON_NAME]滾珠洗髮(224)"
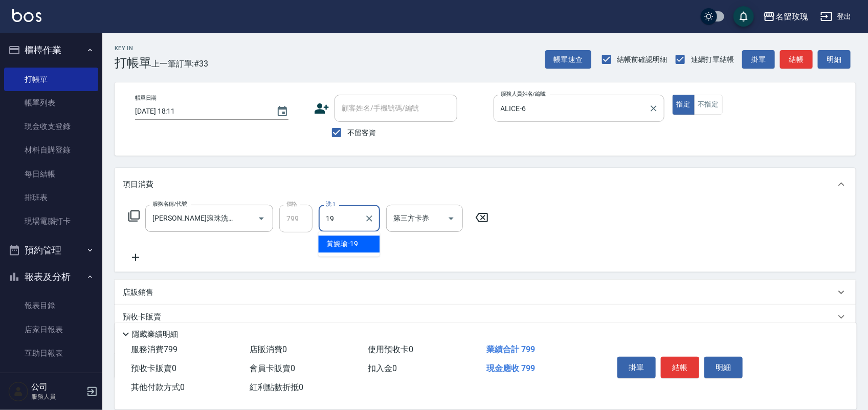
type input "[PERSON_NAME]-19"
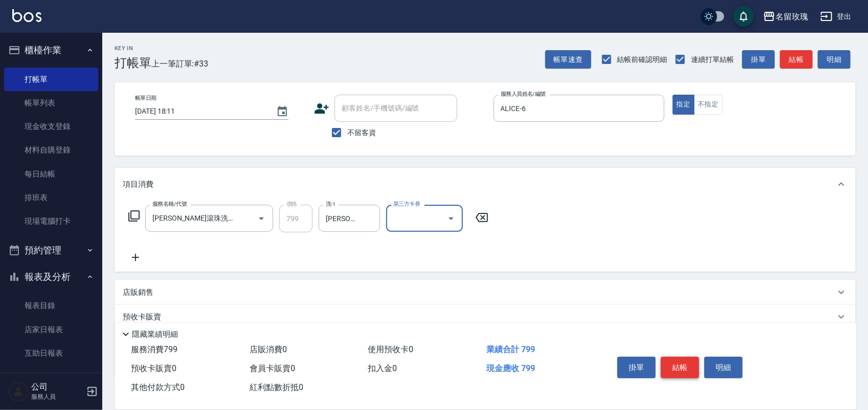
click at [680, 360] on button "結帳" at bounding box center [680, 366] width 38 height 21
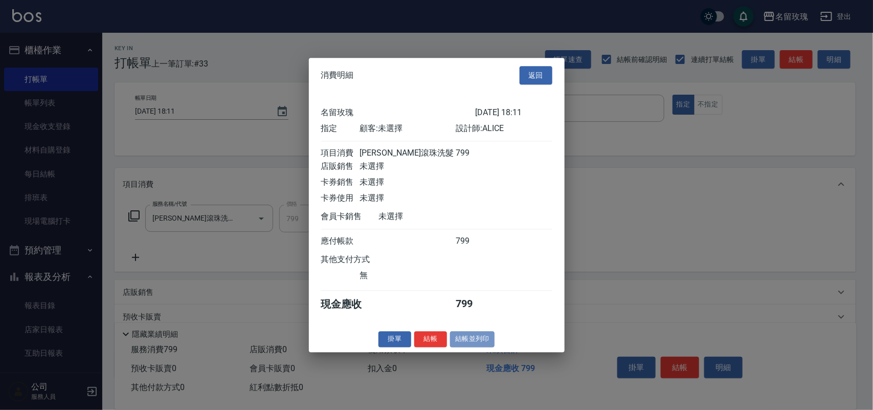
click at [480, 343] on button "結帳並列印" at bounding box center [472, 339] width 44 height 16
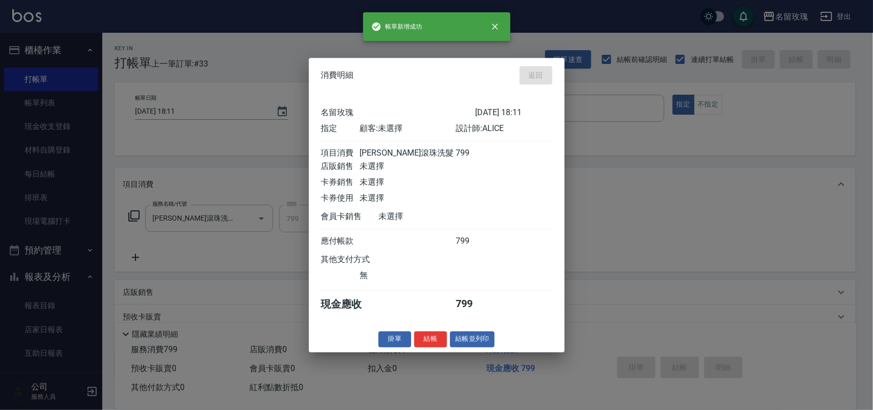
type input "[DATE] 18:16"
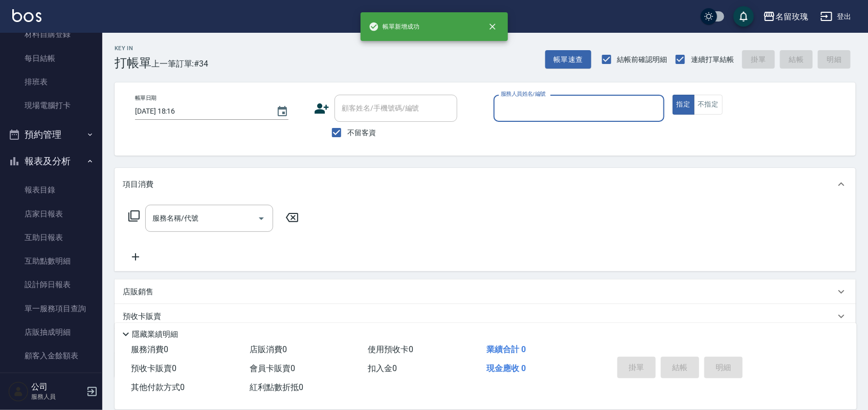
scroll to position [128, 0]
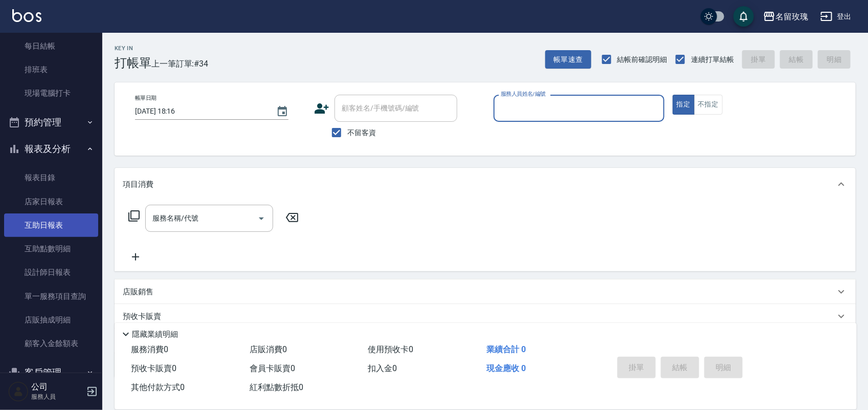
click at [61, 216] on link "互助日報表" at bounding box center [51, 225] width 94 height 24
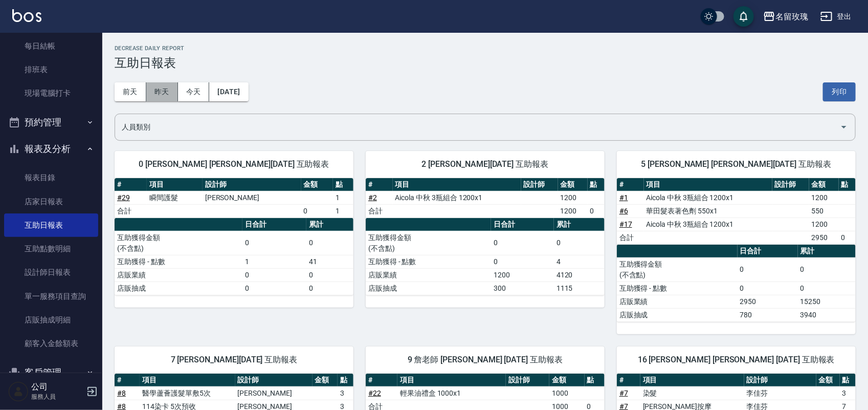
click at [167, 89] on button "昨天" at bounding box center [162, 91] width 32 height 19
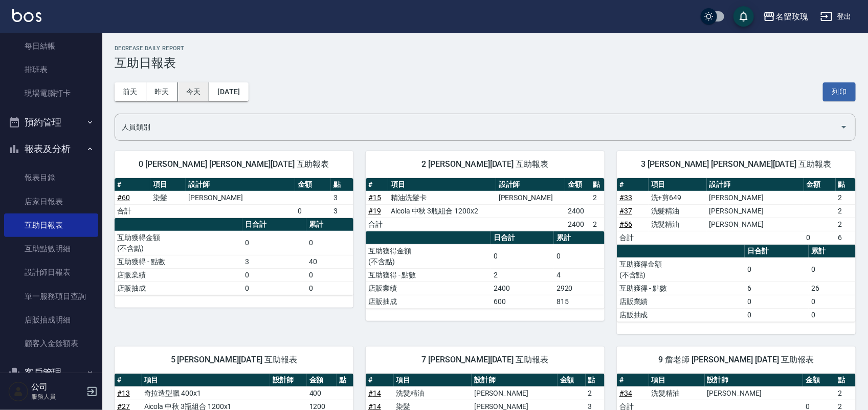
click at [206, 91] on button "今天" at bounding box center [194, 91] width 32 height 19
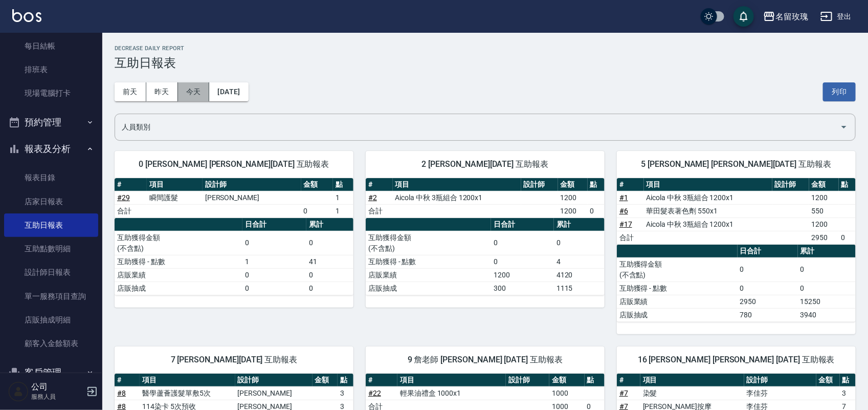
click at [178, 90] on button "今天" at bounding box center [194, 91] width 32 height 19
click at [174, 90] on button "昨天" at bounding box center [162, 91] width 32 height 19
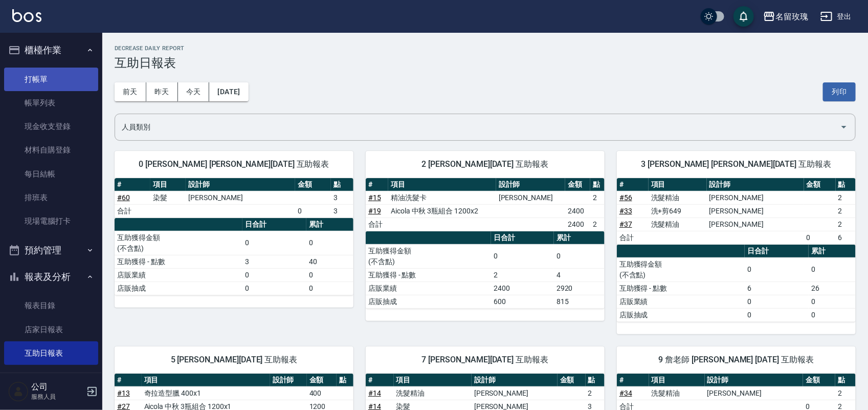
click at [21, 68] on link "打帳單" at bounding box center [51, 79] width 94 height 24
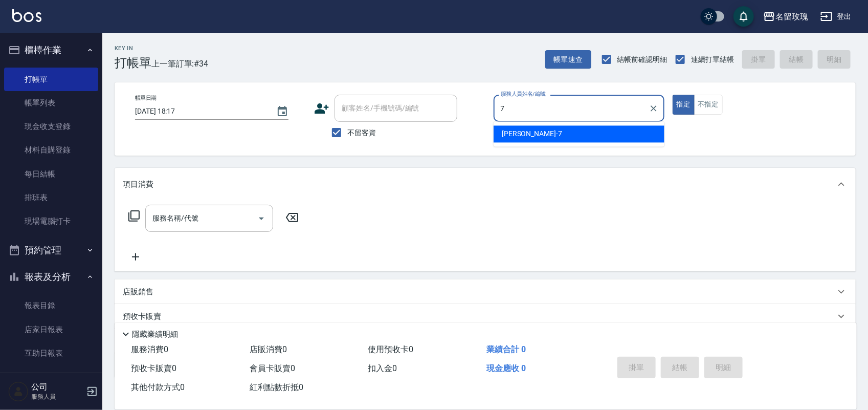
drag, startPoint x: 629, startPoint y: 139, endPoint x: 606, endPoint y: 146, distance: 24.3
click at [629, 139] on div "[PERSON_NAME] -7" at bounding box center [578, 134] width 171 height 17
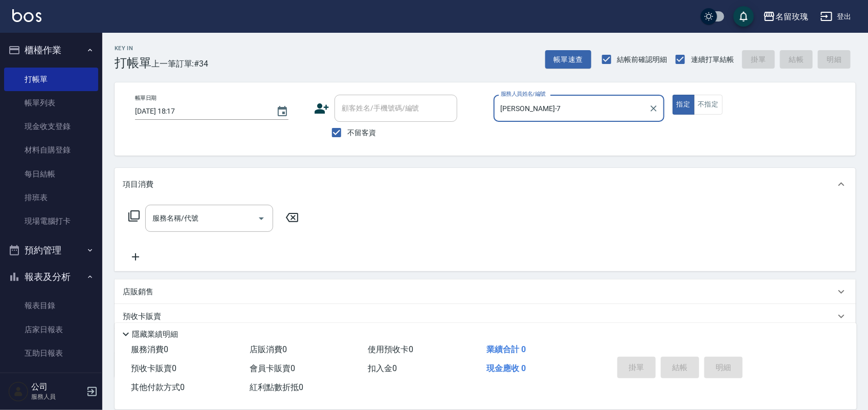
type input "[PERSON_NAME]-7"
click at [134, 217] on icon at bounding box center [134, 216] width 12 height 12
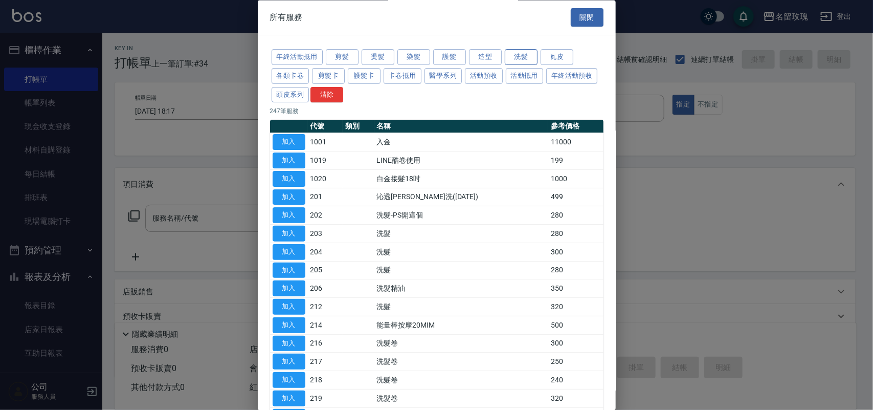
click at [521, 58] on button "洗髮" at bounding box center [521, 58] width 33 height 16
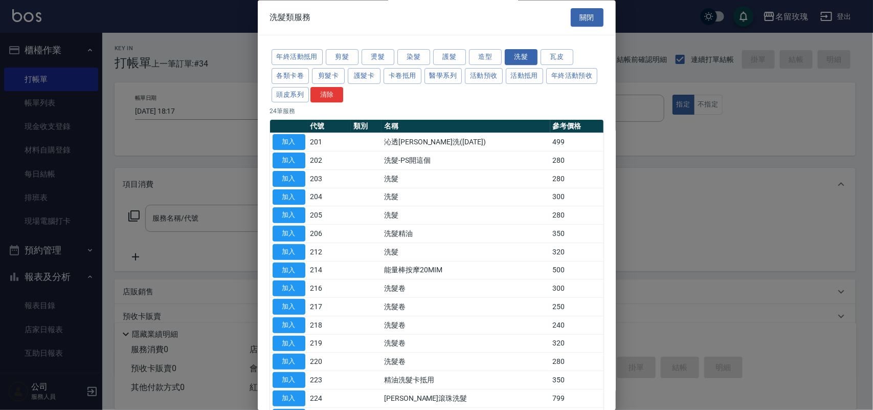
click at [284, 236] on button "加入" at bounding box center [289, 234] width 33 height 16
type input "洗髮精油(206)"
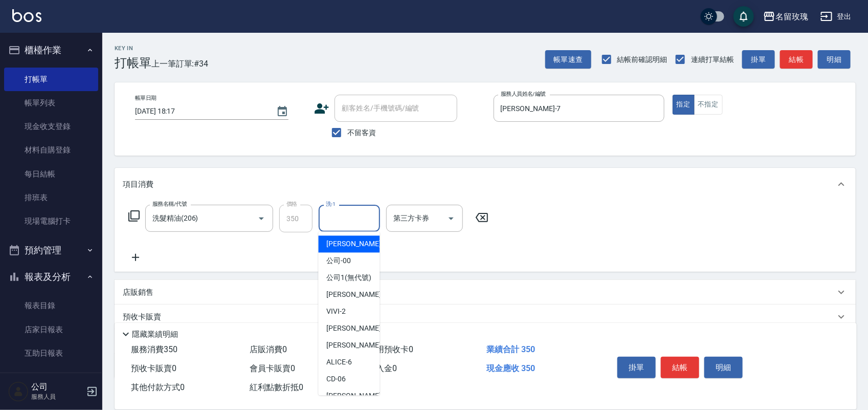
drag, startPoint x: 339, startPoint y: 225, endPoint x: 360, endPoint y: 285, distance: 63.6
click at [360, 285] on body "名留玫瑰 登出 櫃檯作業 打帳單 帳單列表 現金收支登錄 材料自購登錄 每日結帳 排班表 現場電腦打卡 預約管理 預約管理 單日預約紀錄 單週預約紀錄 報表及…" at bounding box center [434, 238] width 868 height 476
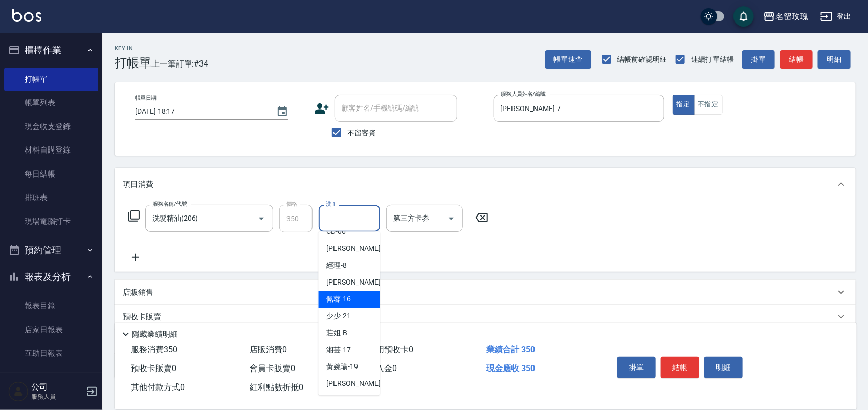
scroll to position [128, 0]
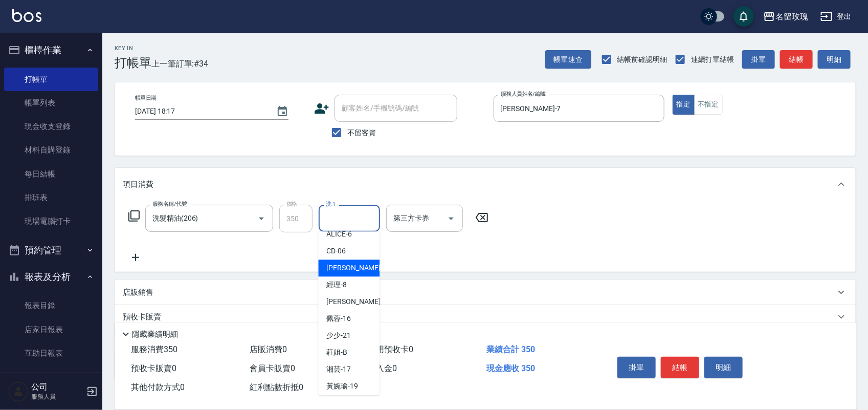
click at [336, 274] on span "[PERSON_NAME] -7" at bounding box center [357, 268] width 60 height 11
type input "[PERSON_NAME]-7"
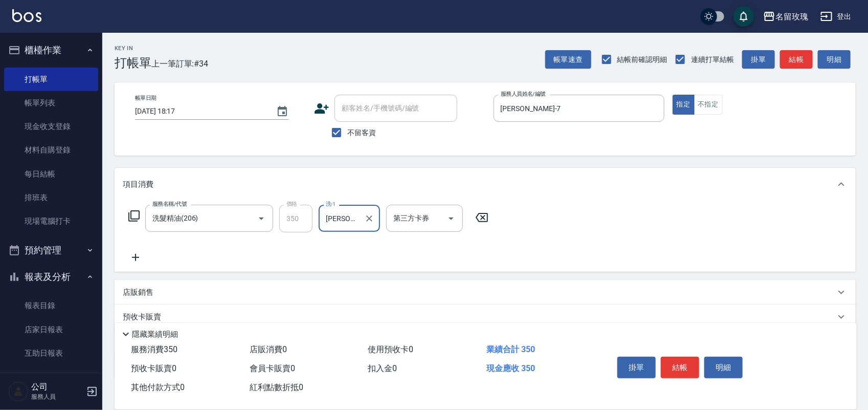
click at [131, 220] on icon at bounding box center [133, 215] width 11 height 11
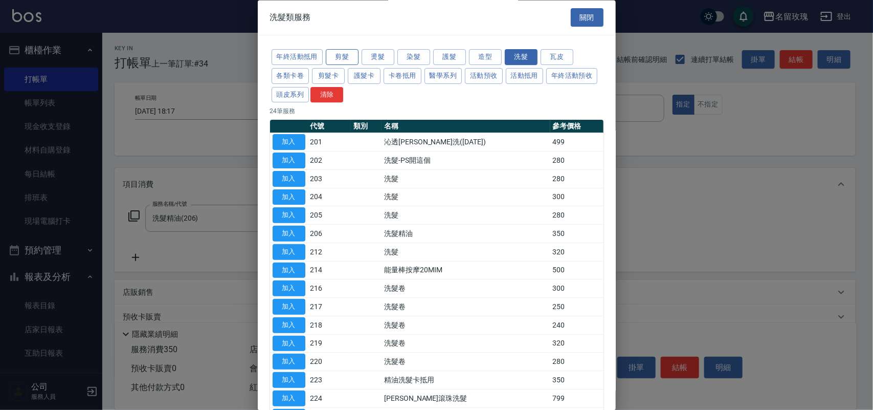
click at [345, 59] on button "剪髮" at bounding box center [342, 58] width 33 height 16
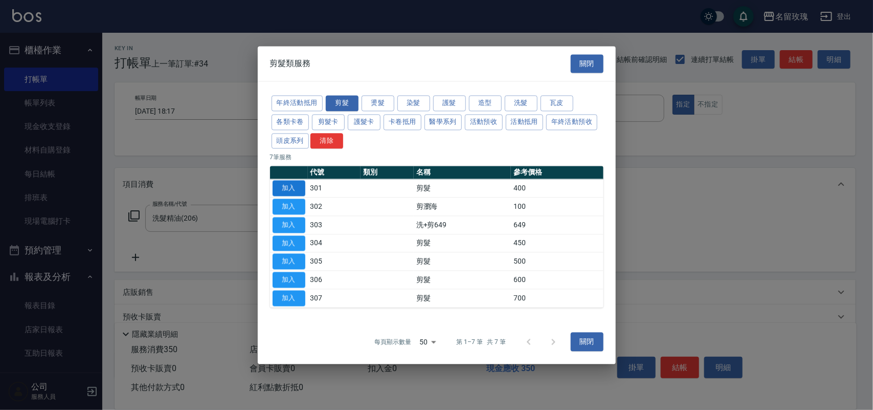
click at [288, 188] on button "加入" at bounding box center [289, 188] width 33 height 16
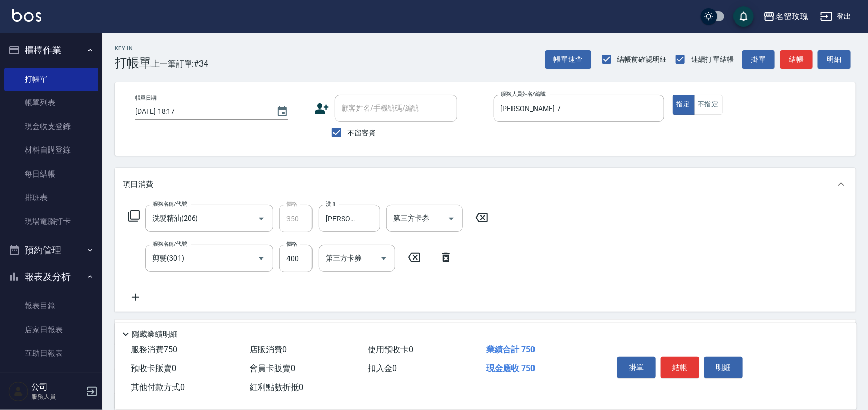
click at [134, 213] on icon at bounding box center [134, 216] width 12 height 12
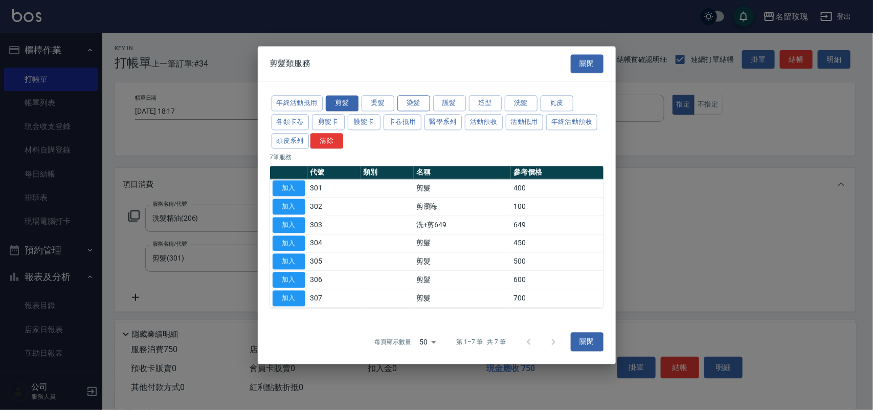
click at [425, 100] on button "染髮" at bounding box center [413, 103] width 33 height 16
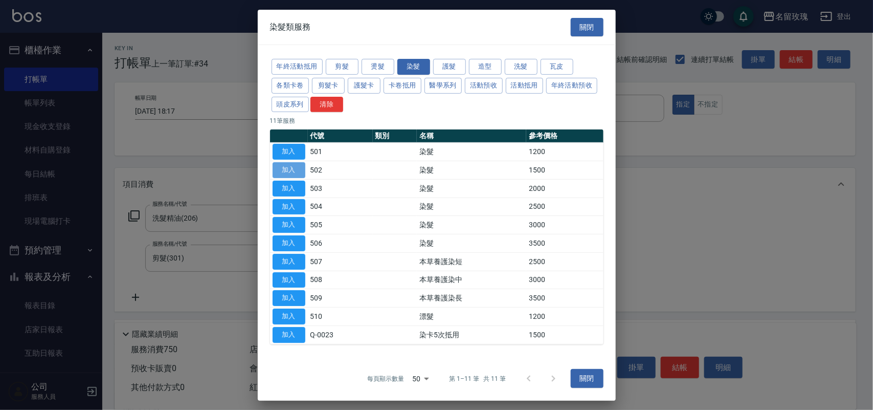
click at [300, 171] on button "加入" at bounding box center [289, 170] width 33 height 16
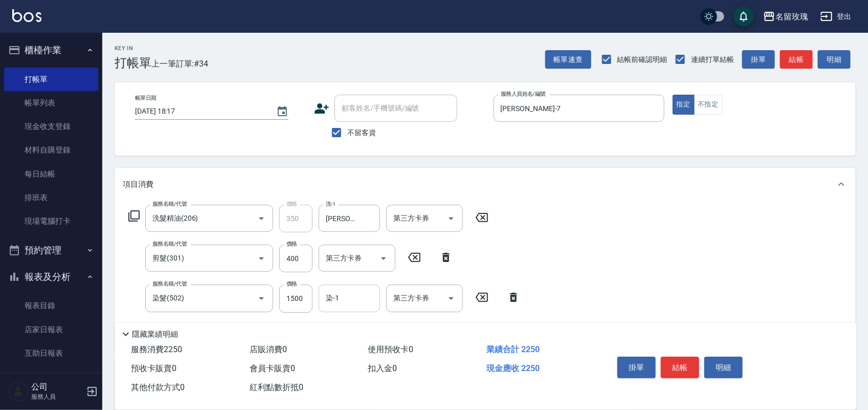
click at [368, 288] on div "染-1" at bounding box center [349, 297] width 61 height 27
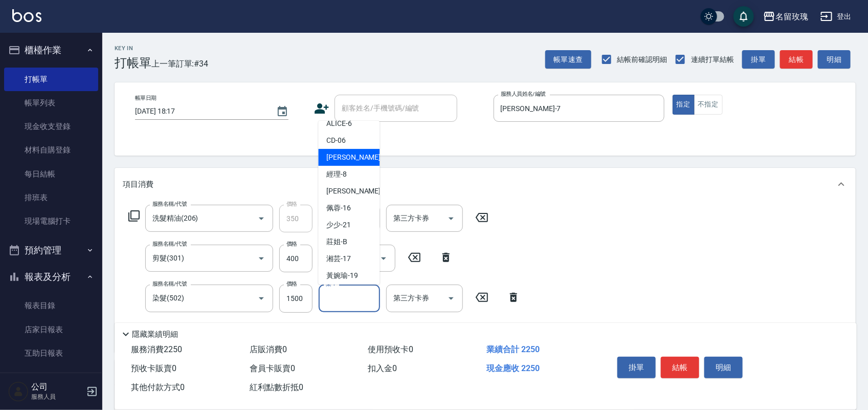
click at [342, 162] on div "[PERSON_NAME] -7" at bounding box center [349, 157] width 61 height 17
type input "[PERSON_NAME]-7"
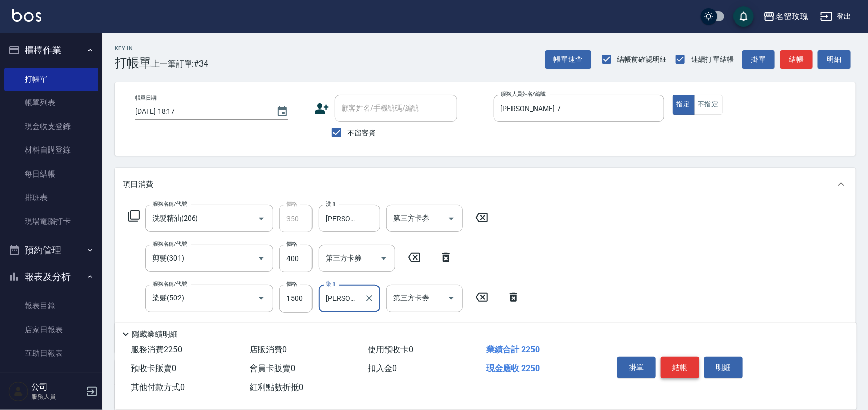
click at [690, 358] on button "結帳" at bounding box center [680, 366] width 38 height 21
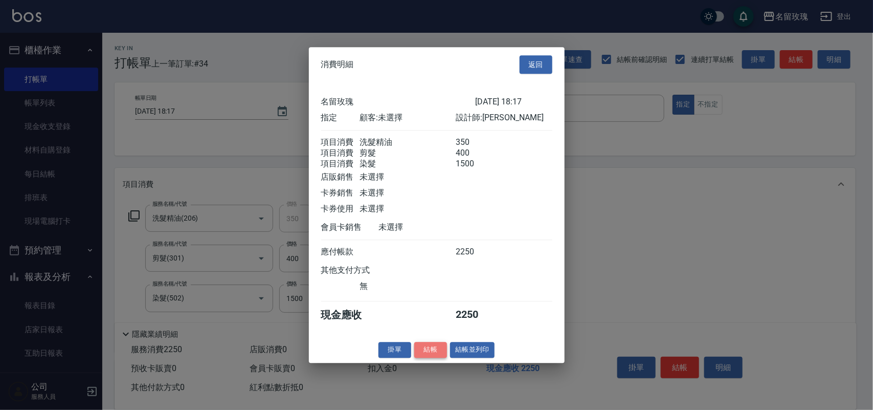
click at [426, 357] on button "結帳" at bounding box center [430, 350] width 33 height 16
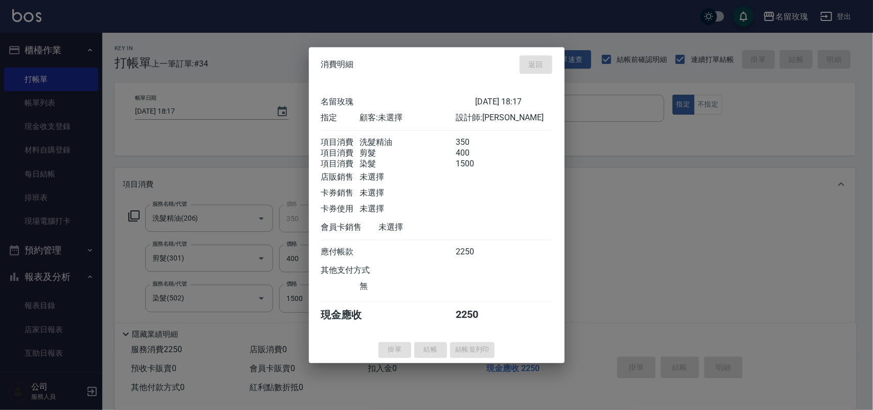
type input "[DATE] 18:36"
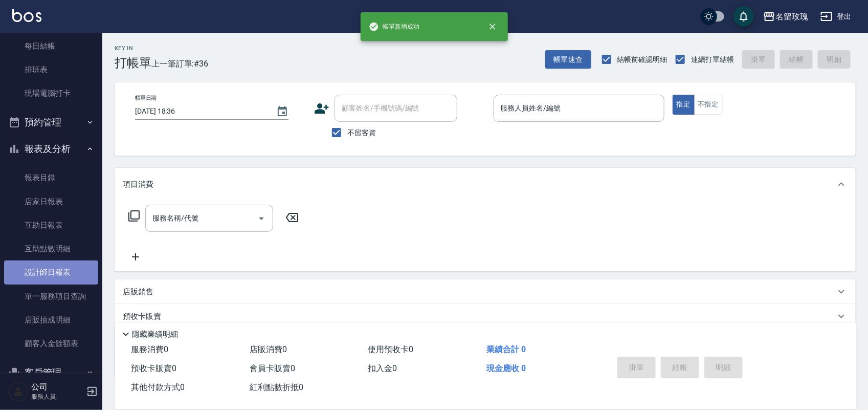
click at [71, 277] on link "設計師日報表" at bounding box center [51, 272] width 94 height 24
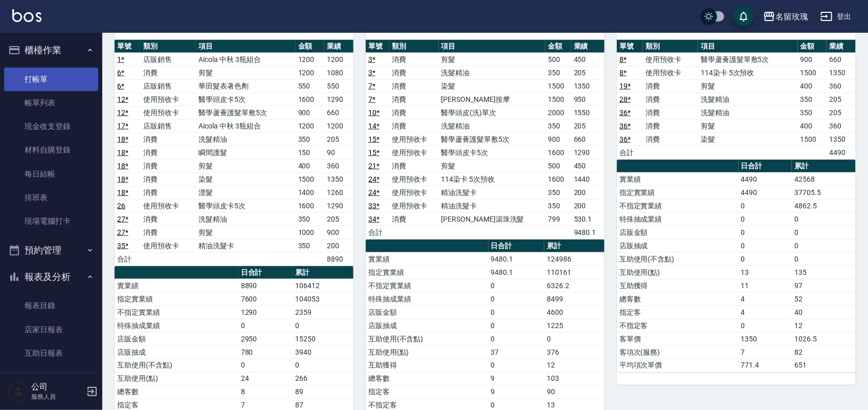
click at [39, 72] on link "打帳單" at bounding box center [51, 79] width 94 height 24
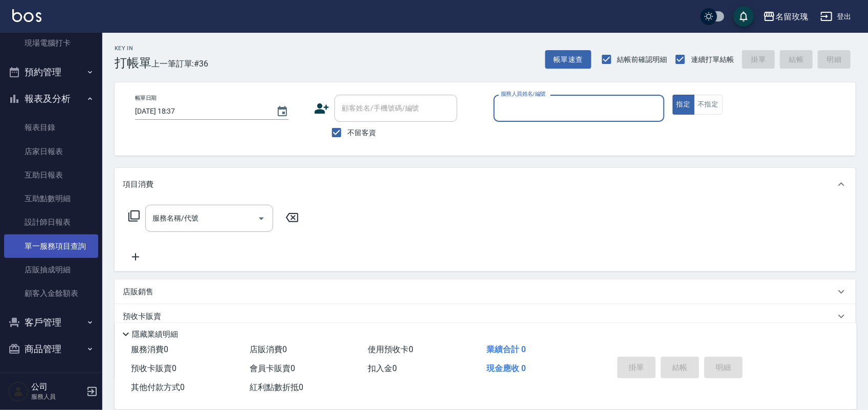
scroll to position [179, 0]
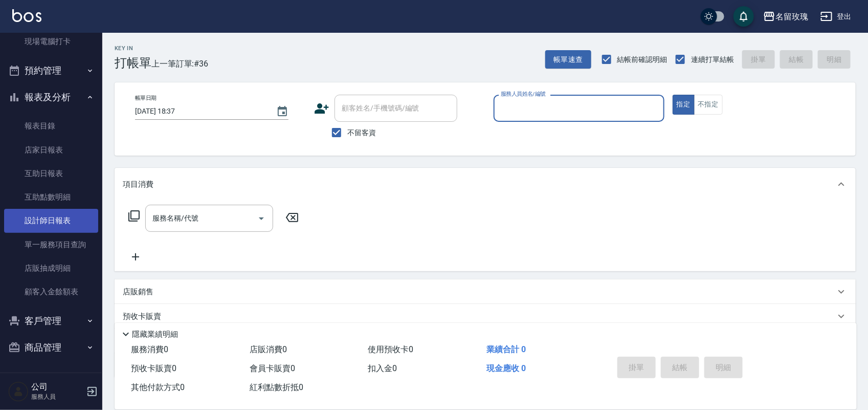
click at [34, 210] on link "設計師日報表" at bounding box center [51, 221] width 94 height 24
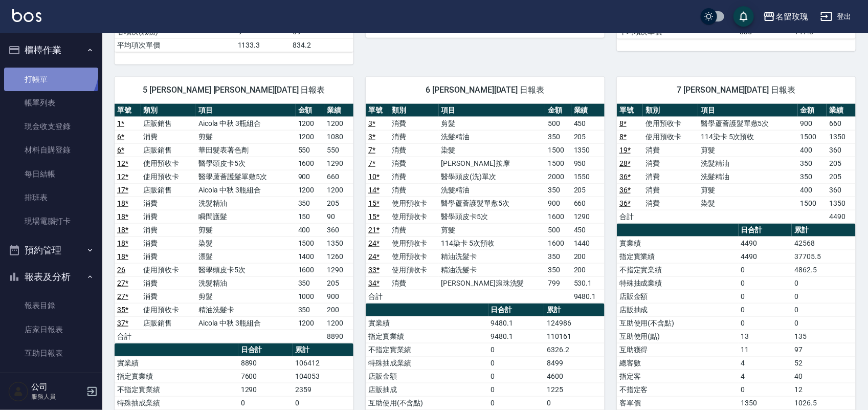
click at [48, 69] on link "打帳單" at bounding box center [51, 79] width 94 height 24
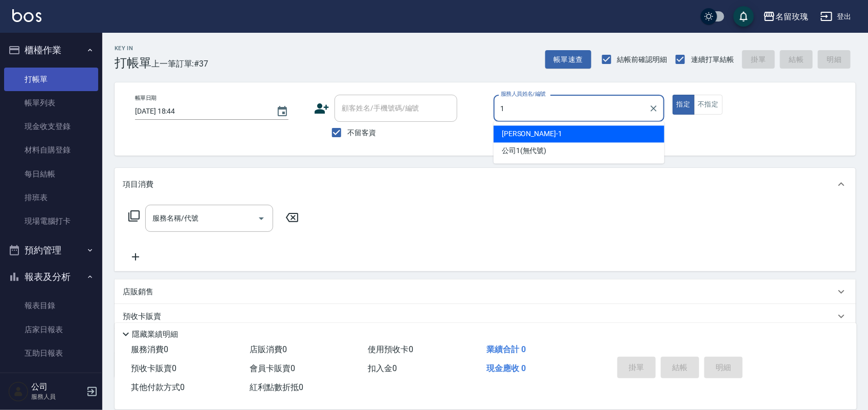
type input "[PERSON_NAME]-1"
type button "true"
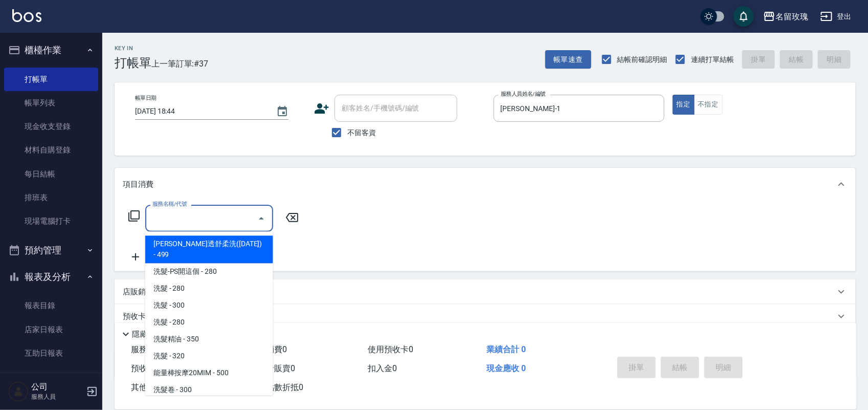
drag, startPoint x: 206, startPoint y: 219, endPoint x: 208, endPoint y: 214, distance: 5.5
click at [208, 214] on input "服務名稱/代號" at bounding box center [201, 218] width 103 height 18
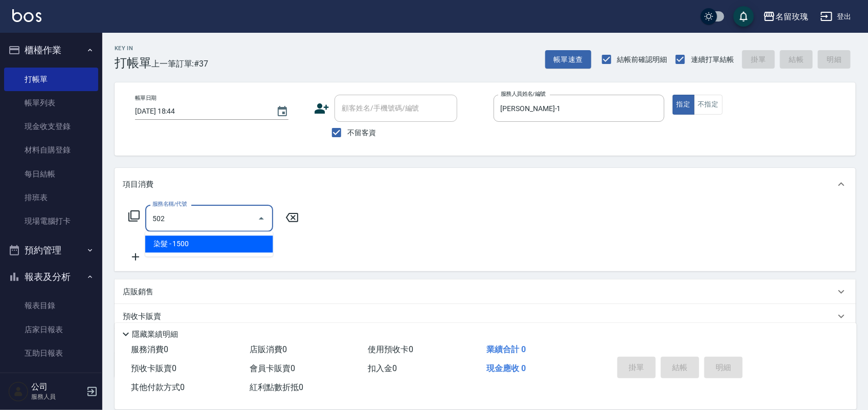
type input "染髮(502)"
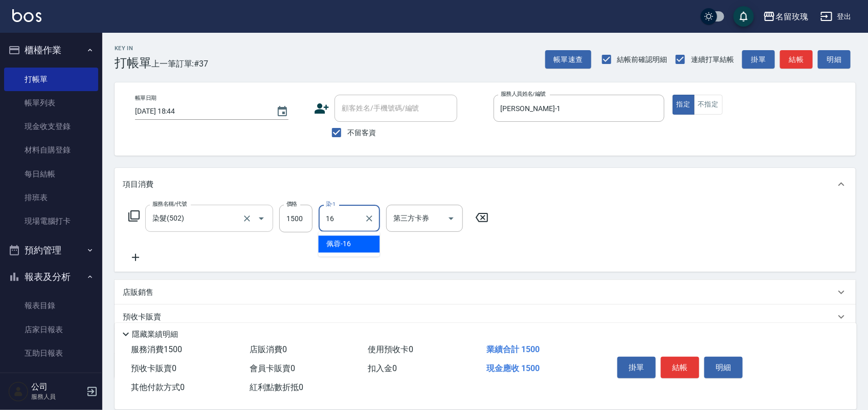
type input "[PERSON_NAME]-16"
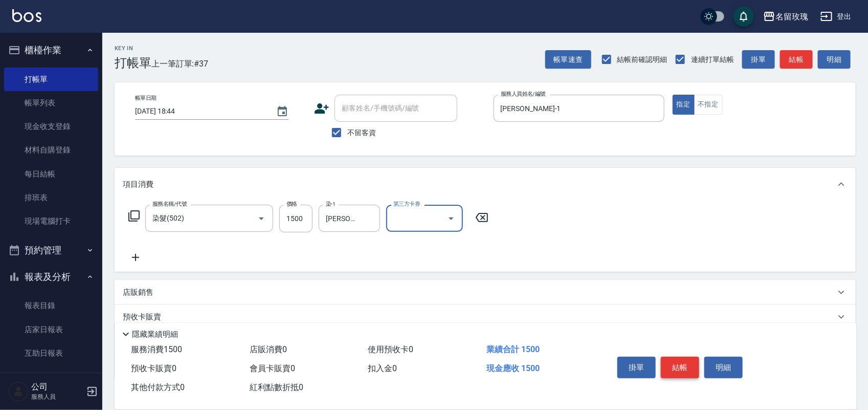
click at [676, 359] on button "結帳" at bounding box center [680, 366] width 38 height 21
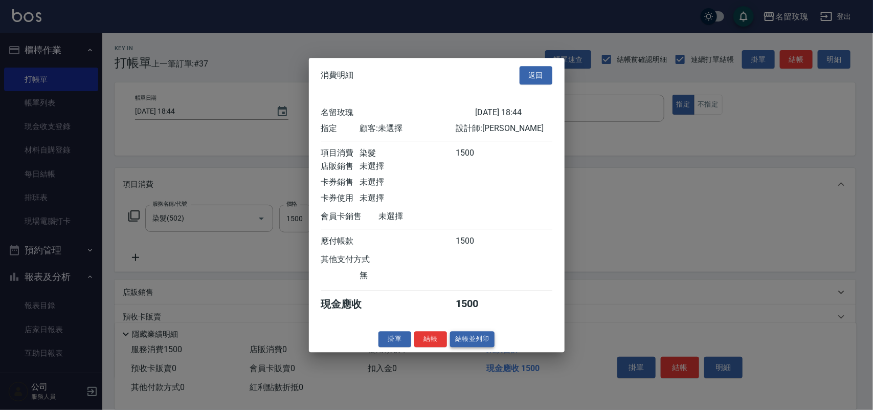
click at [486, 347] on button "結帳並列印" at bounding box center [472, 339] width 44 height 16
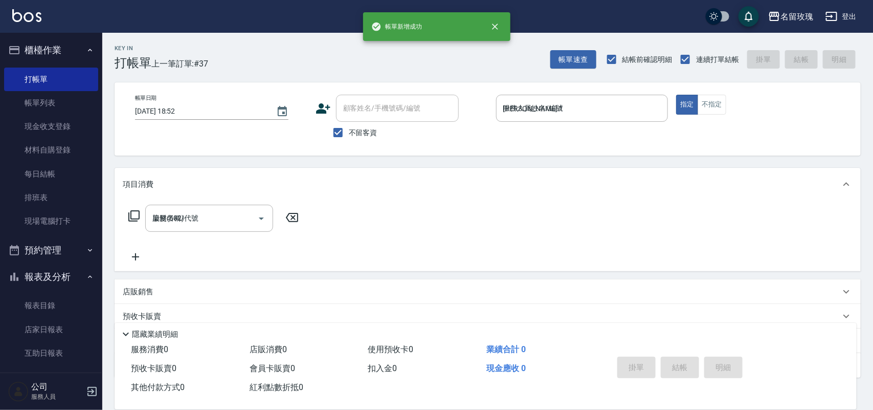
type input "[DATE] 18:52"
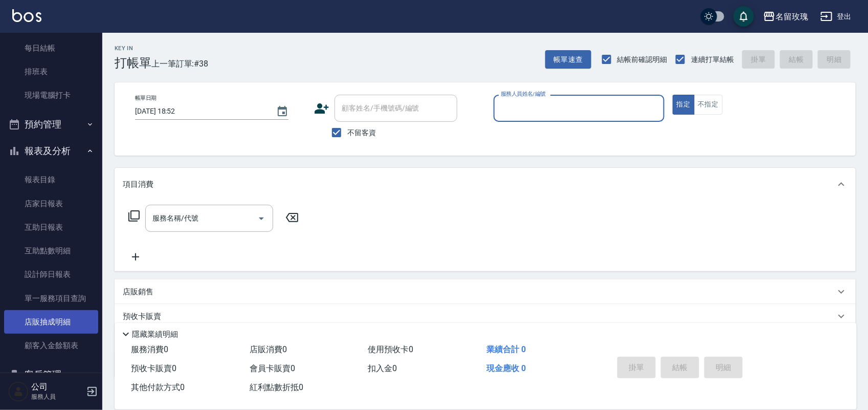
scroll to position [179, 0]
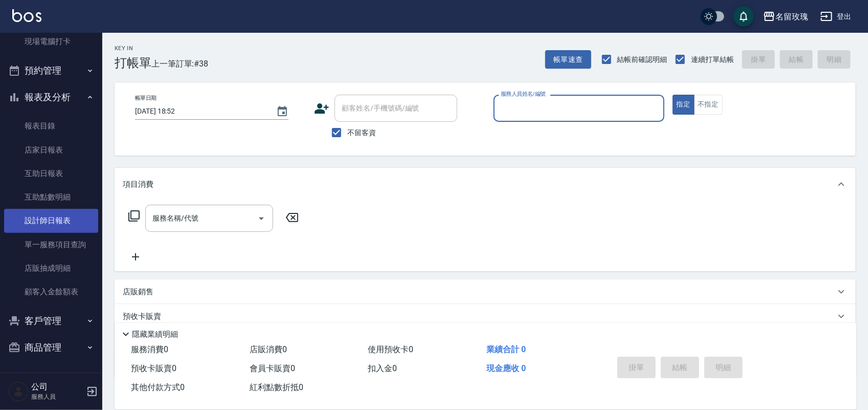
click at [58, 213] on link "設計師日報表" at bounding box center [51, 221] width 94 height 24
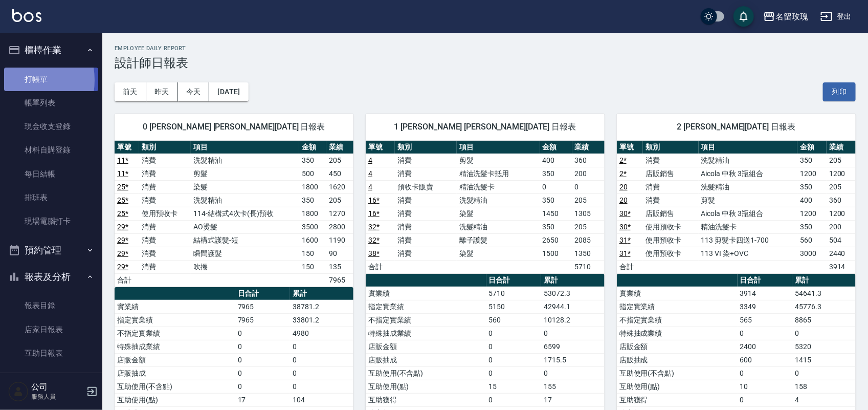
click at [16, 80] on link "打帳單" at bounding box center [51, 79] width 94 height 24
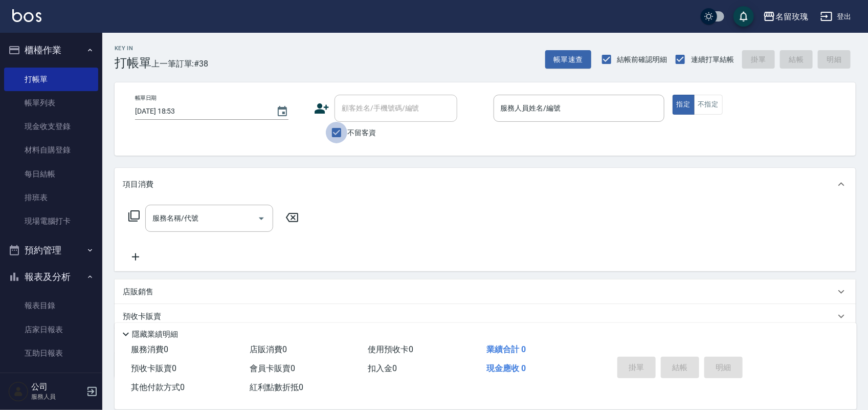
click at [347, 131] on input "不留客資" at bounding box center [336, 132] width 21 height 21
checkbox input "false"
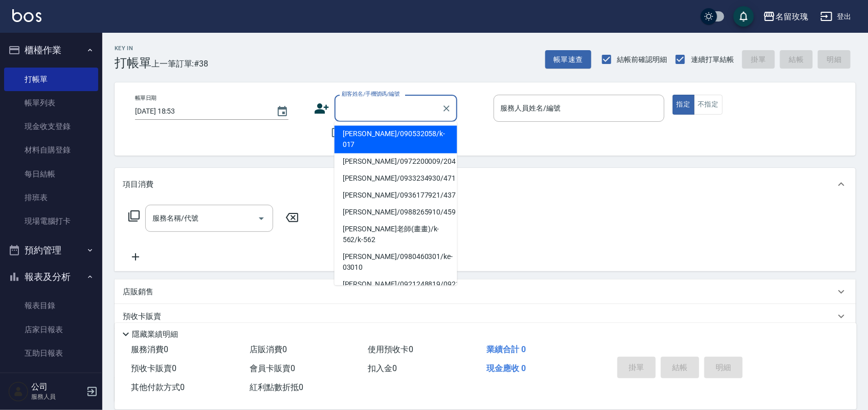
click at [356, 116] on input "顧客姓名/手機號碼/編號" at bounding box center [388, 108] width 98 height 18
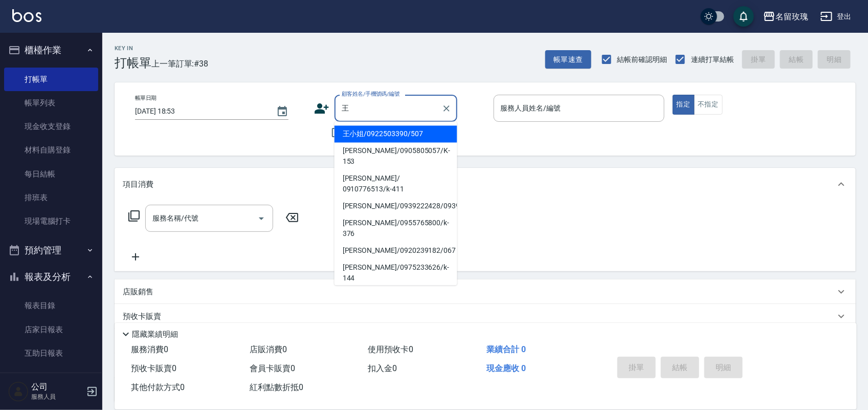
click at [395, 139] on li "王小姐/0922503390/507" at bounding box center [395, 134] width 123 height 17
type input "王小姐/0922503390/507"
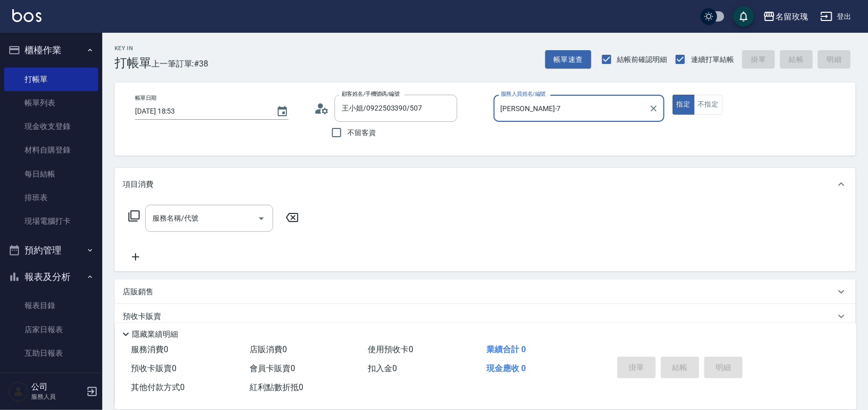
click at [550, 115] on input "[PERSON_NAME]-7" at bounding box center [571, 108] width 146 height 18
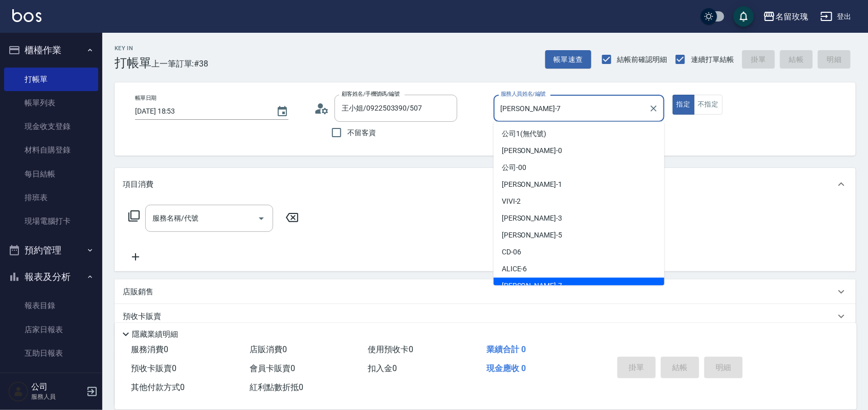
click at [550, 115] on input "[PERSON_NAME]-7" at bounding box center [571, 108] width 146 height 18
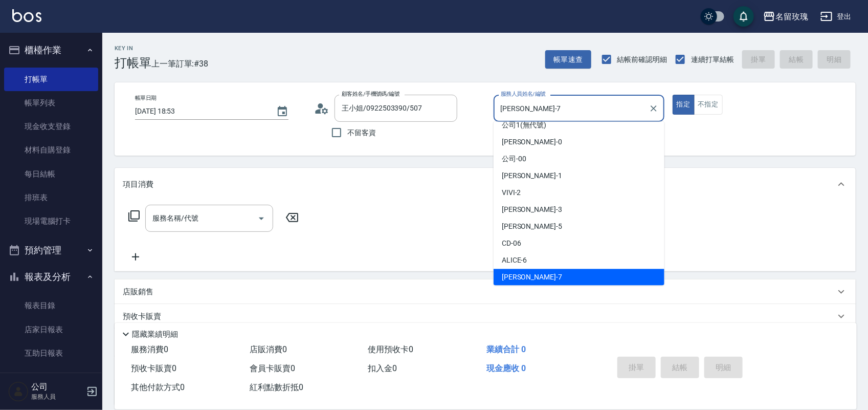
click at [550, 115] on input "[PERSON_NAME]-7" at bounding box center [571, 108] width 146 height 18
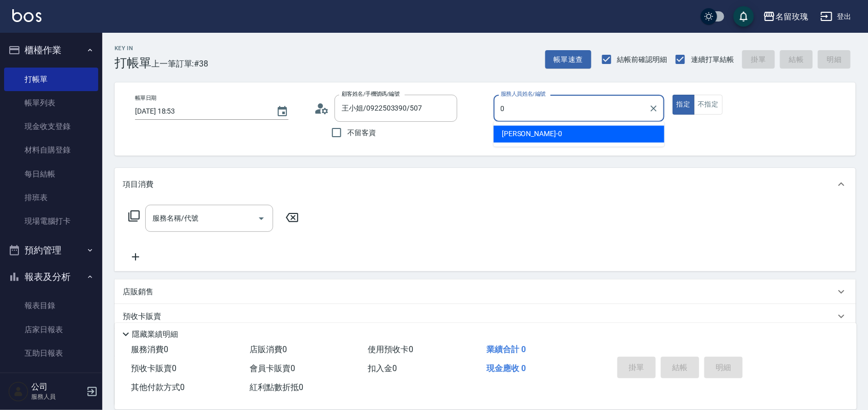
type input "[PERSON_NAME]-0"
type button "true"
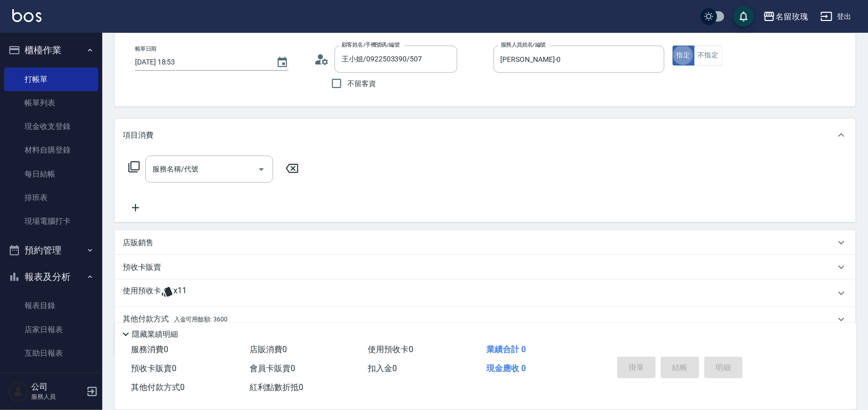
scroll to position [93, 0]
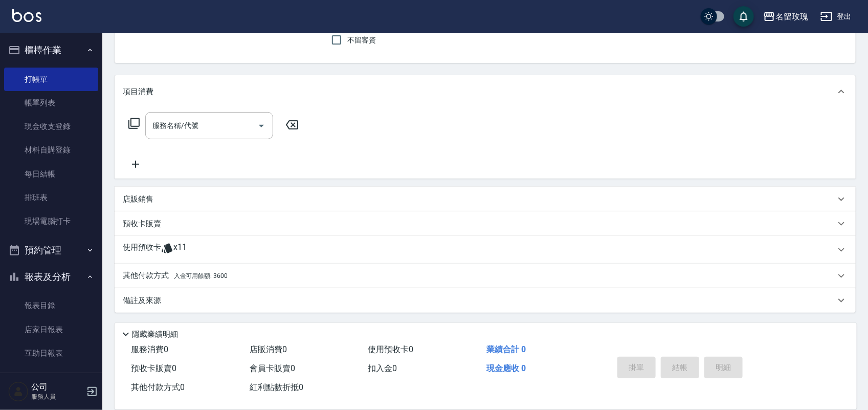
click at [198, 249] on div "使用預收卡 x11" at bounding box center [479, 249] width 712 height 15
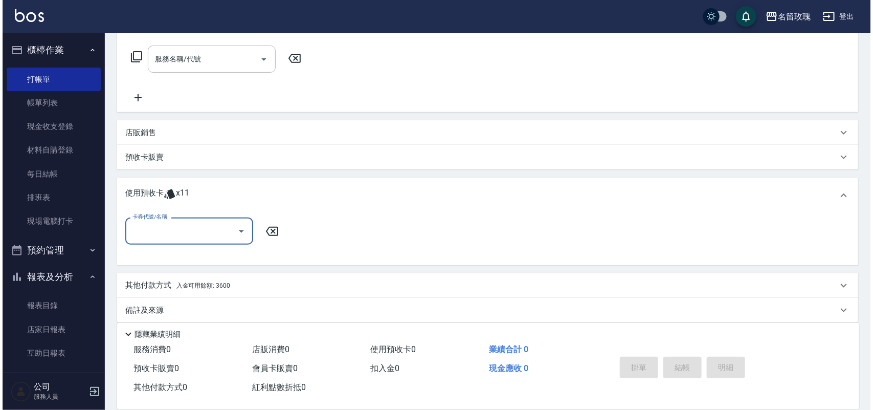
scroll to position [168, 0]
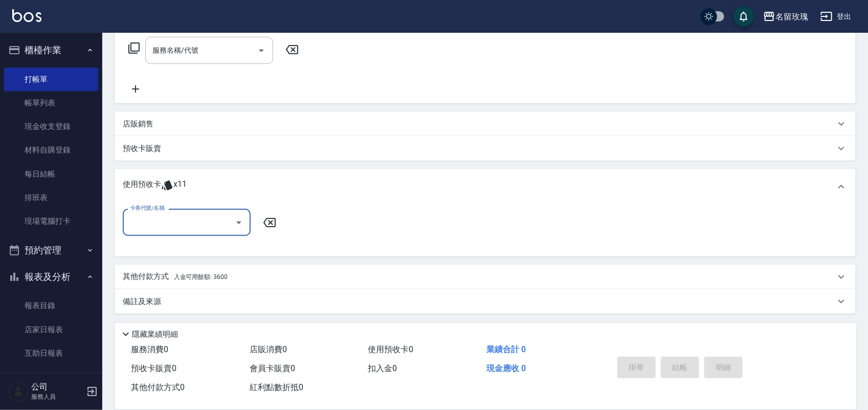
click at [199, 231] on div "卡券代號/名稱" at bounding box center [187, 222] width 128 height 27
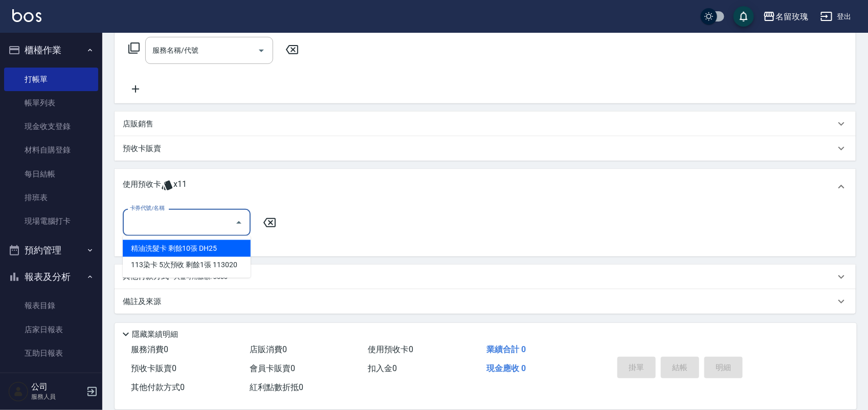
click at [199, 242] on div "精油洗髮卡 剩餘10張 DH25" at bounding box center [187, 248] width 128 height 17
type input "精油洗髮卡 DH25"
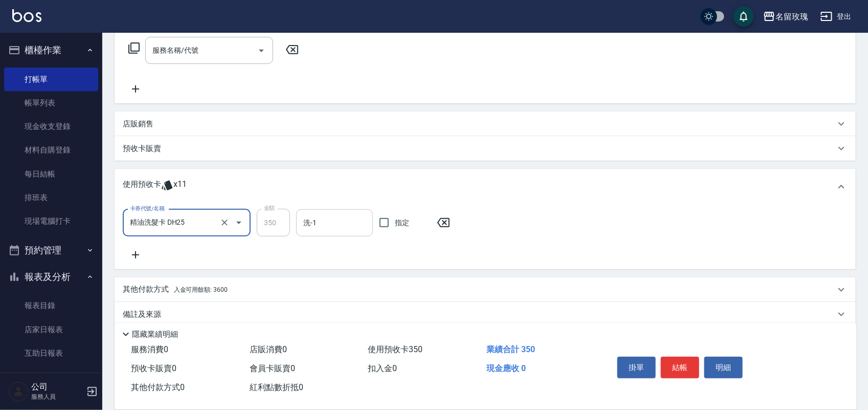
click at [312, 226] on input "洗-1" at bounding box center [334, 223] width 67 height 18
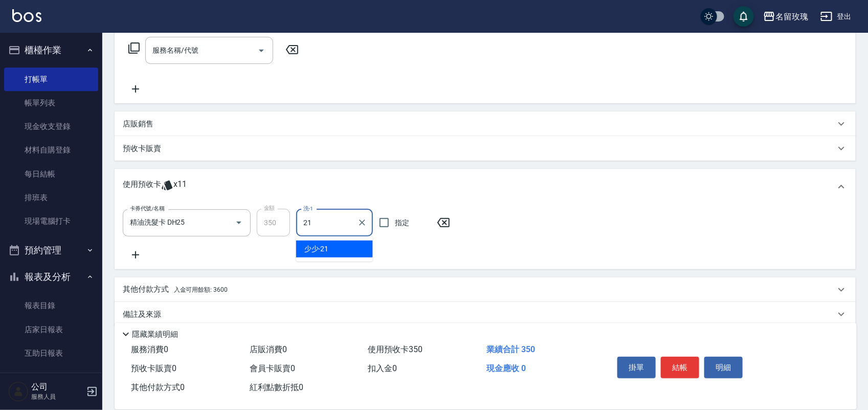
type input "少少-21"
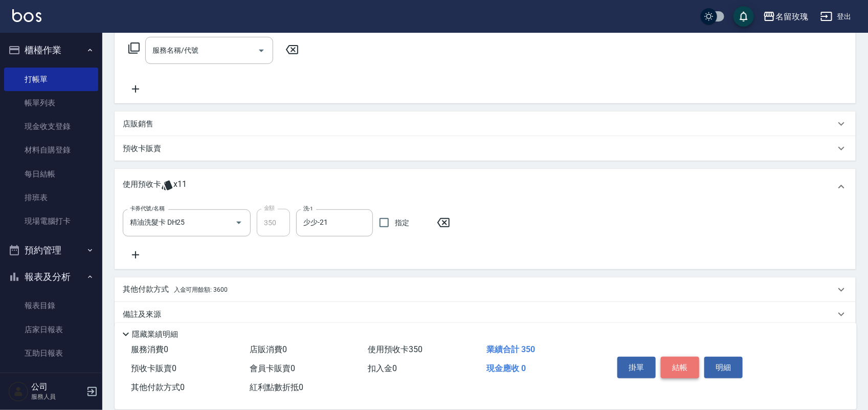
click at [679, 368] on button "結帳" at bounding box center [680, 366] width 38 height 21
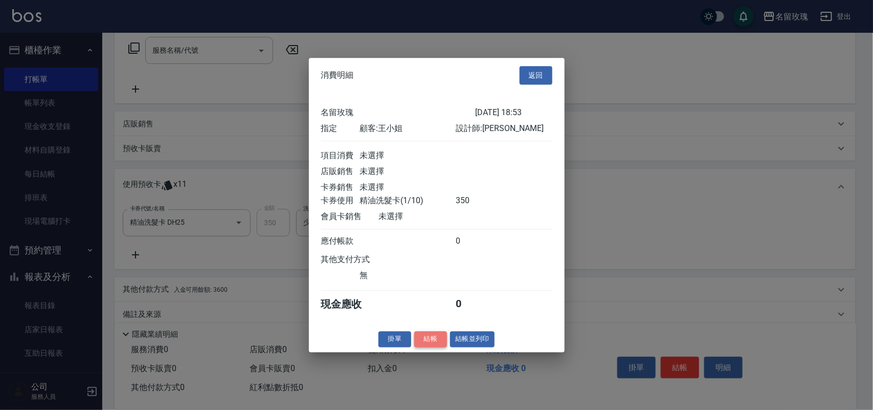
click at [426, 346] on button "結帳" at bounding box center [430, 339] width 33 height 16
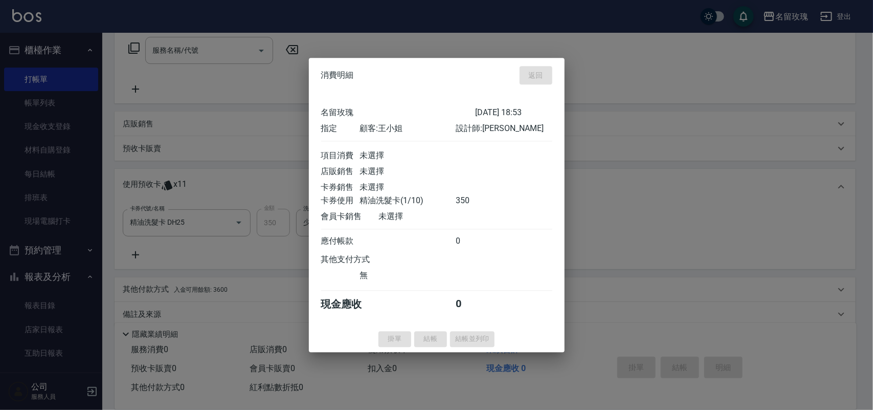
type input "[DATE] 19:06"
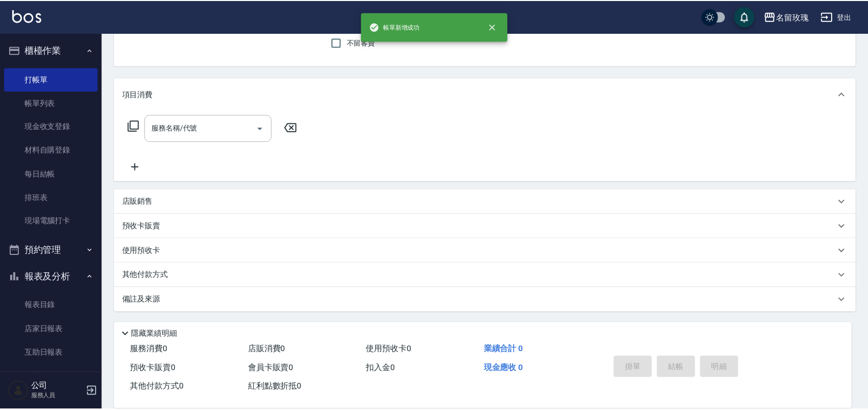
scroll to position [0, 0]
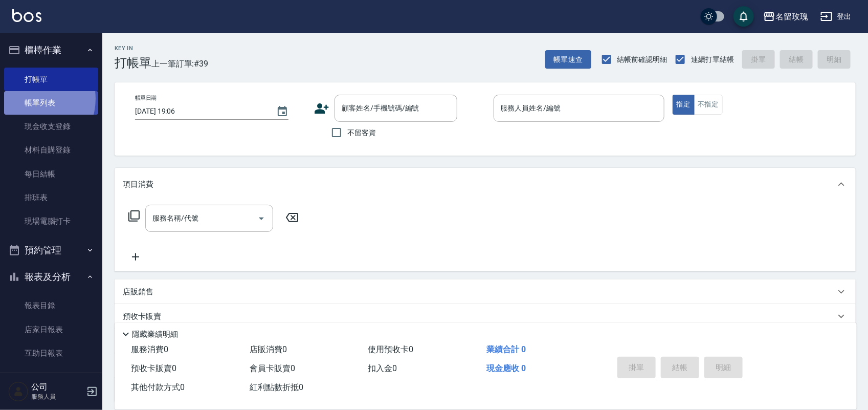
click at [32, 99] on link "帳單列表" at bounding box center [51, 103] width 94 height 24
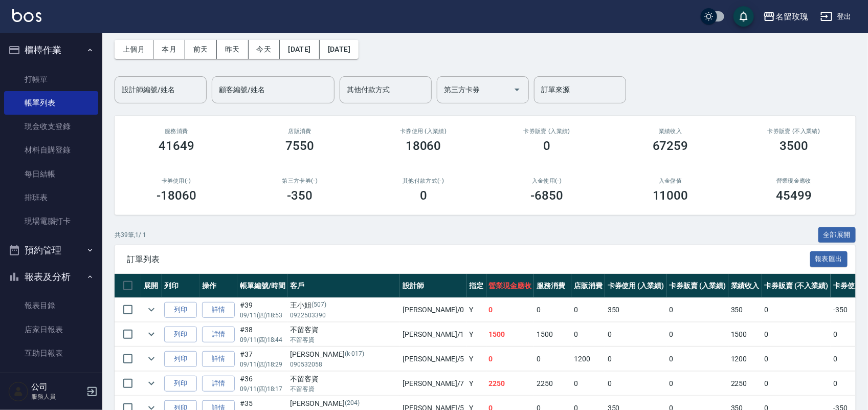
scroll to position [64, 0]
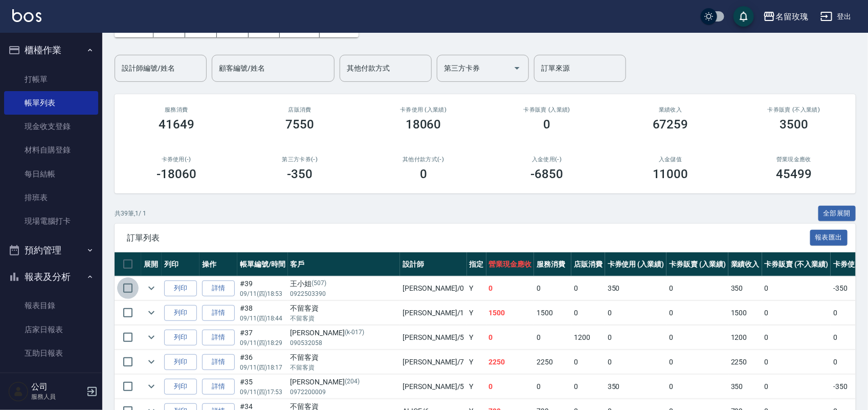
click at [129, 289] on input "checkbox" at bounding box center [127, 287] width 21 height 21
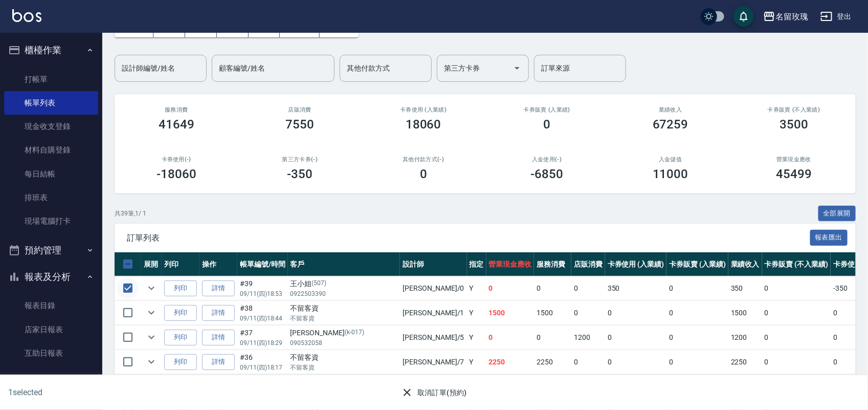
click at [129, 289] on input "checkbox" at bounding box center [127, 287] width 21 height 21
checkbox input "false"
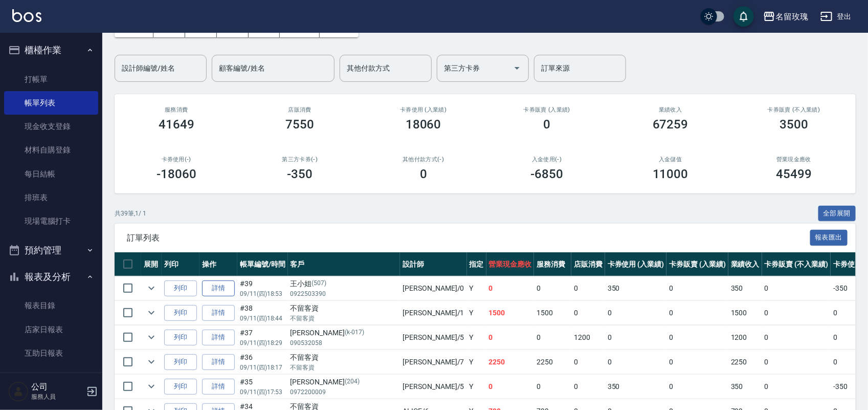
click at [213, 289] on link "詳情" at bounding box center [218, 288] width 33 height 16
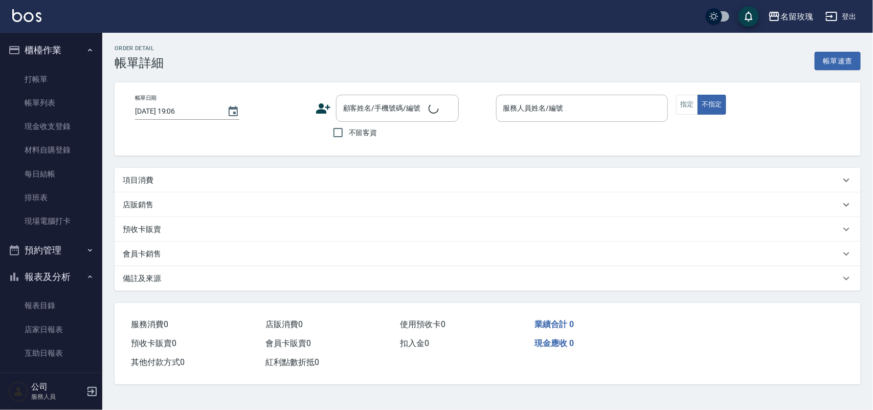
type input "[DATE] 18:53"
type input "[PERSON_NAME]-0"
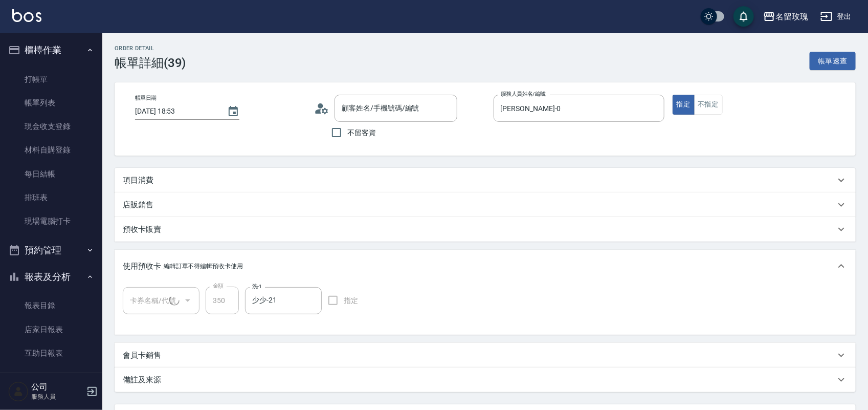
type input "王小姐/0922503390/507"
type input "精油洗髮卡(1/1) DH25"
click at [169, 290] on div "精油洗髮卡(1/1) DH25 卡券名稱/代號" at bounding box center [161, 300] width 77 height 27
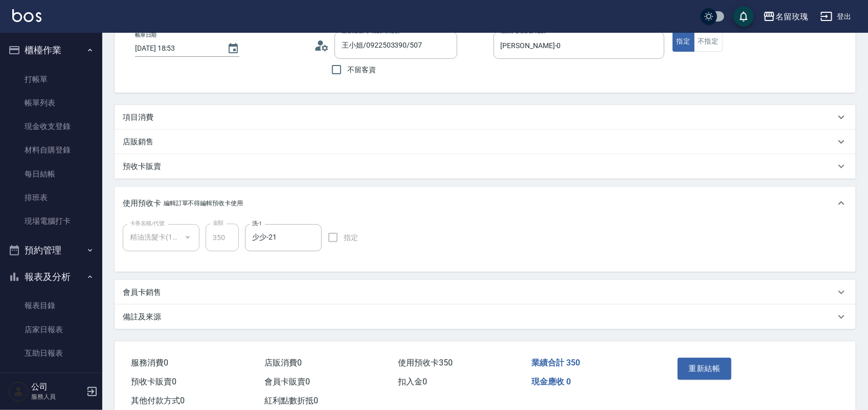
scroll to position [92, 0]
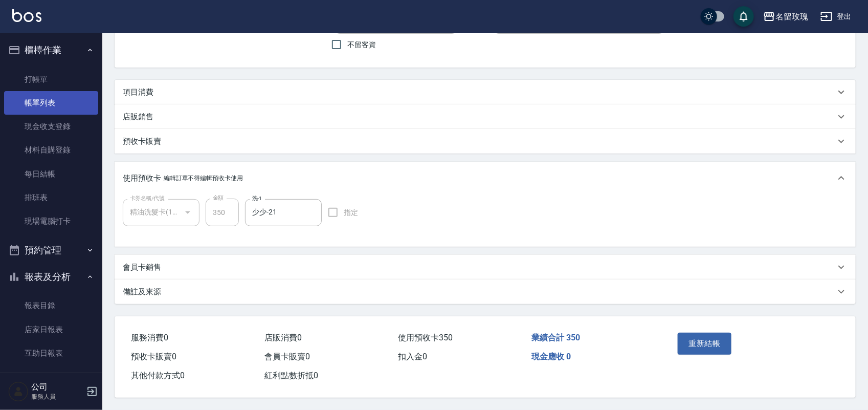
click at [46, 96] on link "帳單列表" at bounding box center [51, 103] width 94 height 24
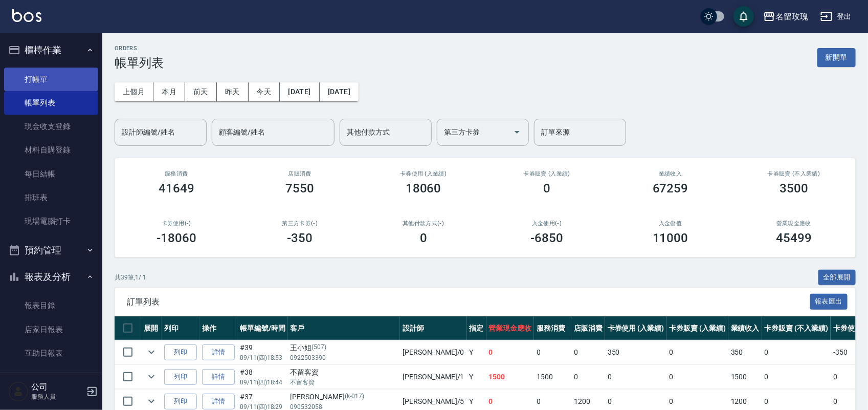
click at [33, 77] on link "打帳單" at bounding box center [51, 79] width 94 height 24
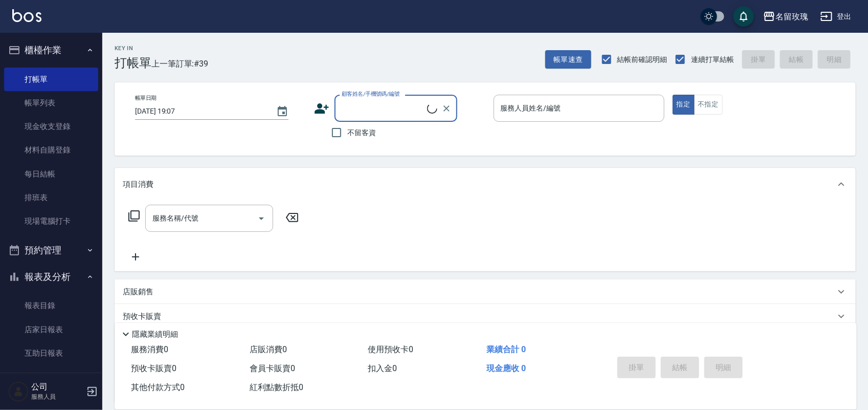
click at [349, 98] on div "顧客姓名/手機號碼/編號" at bounding box center [395, 108] width 123 height 27
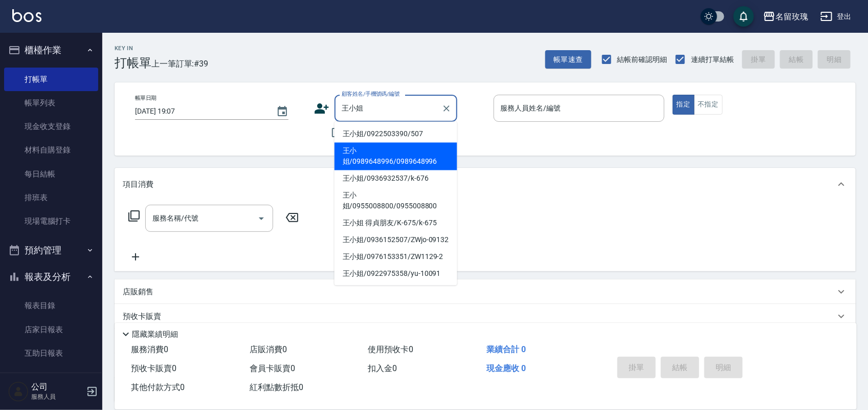
click at [388, 156] on li "王小姐/0989648996/0989648996" at bounding box center [395, 157] width 123 height 28
type input "王小姐/0989648996/0989648996"
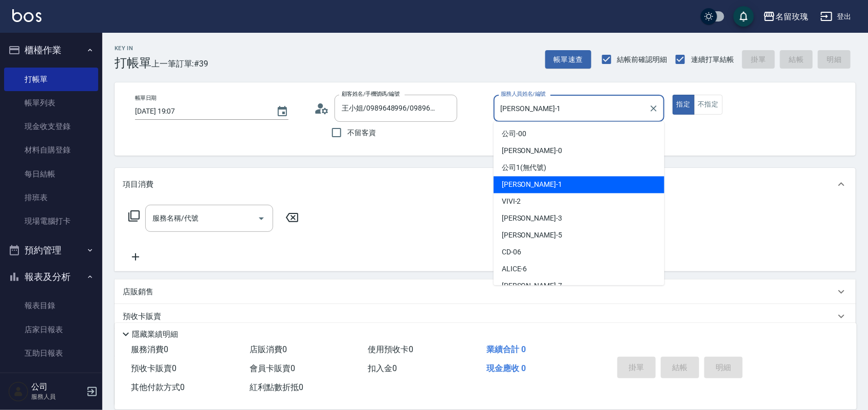
click at [544, 111] on input "[PERSON_NAME]-1" at bounding box center [571, 108] width 146 height 18
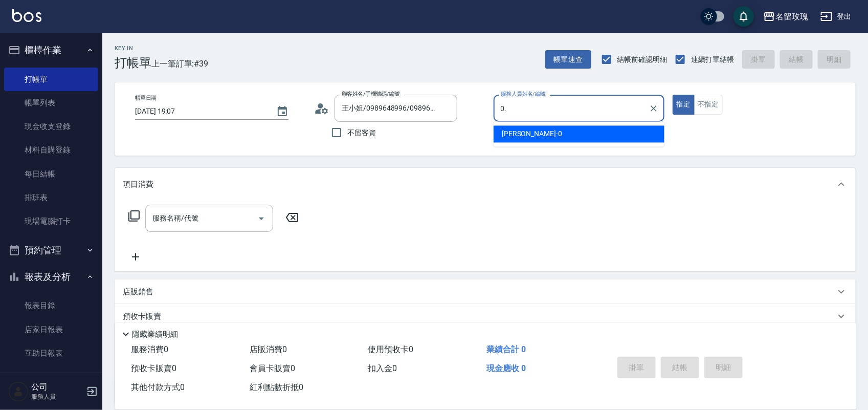
click at [672, 95] on button "指定" at bounding box center [683, 105] width 22 height 20
type input "[PERSON_NAME]-1"
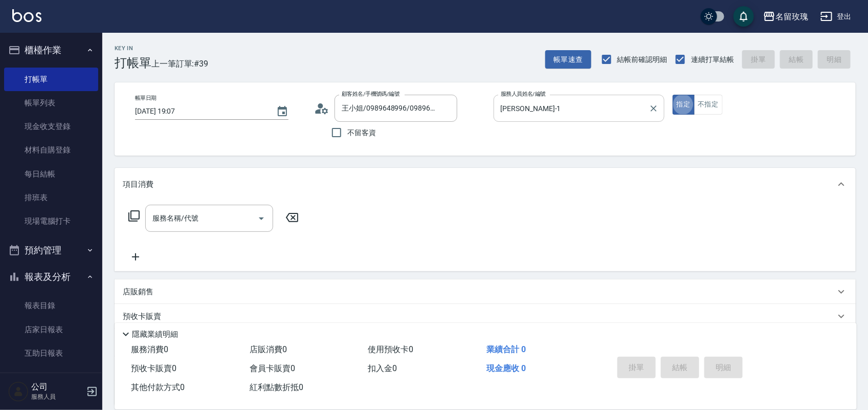
type button "true"
drag, startPoint x: 538, startPoint y: 123, endPoint x: 540, endPoint y: 128, distance: 6.0
click at [538, 124] on p at bounding box center [578, 127] width 171 height 11
drag, startPoint x: 561, startPoint y: 95, endPoint x: 556, endPoint y: 114, distance: 19.1
click at [561, 96] on div "[PERSON_NAME]-1 服務人員姓名/編號" at bounding box center [578, 108] width 171 height 27
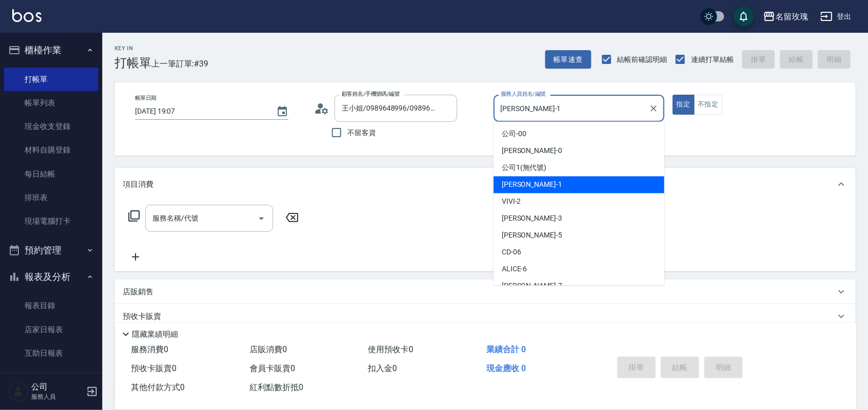
click at [554, 119] on div "[PERSON_NAME]-1 服務人員姓名/編號" at bounding box center [578, 108] width 171 height 27
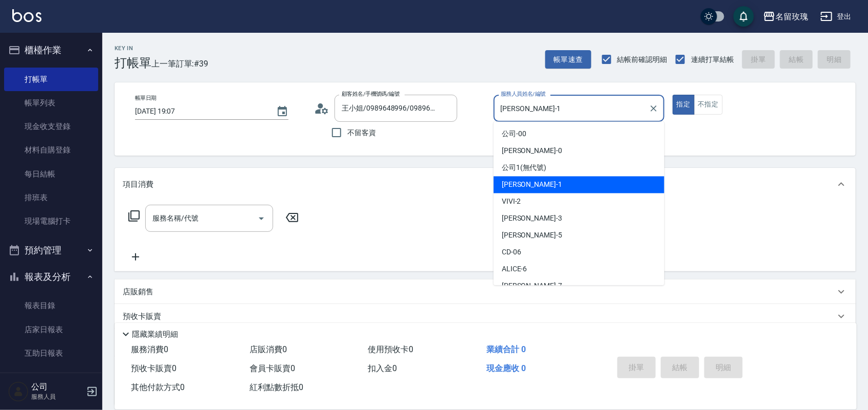
click at [555, 119] on div "[PERSON_NAME]-1 服務人員姓名/編號" at bounding box center [578, 108] width 171 height 27
click at [555, 116] on input "[PERSON_NAME]-1" at bounding box center [571, 108] width 146 height 18
drag, startPoint x: 555, startPoint y: 116, endPoint x: 515, endPoint y: 98, distance: 43.7
click at [554, 115] on input "[PERSON_NAME]-1" at bounding box center [571, 108] width 146 height 18
click at [515, 98] on div "[PERSON_NAME]-1 服務人員姓名/編號" at bounding box center [578, 108] width 171 height 27
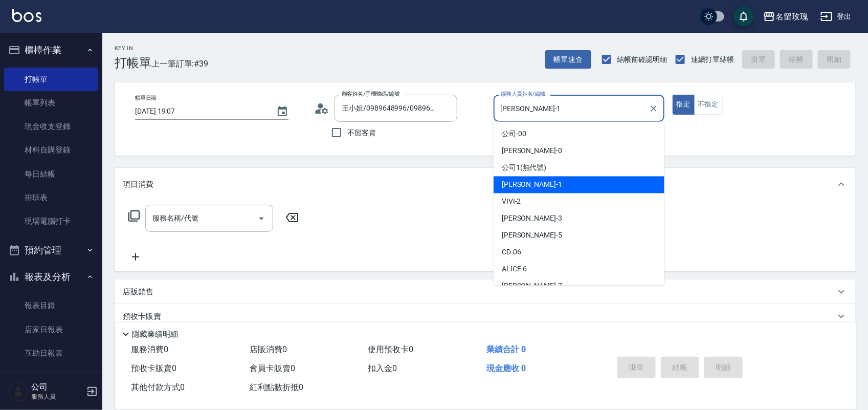
click at [540, 105] on input "[PERSON_NAME]-1" at bounding box center [571, 108] width 146 height 18
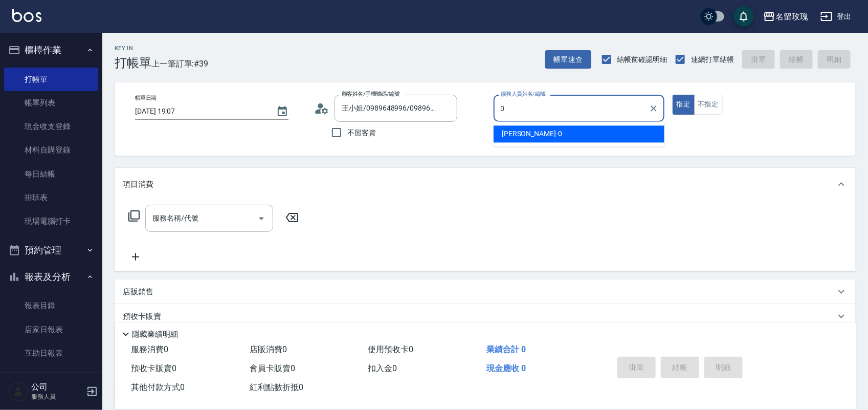
type input "[PERSON_NAME]-0"
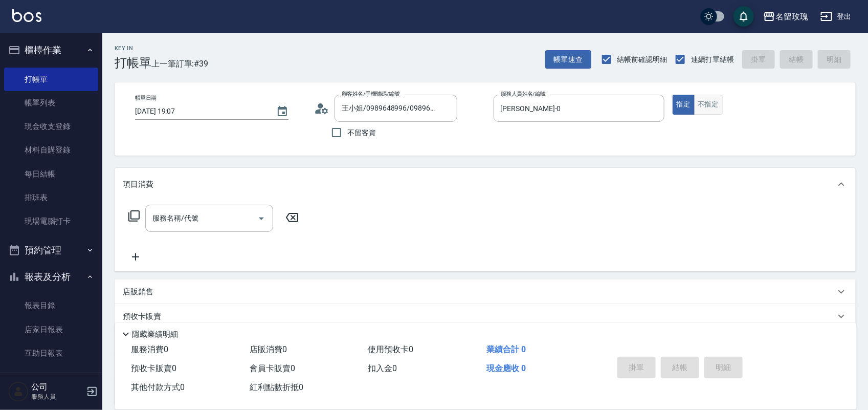
click at [714, 108] on button "不指定" at bounding box center [708, 105] width 29 height 20
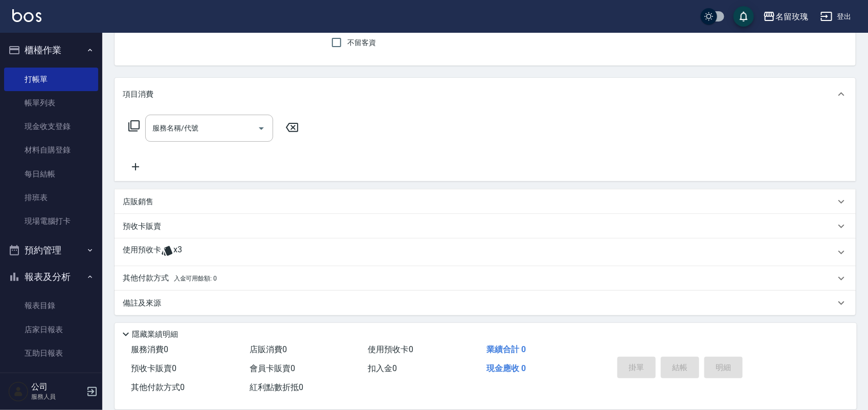
scroll to position [93, 0]
click at [179, 255] on span "x3" at bounding box center [177, 249] width 9 height 15
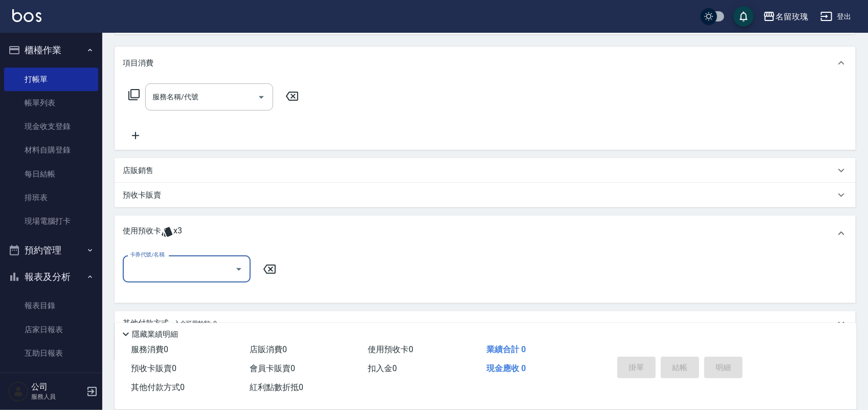
scroll to position [0, 0]
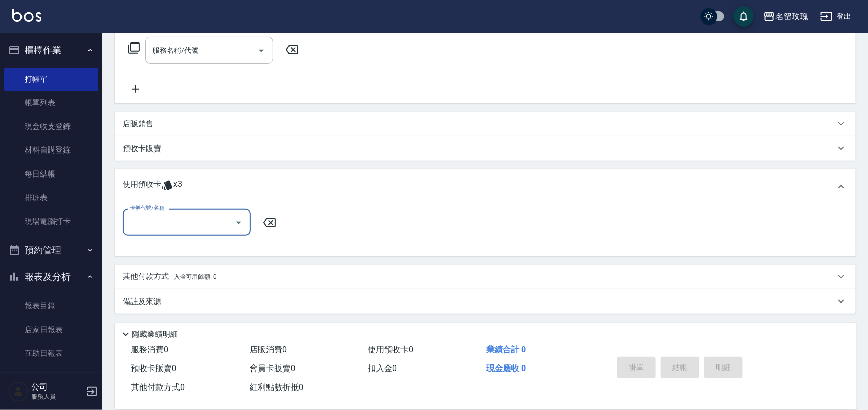
click at [180, 233] on div "卡券代號/名稱" at bounding box center [187, 222] width 128 height 27
click at [264, 165] on div "項目消費 服務名稱/代號 服務名稱/代號 店販銷售 服務人員姓名/編號 服務人員姓名/編號 商品代號/名稱 商品代號/名稱 預收卡販賣 卡券名稱/代號 卡券名…" at bounding box center [485, 156] width 741 height 313
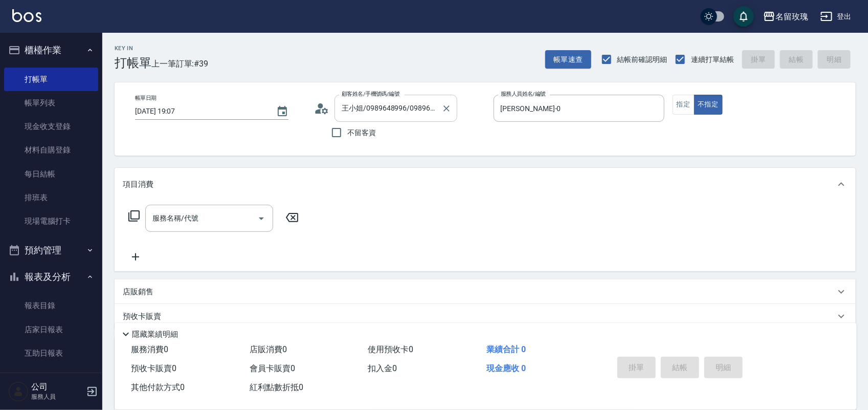
click at [392, 109] on input "王小姐/0989648996/0989648996" at bounding box center [388, 108] width 98 height 18
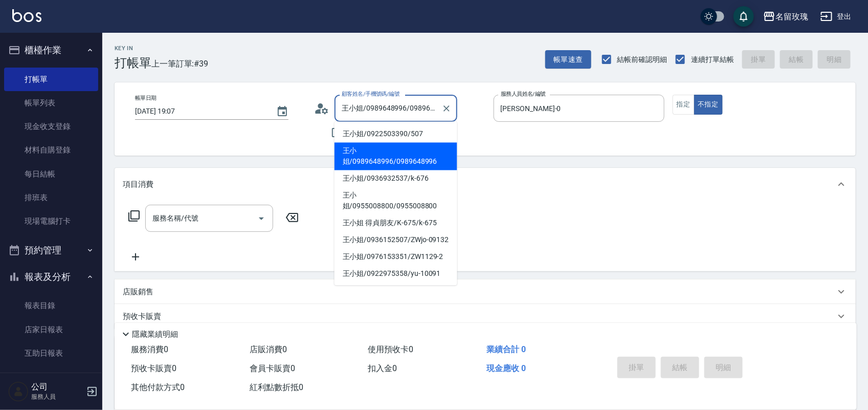
click at [392, 109] on input "王小姐/0989648996/0989648996" at bounding box center [388, 108] width 98 height 18
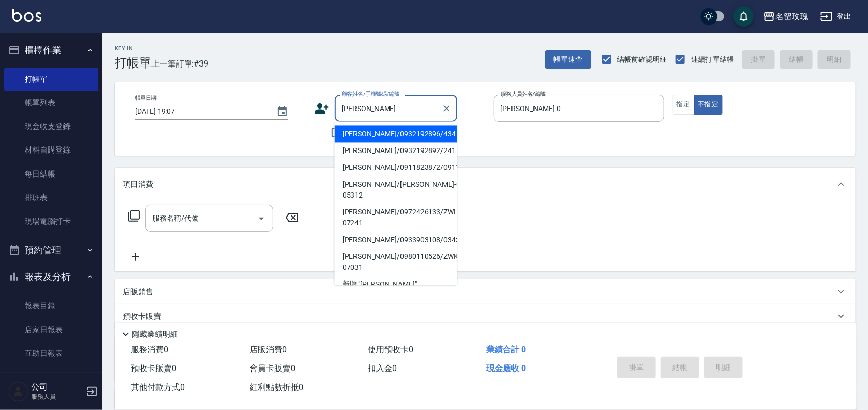
click at [394, 137] on li "[PERSON_NAME]/0932192896/434" at bounding box center [395, 134] width 123 height 17
type input "[PERSON_NAME]/0932192896/434"
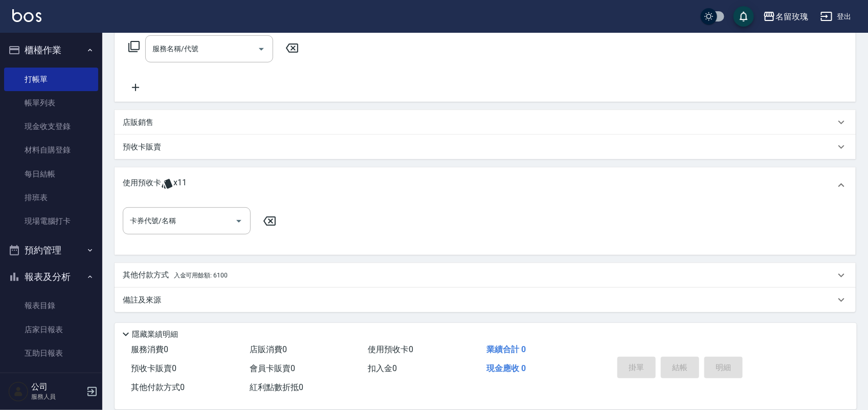
click at [192, 197] on div "使用預收卡 x11" at bounding box center [485, 185] width 741 height 36
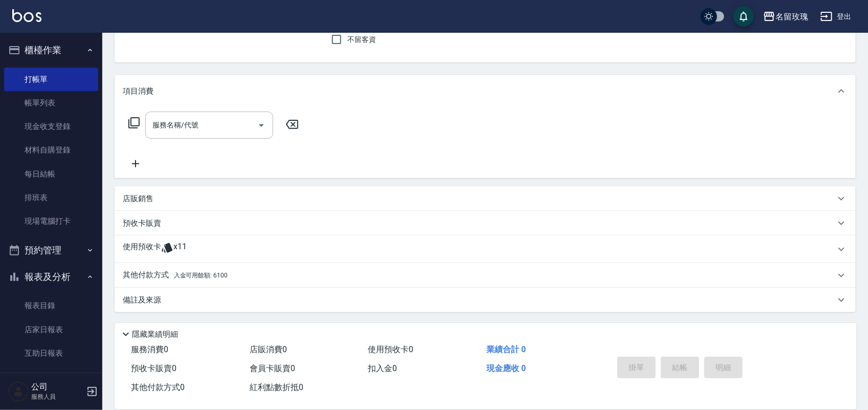
scroll to position [93, 0]
click at [206, 249] on div "使用預收卡 x11" at bounding box center [479, 249] width 712 height 15
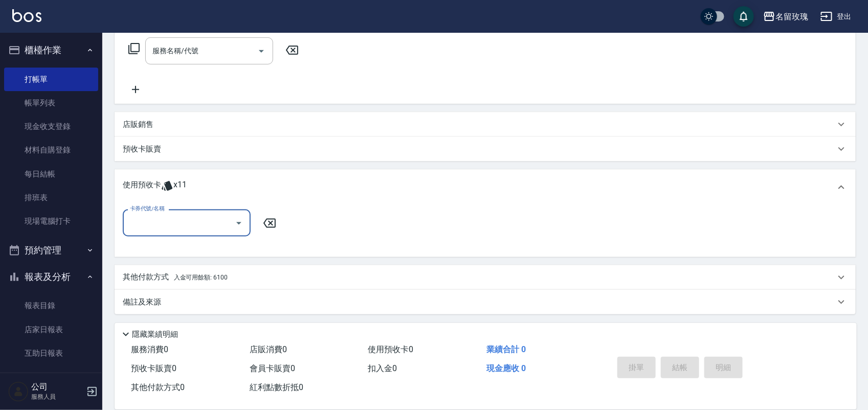
scroll to position [169, 0]
click at [186, 217] on input "卡券代號/名稱" at bounding box center [178, 221] width 103 height 18
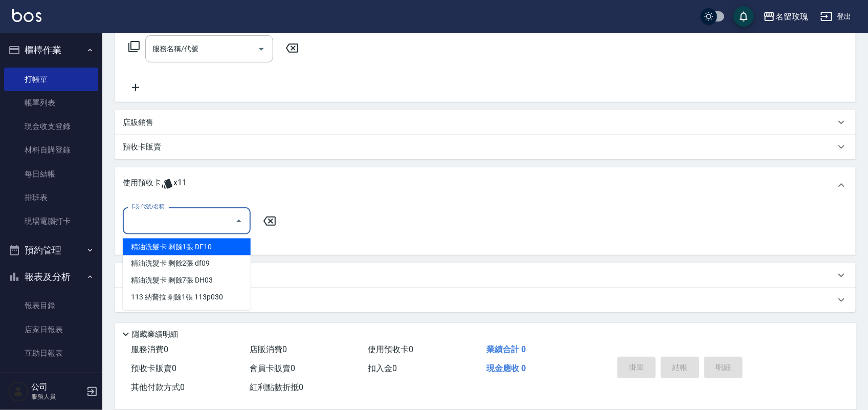
click at [218, 247] on div "精油洗髮卡 剩餘1張 DF10" at bounding box center [187, 246] width 128 height 17
type input "精油洗髮卡 DF10"
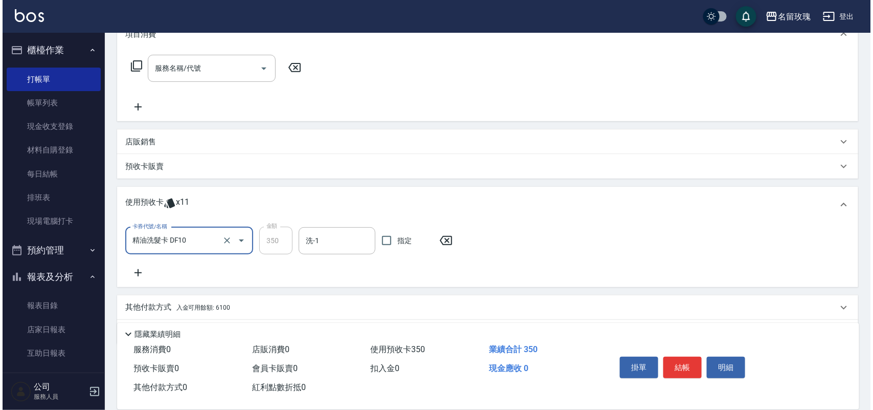
scroll to position [182, 0]
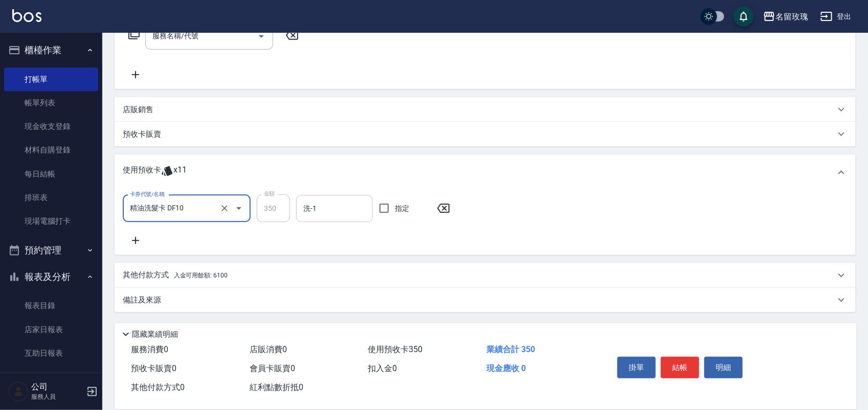
click at [322, 216] on input "洗-1" at bounding box center [334, 208] width 67 height 18
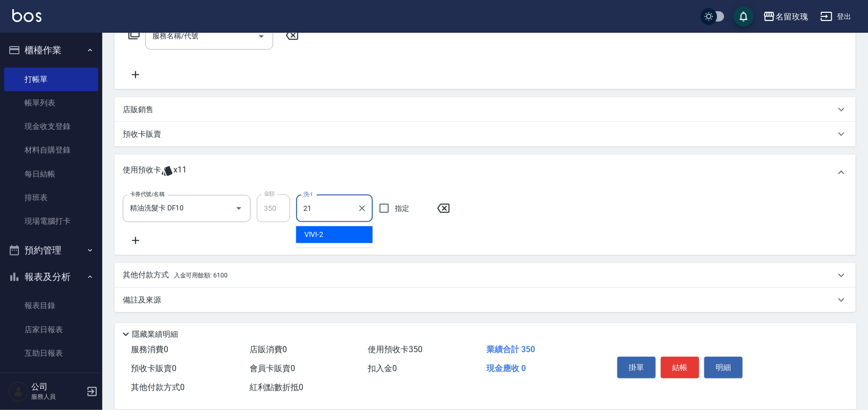
type input "少少-21"
click at [682, 365] on button "結帳" at bounding box center [680, 366] width 38 height 21
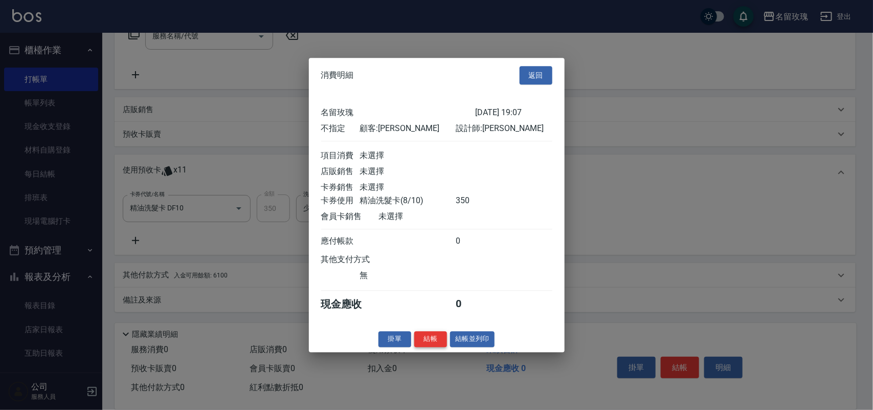
click at [435, 347] on button "結帳" at bounding box center [430, 339] width 33 height 16
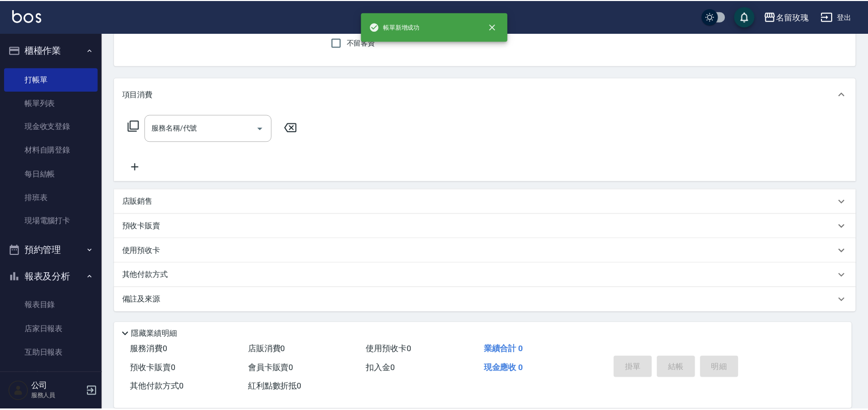
scroll to position [0, 0]
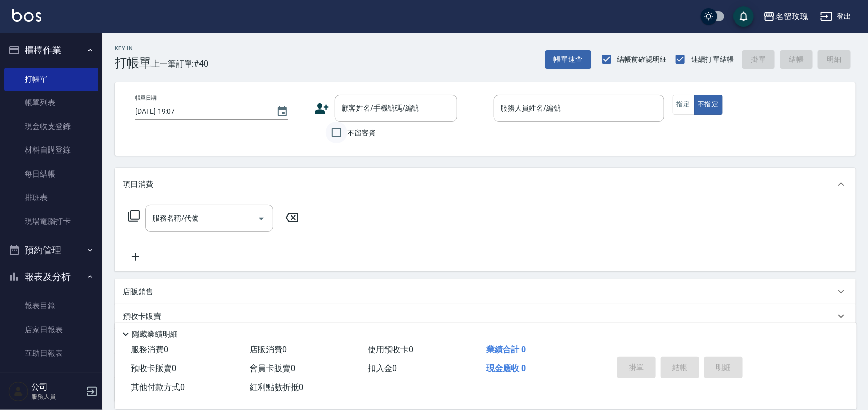
drag, startPoint x: 323, startPoint y: 126, endPoint x: 335, endPoint y: 129, distance: 12.6
click at [335, 129] on div "不留客資" at bounding box center [385, 132] width 143 height 21
drag, startPoint x: 335, startPoint y: 129, endPoint x: 360, endPoint y: 129, distance: 25.1
click at [335, 129] on input "不留客資" at bounding box center [336, 132] width 21 height 21
checkbox input "true"
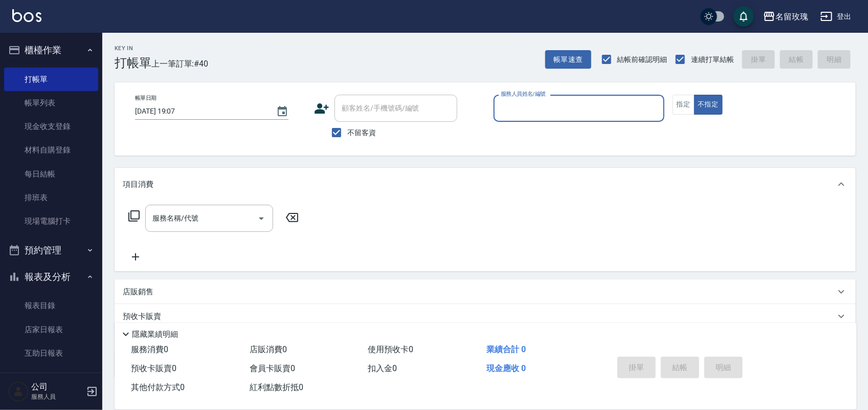
click at [563, 98] on div "服務人員姓名/編號" at bounding box center [578, 108] width 171 height 27
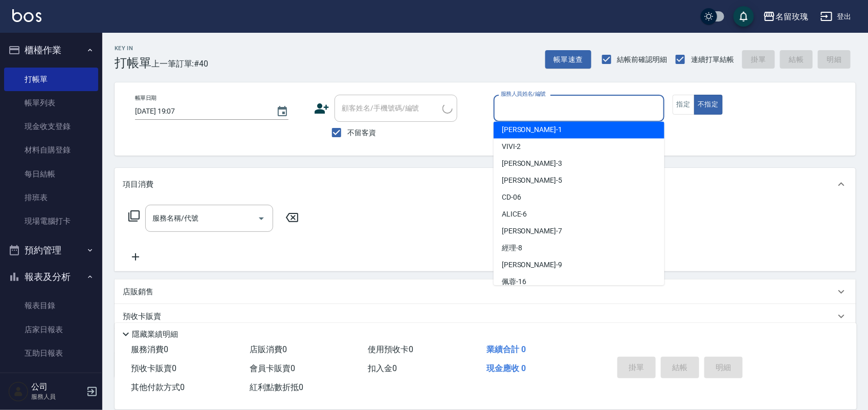
scroll to position [128, 0]
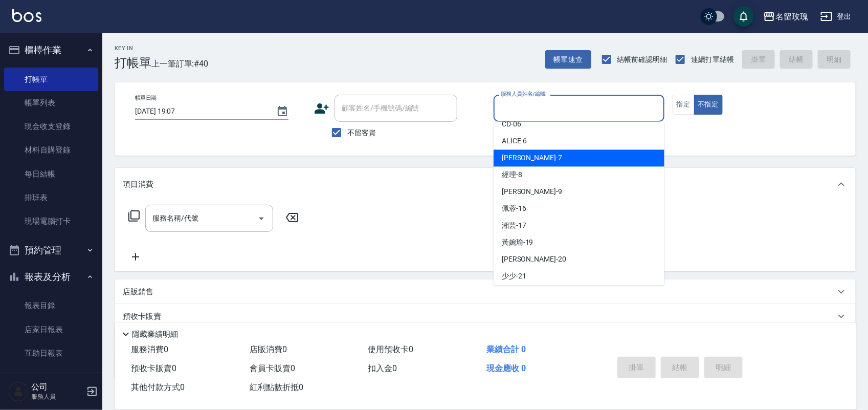
drag, startPoint x: 537, startPoint y: 157, endPoint x: 748, endPoint y: 108, distance: 216.9
click at [538, 159] on div "[PERSON_NAME] -7" at bounding box center [578, 158] width 171 height 17
type input "[PERSON_NAME]-7"
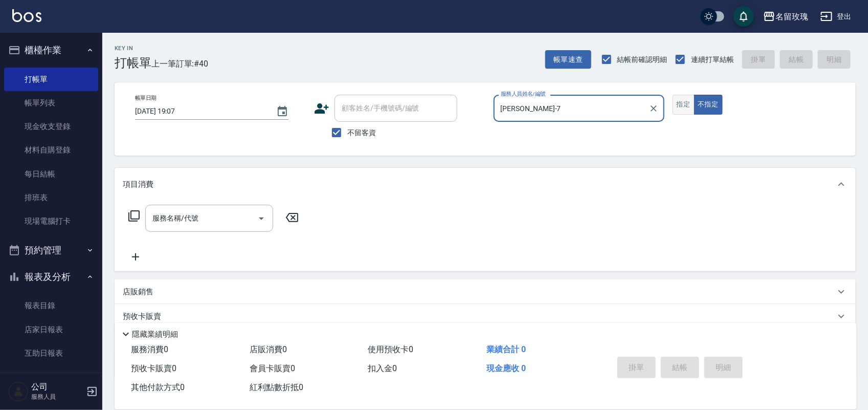
click at [678, 114] on button "指定" at bounding box center [683, 105] width 22 height 20
click at [139, 215] on div "服務名稱/代號 服務名稱/代號" at bounding box center [214, 218] width 182 height 27
click at [137, 215] on icon at bounding box center [134, 216] width 12 height 12
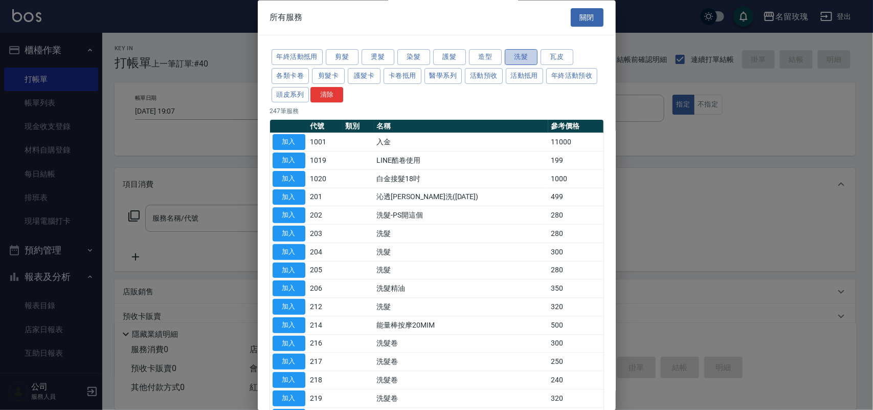
click at [524, 61] on button "洗髮" at bounding box center [521, 58] width 33 height 16
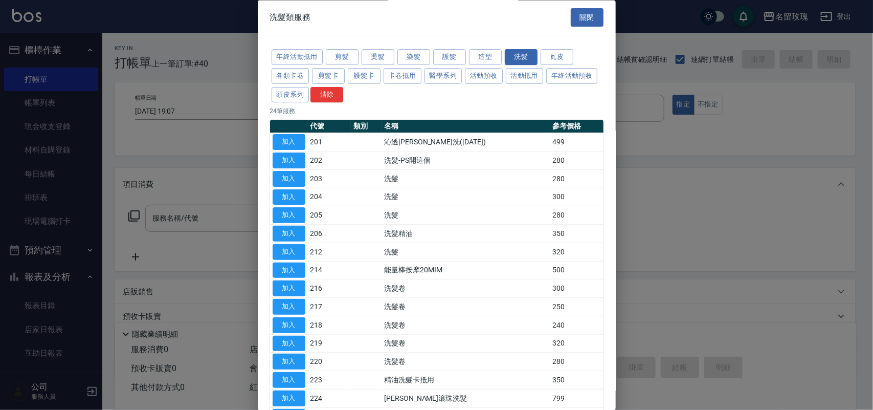
click at [311, 240] on td "206" at bounding box center [329, 233] width 43 height 18
click at [296, 235] on button "加入" at bounding box center [289, 234] width 33 height 16
type input "洗髮精油(206)"
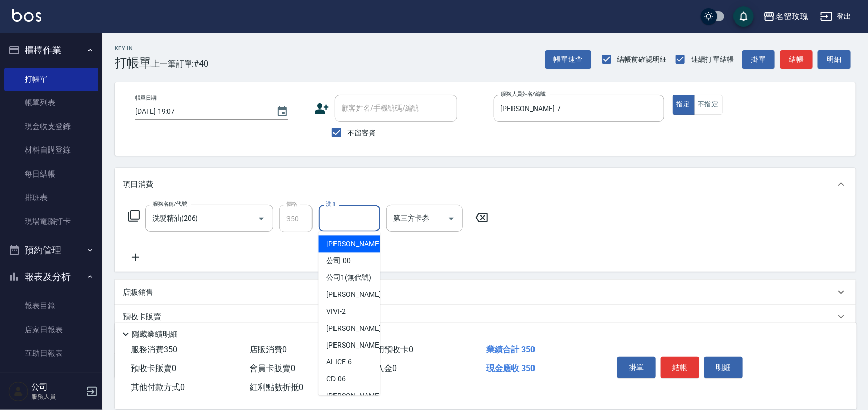
click at [352, 223] on input "洗-1" at bounding box center [349, 218] width 52 height 18
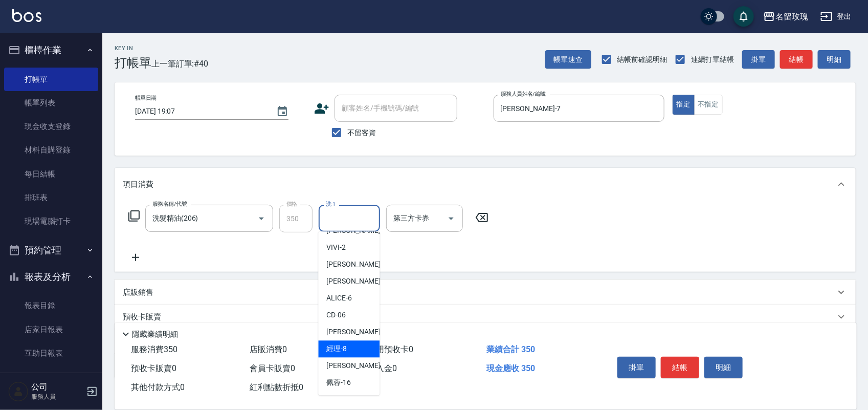
scroll to position [192, 0]
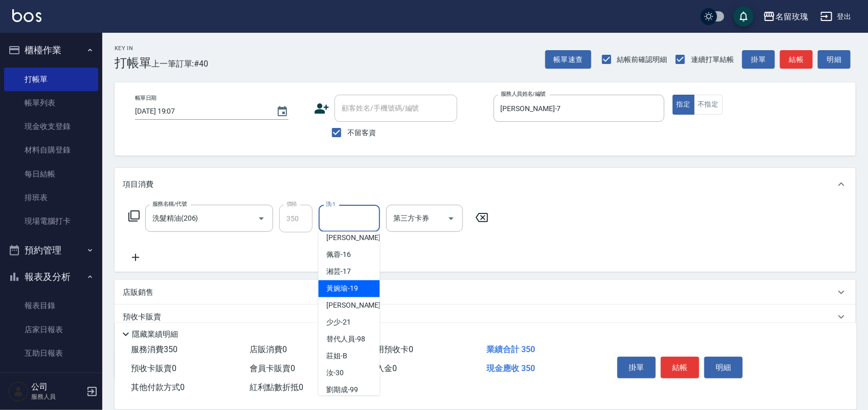
click at [355, 294] on span "[PERSON_NAME]-19" at bounding box center [343, 288] width 32 height 11
type input "[PERSON_NAME]-19"
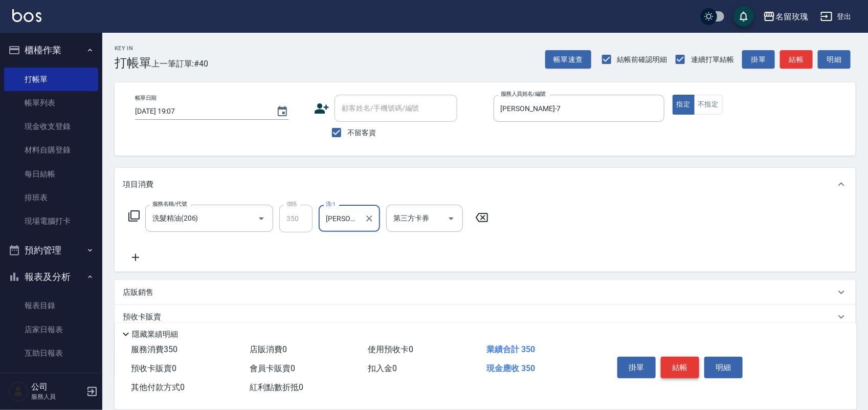
click at [693, 361] on button "結帳" at bounding box center [680, 366] width 38 height 21
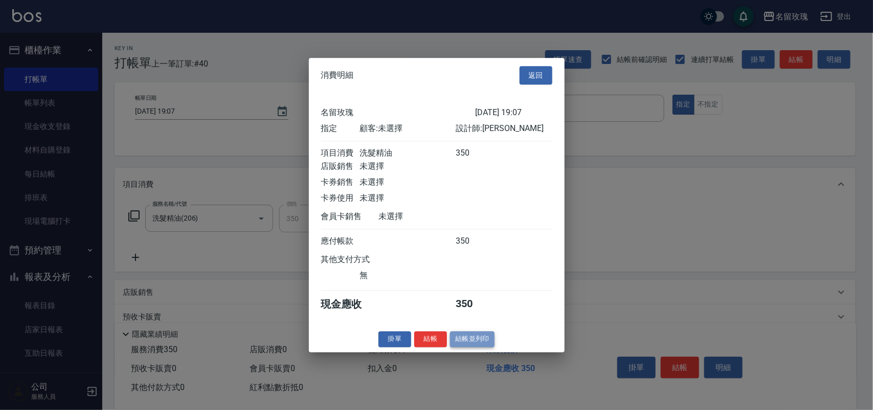
click at [480, 347] on button "結帳並列印" at bounding box center [472, 339] width 44 height 16
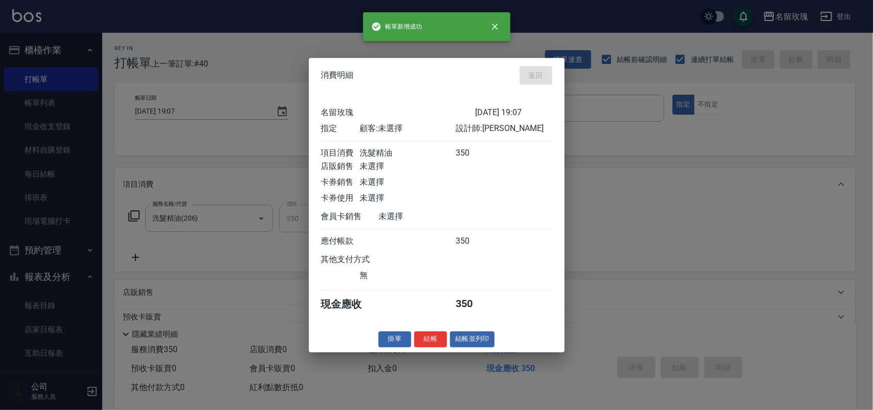
type input "[DATE] 19:16"
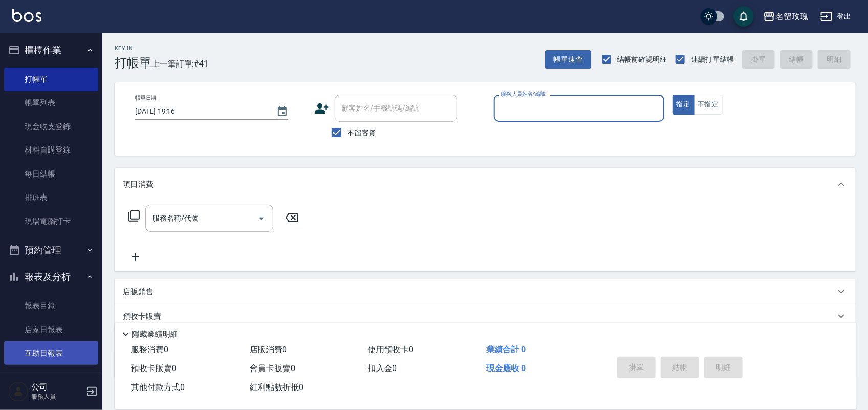
scroll to position [128, 0]
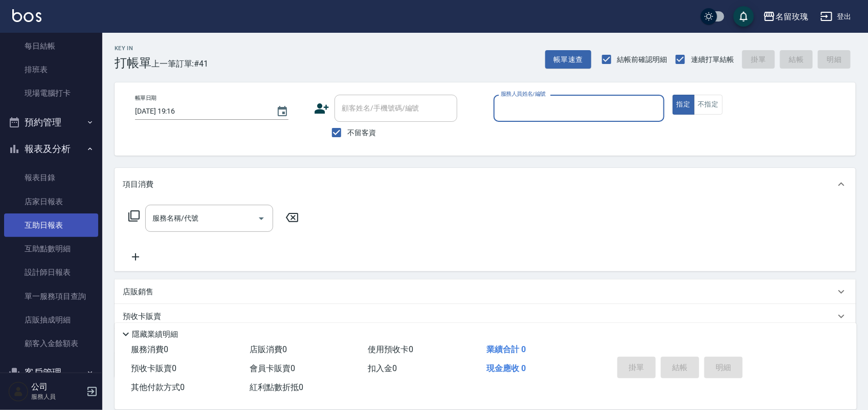
click at [40, 221] on link "互助日報表" at bounding box center [51, 225] width 94 height 24
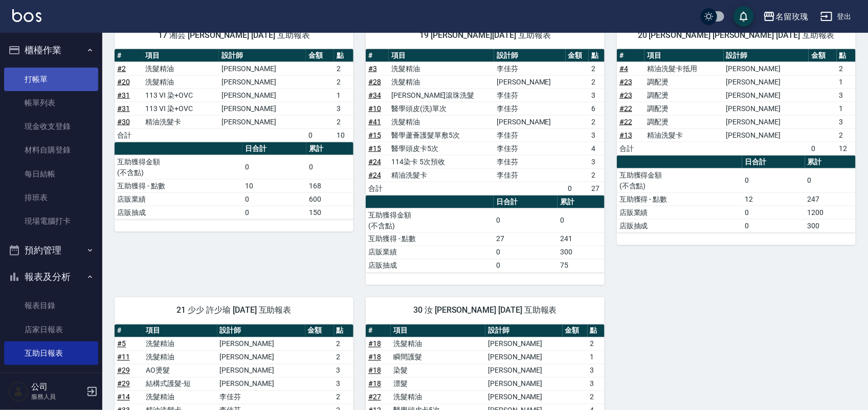
click at [41, 85] on link "打帳單" at bounding box center [51, 79] width 94 height 24
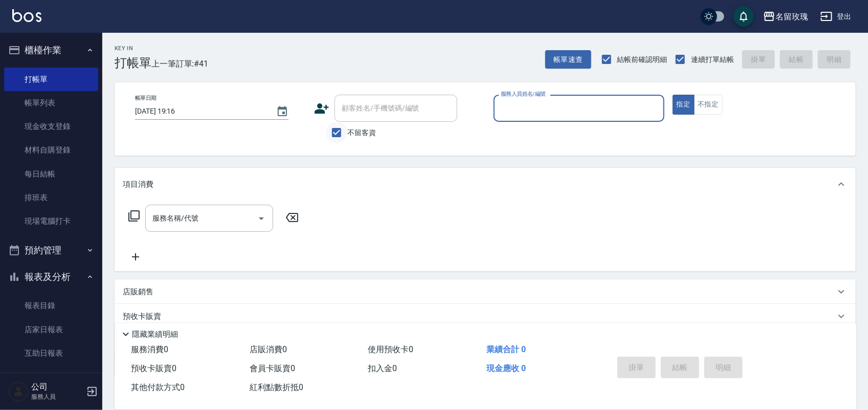
click at [346, 137] on input "不留客資" at bounding box center [336, 132] width 21 height 21
checkbox input "false"
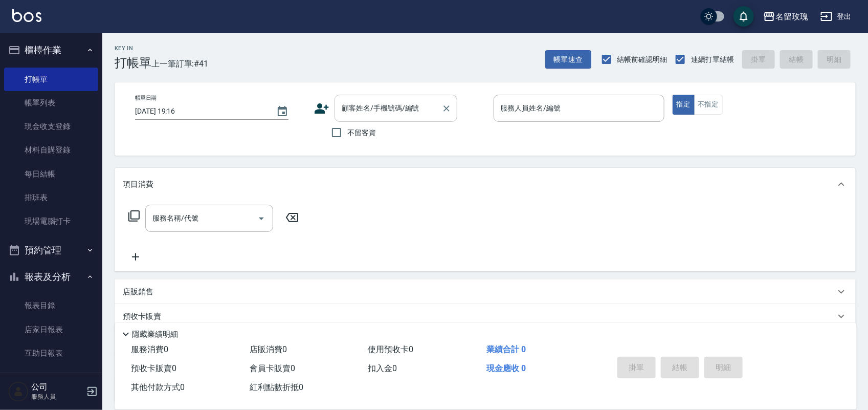
drag, startPoint x: 351, startPoint y: 118, endPoint x: 330, endPoint y: 128, distance: 23.6
click at [352, 118] on div "顧客姓名/手機號碼/編號" at bounding box center [395, 108] width 123 height 27
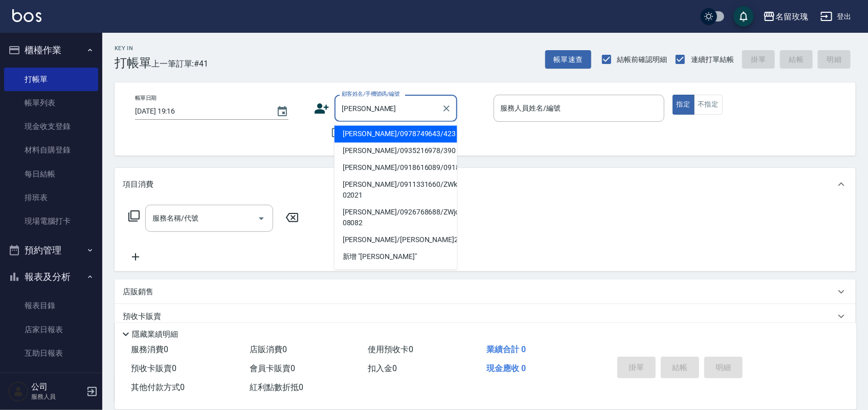
click at [384, 145] on li "[PERSON_NAME]/0935216978/390" at bounding box center [395, 151] width 123 height 17
type input "[PERSON_NAME]/0935216978/390"
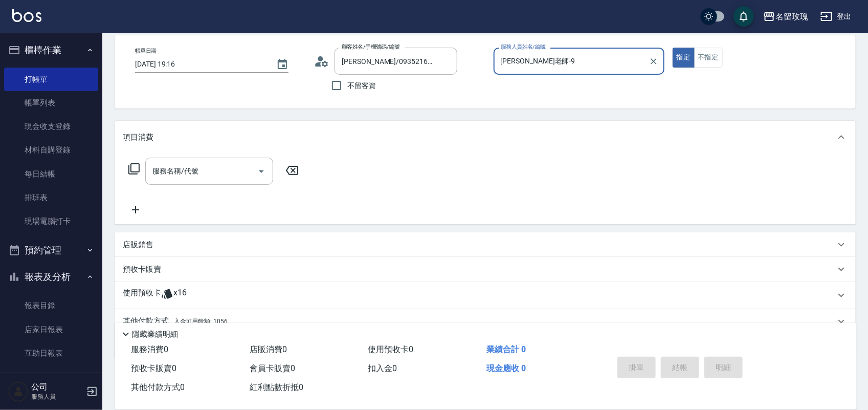
scroll to position [93, 0]
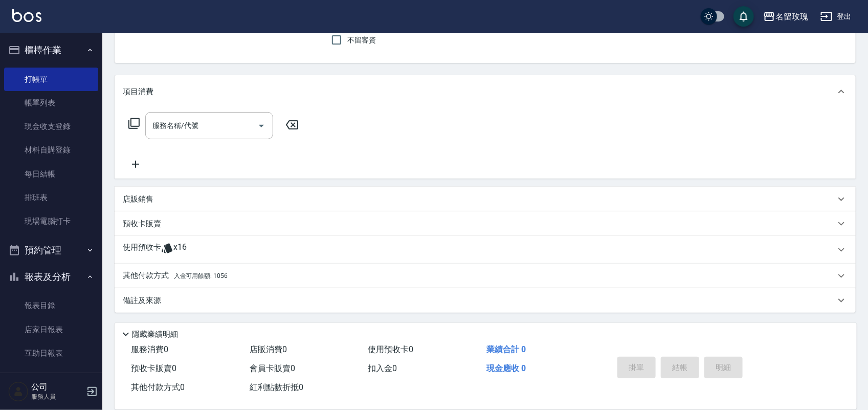
click at [142, 252] on p "使用預收卡" at bounding box center [142, 249] width 38 height 15
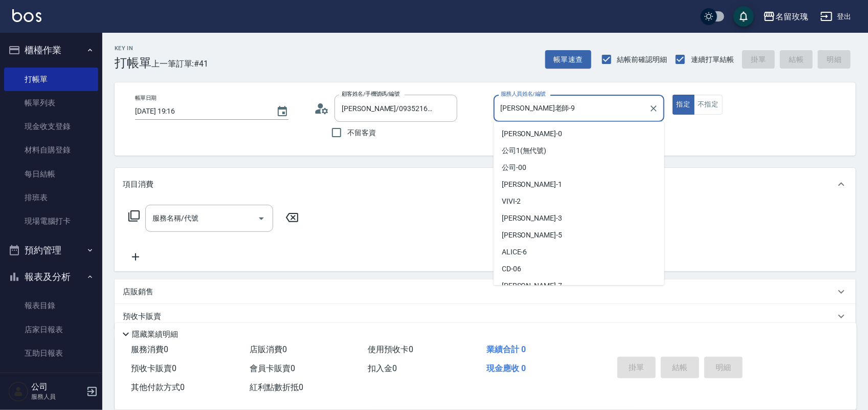
scroll to position [42, 0]
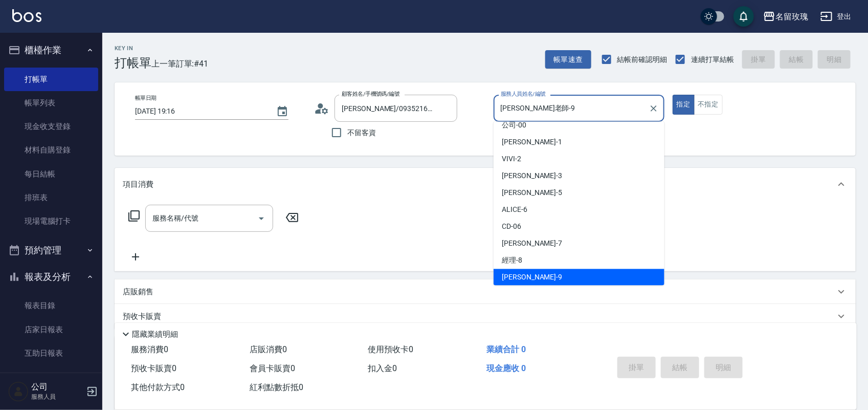
drag, startPoint x: 519, startPoint y: 110, endPoint x: 283, endPoint y: -7, distance: 263.7
click at [283, 0] on html "名留玫瑰 登出 櫃檯作業 打帳單 帳單列表 現金收支登錄 材料自購登錄 每日結帳 排班表 現場電腦打卡 預約管理 預約管理 單日預約紀錄 單週預約紀錄 報表及…" at bounding box center [434, 289] width 868 height 579
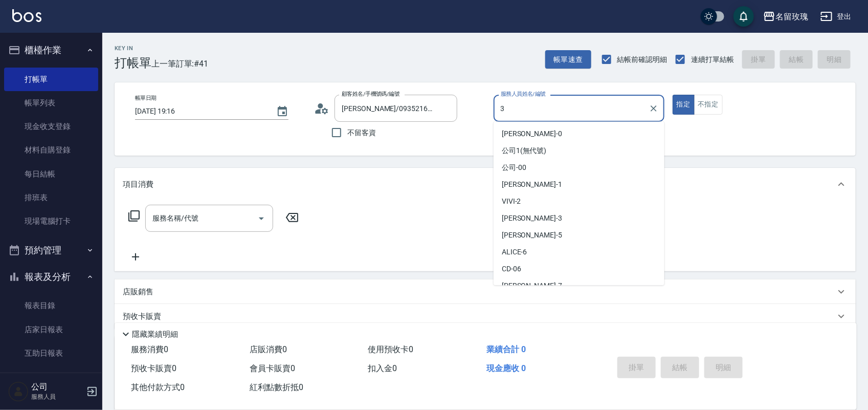
type input "[PERSON_NAME]-3"
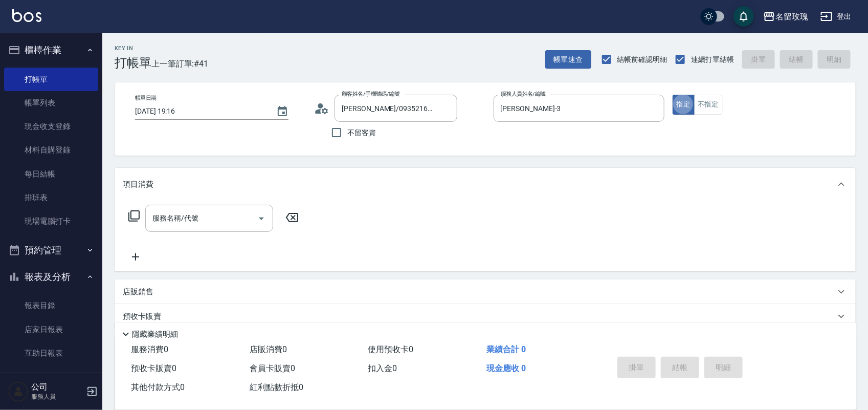
type button "true"
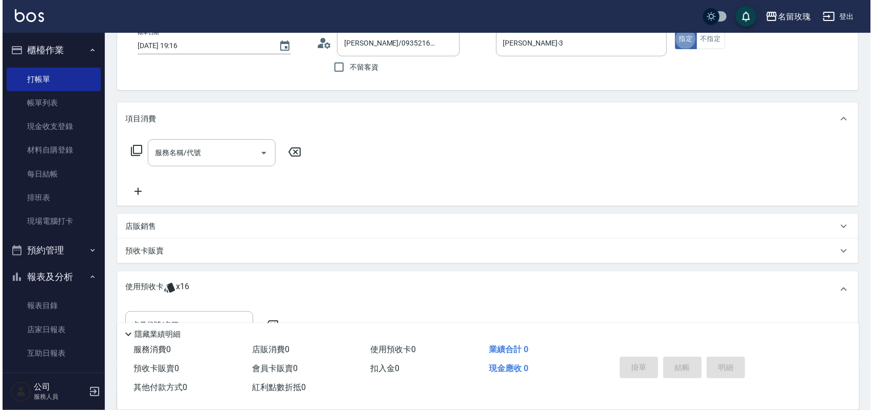
scroll to position [128, 0]
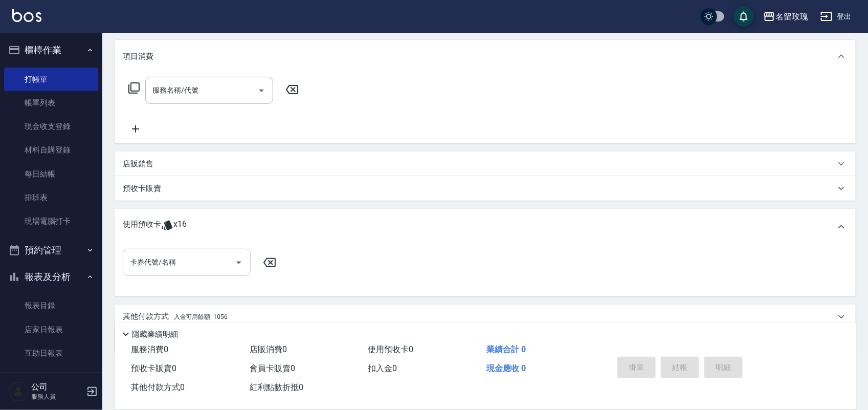
click at [172, 249] on div "卡券代號/名稱" at bounding box center [187, 262] width 128 height 27
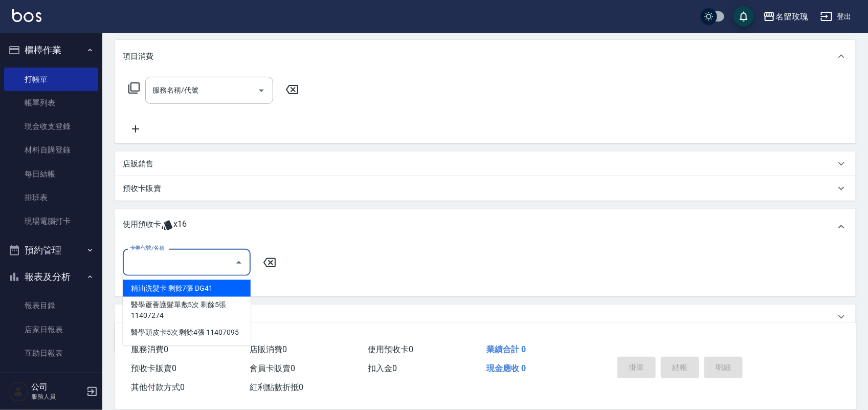
click at [177, 293] on div "精油洗髮卡 剩餘7張 DG41" at bounding box center [187, 288] width 128 height 17
type input "精油洗髮卡 DG41"
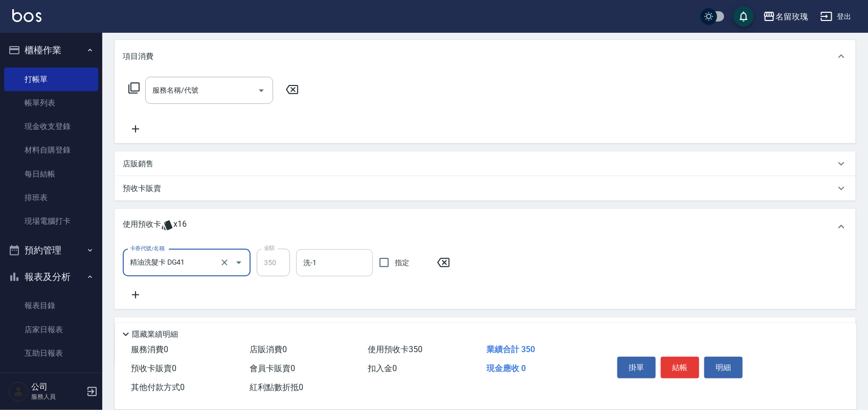
click at [317, 274] on div "洗-1" at bounding box center [334, 262] width 77 height 27
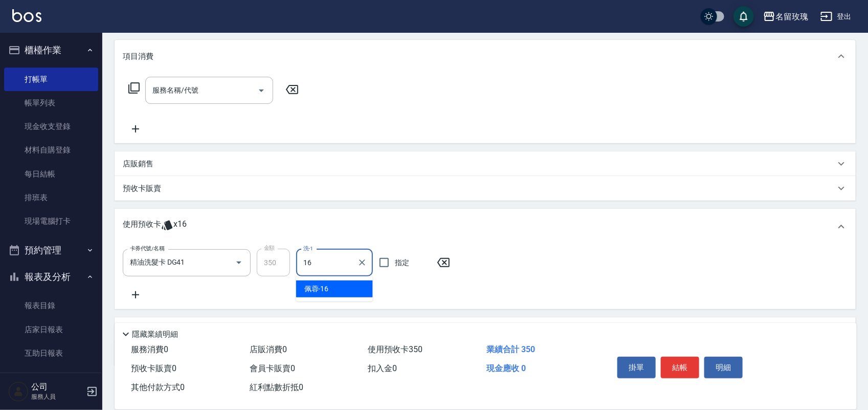
type input "1"
type input "[PERSON_NAME]-20"
click at [740, 368] on button "明細" at bounding box center [723, 366] width 38 height 21
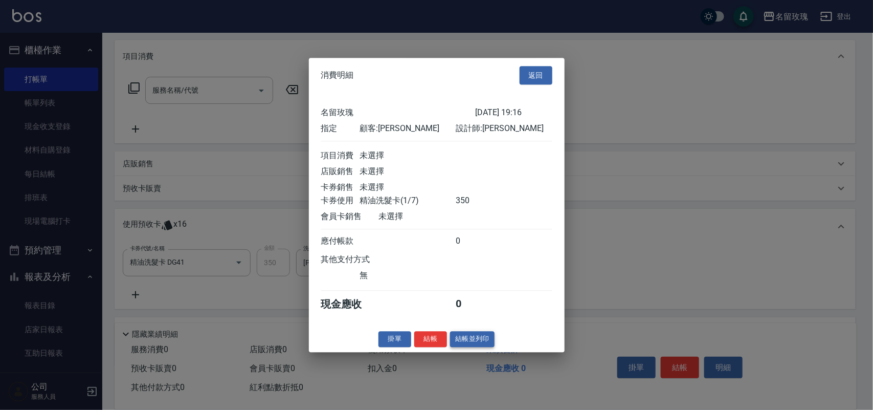
click at [466, 344] on button "結帳並列印" at bounding box center [472, 339] width 44 height 16
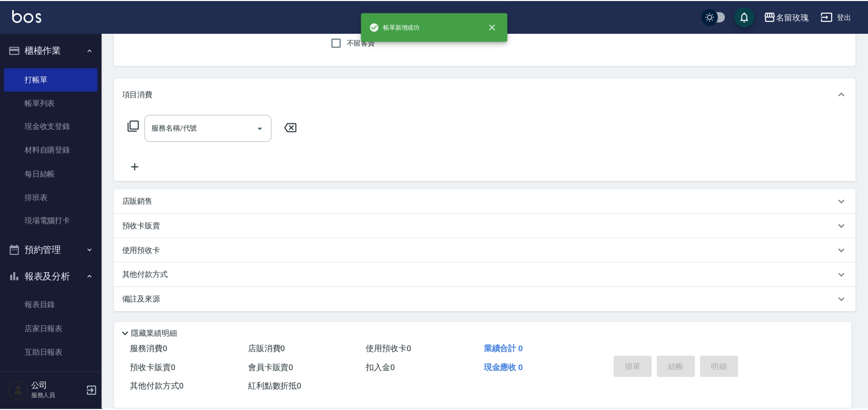
scroll to position [0, 0]
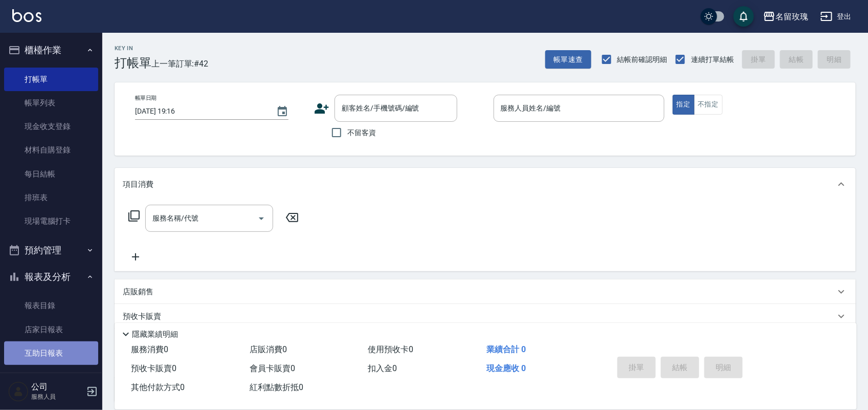
drag, startPoint x: 58, startPoint y: 353, endPoint x: 52, endPoint y: 349, distance: 7.0
click at [56, 353] on link "互助日報表" at bounding box center [51, 353] width 94 height 24
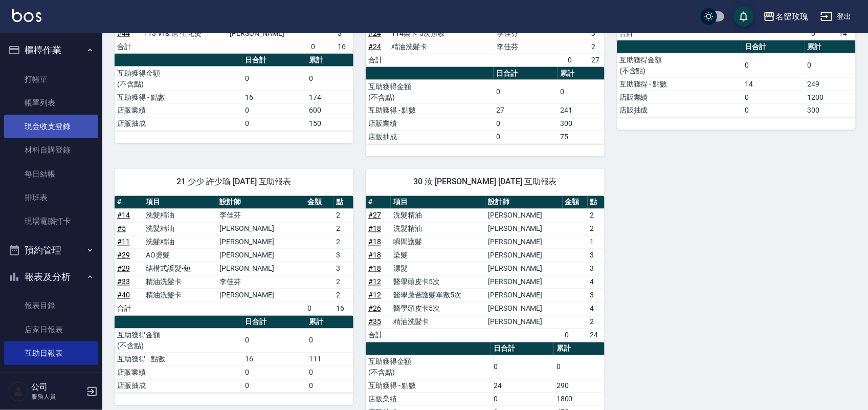
scroll to position [745, 0]
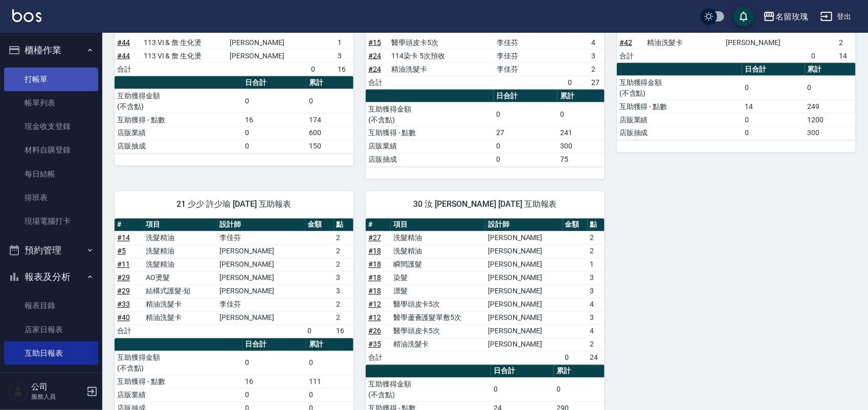
click at [73, 71] on link "打帳單" at bounding box center [51, 79] width 94 height 24
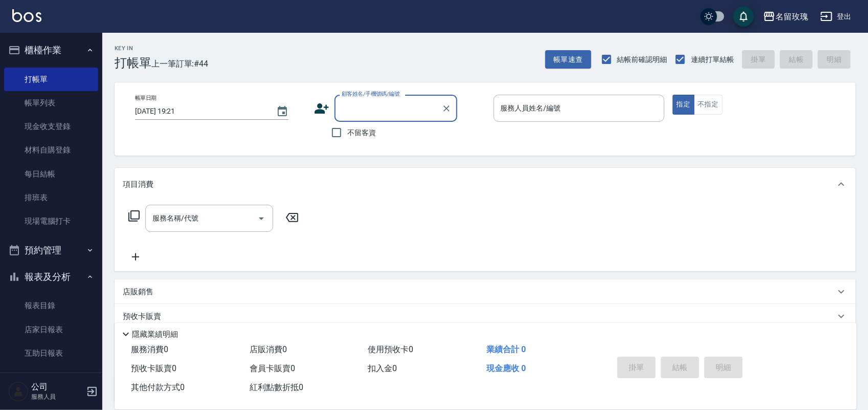
click at [362, 129] on span "不留客資" at bounding box center [361, 132] width 29 height 11
click at [347, 129] on input "不留客資" at bounding box center [336, 132] width 21 height 21
checkbox input "true"
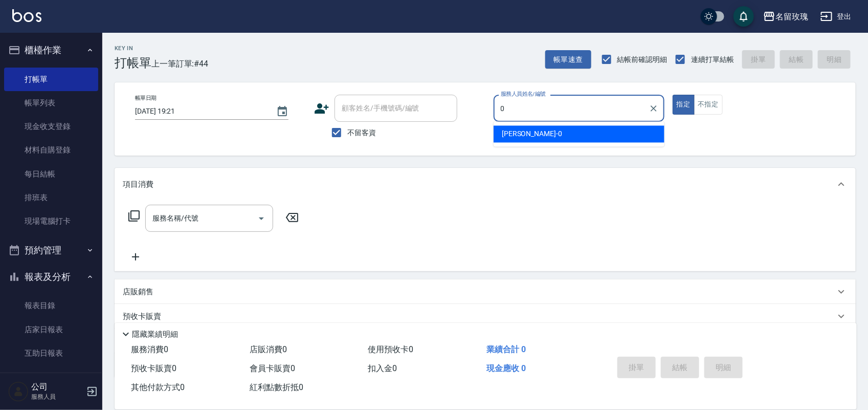
click at [525, 129] on div "[PERSON_NAME] -0" at bounding box center [578, 134] width 171 height 17
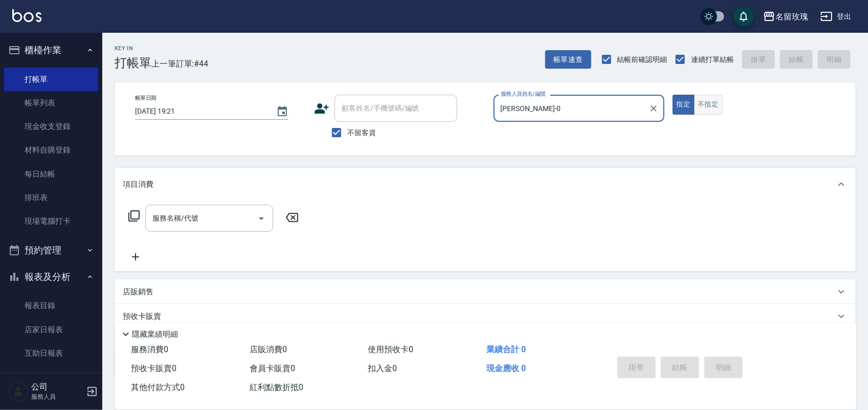
type input "[PERSON_NAME]-0"
click at [704, 103] on button "不指定" at bounding box center [708, 105] width 29 height 20
click at [134, 215] on icon at bounding box center [134, 216] width 12 height 12
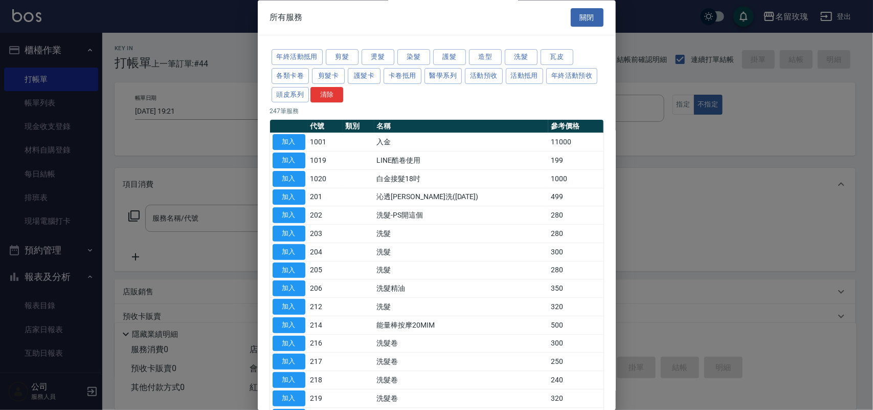
click at [344, 49] on div "年終活動抵用 剪髮 燙髮 染髮 護髮 造型 洗髮 瓦皮 各類卡卷 剪髮卡 護髮卡 卡卷抵用 醫學系列 活動預收 活動抵用 年終活動預收 頭皮系列 清除" at bounding box center [436, 76] width 333 height 56
click at [345, 50] on button "剪髮" at bounding box center [342, 58] width 33 height 16
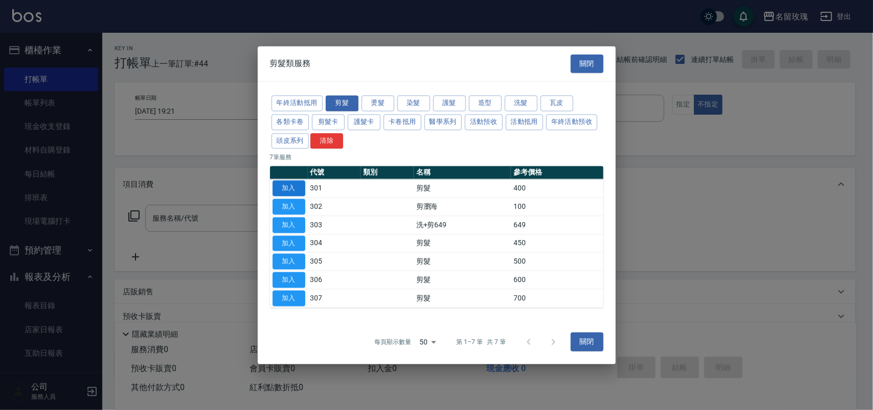
click at [301, 189] on button "加入" at bounding box center [289, 188] width 33 height 16
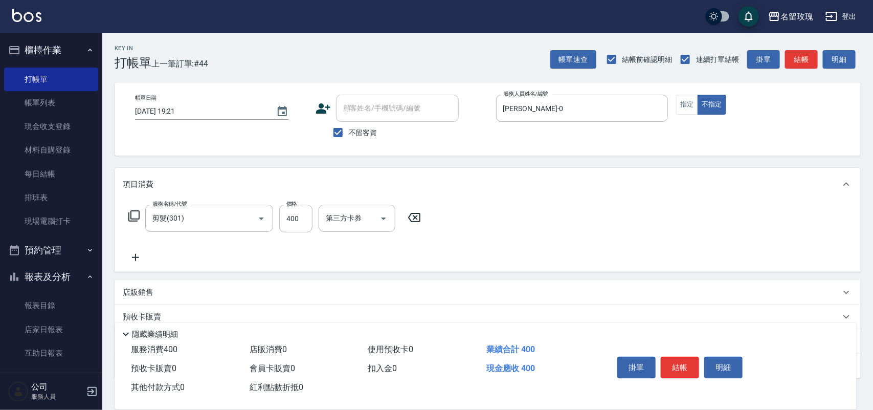
type input "剪髮(301)"
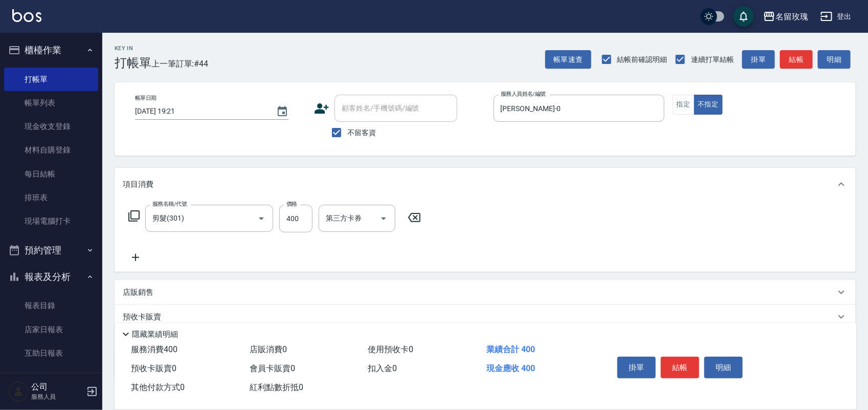
click at [137, 216] on icon at bounding box center [134, 216] width 12 height 12
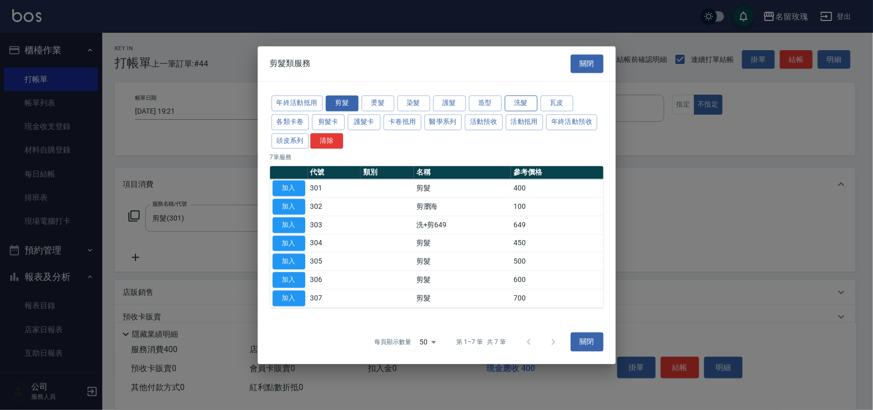
click at [522, 101] on button "洗髮" at bounding box center [521, 103] width 33 height 16
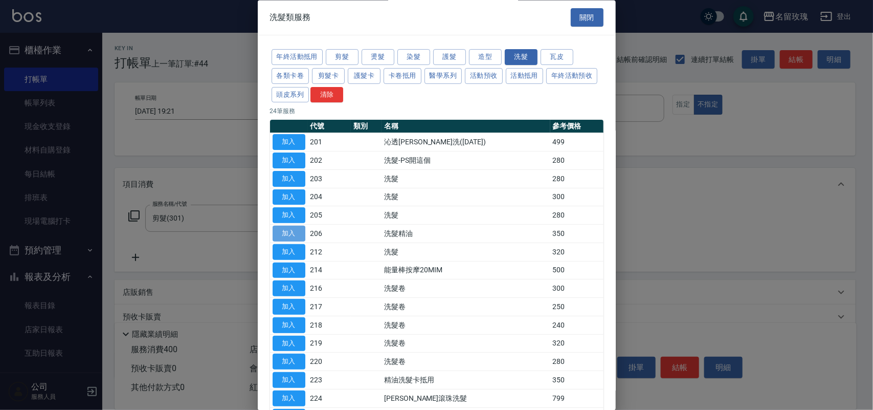
click at [282, 239] on button "加入" at bounding box center [289, 234] width 33 height 16
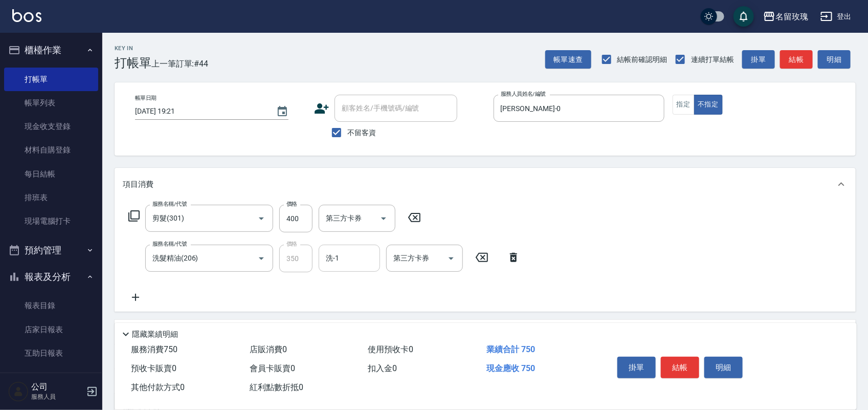
click at [351, 258] on input "洗-1" at bounding box center [349, 258] width 52 height 18
click at [335, 283] on span "少少 -21" at bounding box center [339, 284] width 25 height 11
type input "少少-21"
click at [689, 356] on button "結帳" at bounding box center [680, 366] width 38 height 21
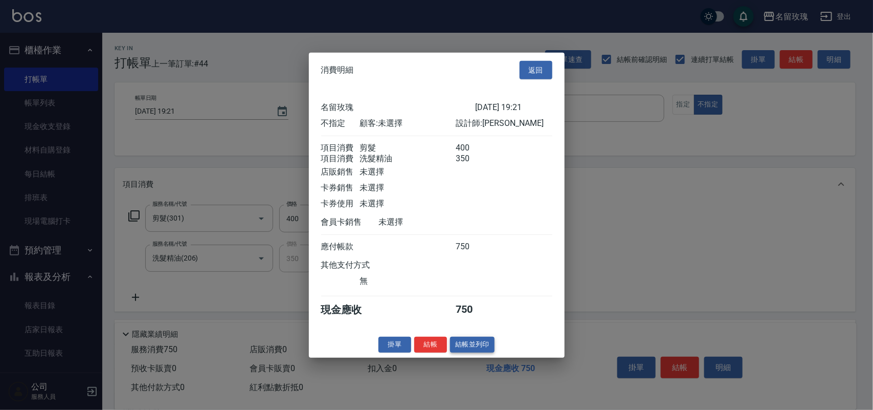
click at [481, 348] on button "結帳並列印" at bounding box center [472, 344] width 44 height 16
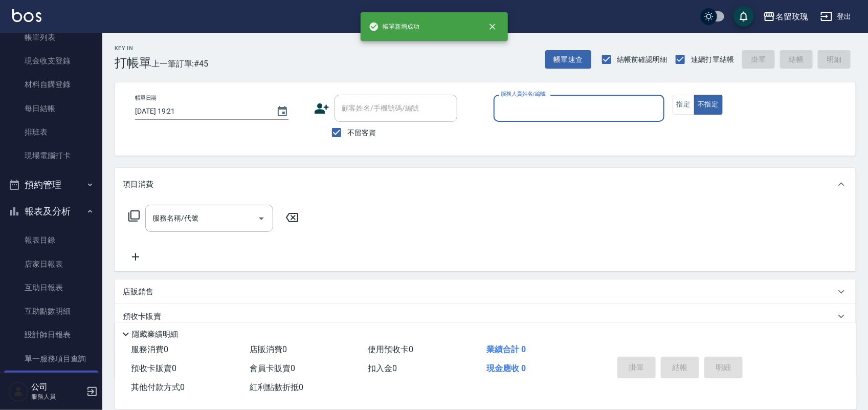
scroll to position [128, 0]
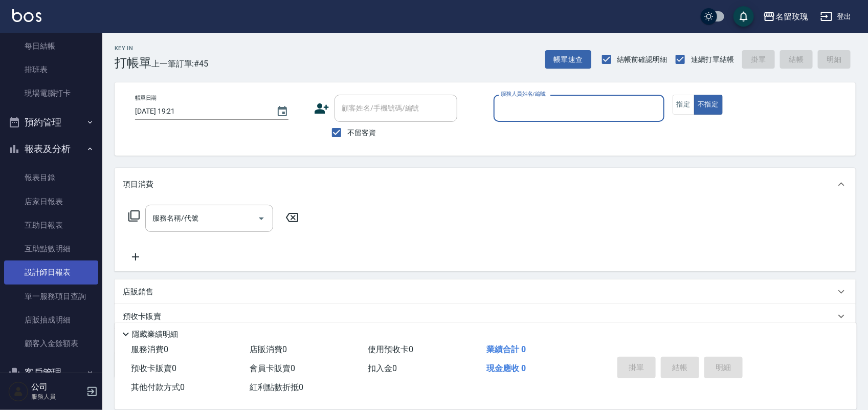
click at [60, 266] on link "設計師日報表" at bounding box center [51, 272] width 94 height 24
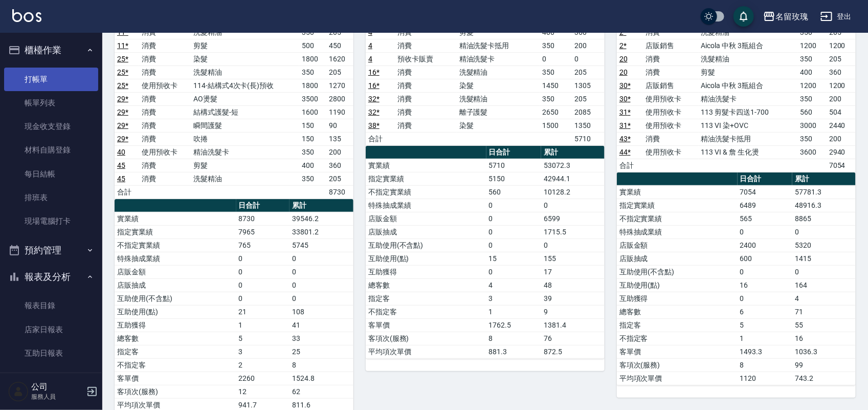
click at [44, 70] on link "打帳單" at bounding box center [51, 79] width 94 height 24
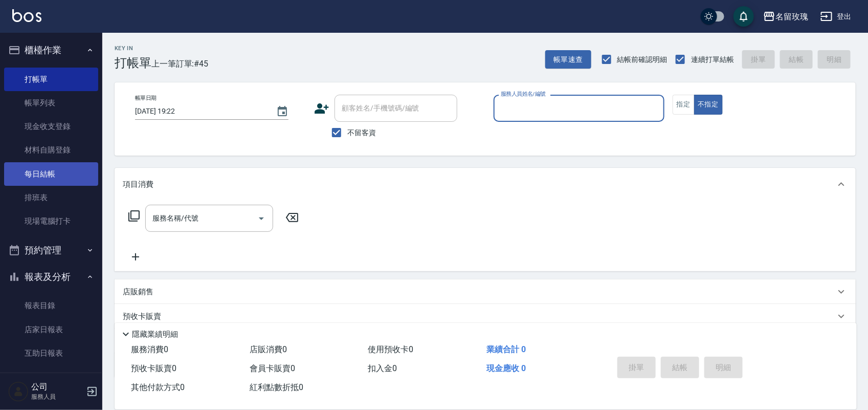
click at [43, 171] on link "每日結帳" at bounding box center [51, 174] width 94 height 24
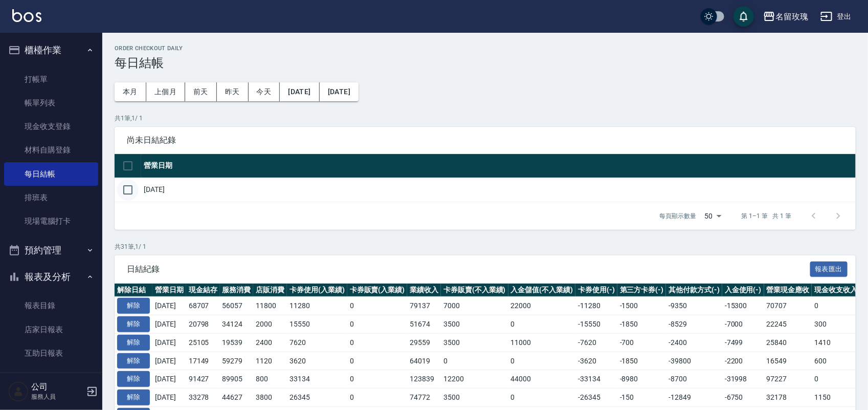
click at [129, 185] on input "checkbox" at bounding box center [127, 189] width 21 height 21
checkbox input "true"
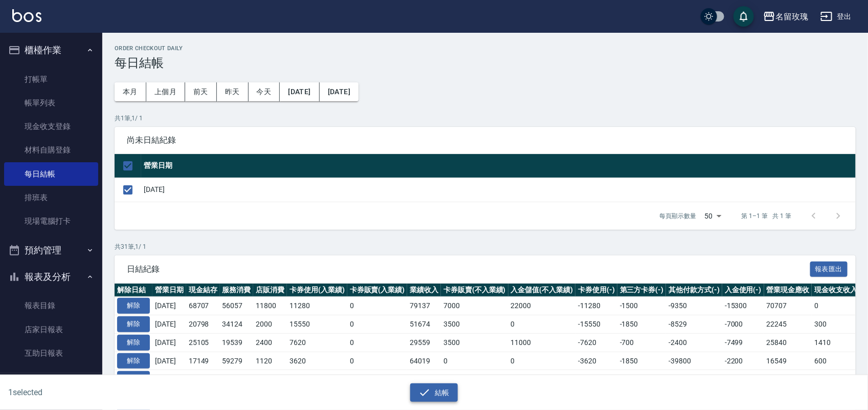
click at [432, 385] on button "結帳" at bounding box center [434, 392] width 48 height 19
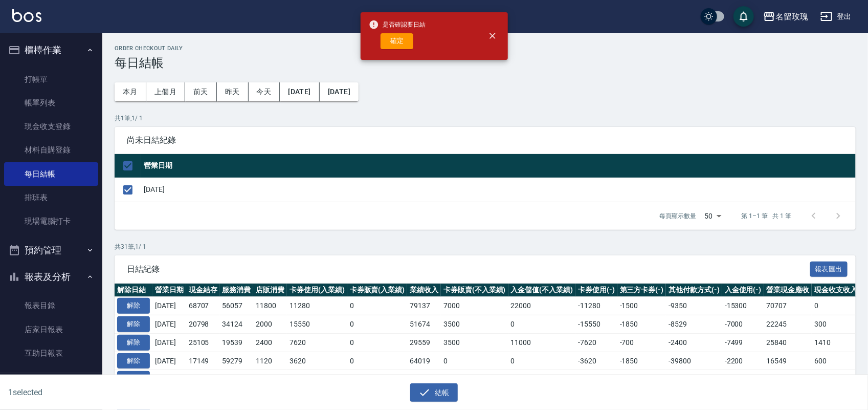
click at [415, 50] on div "是否確認要日結 確定" at bounding box center [397, 35] width 57 height 41
click at [405, 42] on button "確定" at bounding box center [396, 41] width 33 height 16
checkbox input "false"
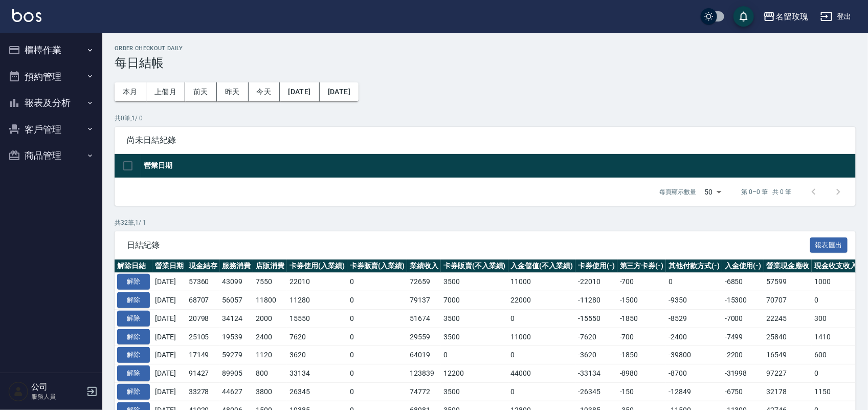
click at [30, 93] on button "報表及分析" at bounding box center [51, 102] width 94 height 27
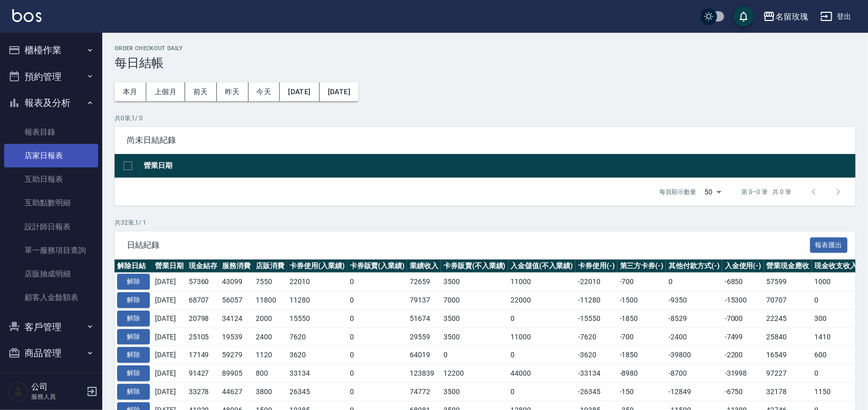
click at [62, 148] on link "店家日報表" at bounding box center [51, 156] width 94 height 24
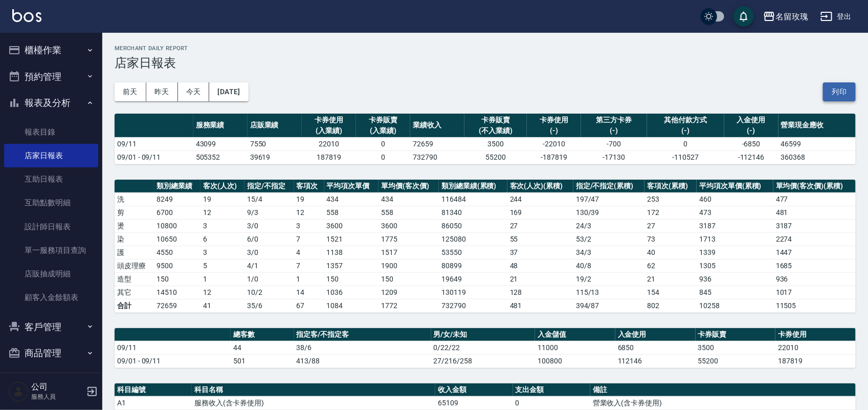
click at [838, 93] on button "列印" at bounding box center [839, 91] width 33 height 19
